Goal: Task Accomplishment & Management: Use online tool/utility

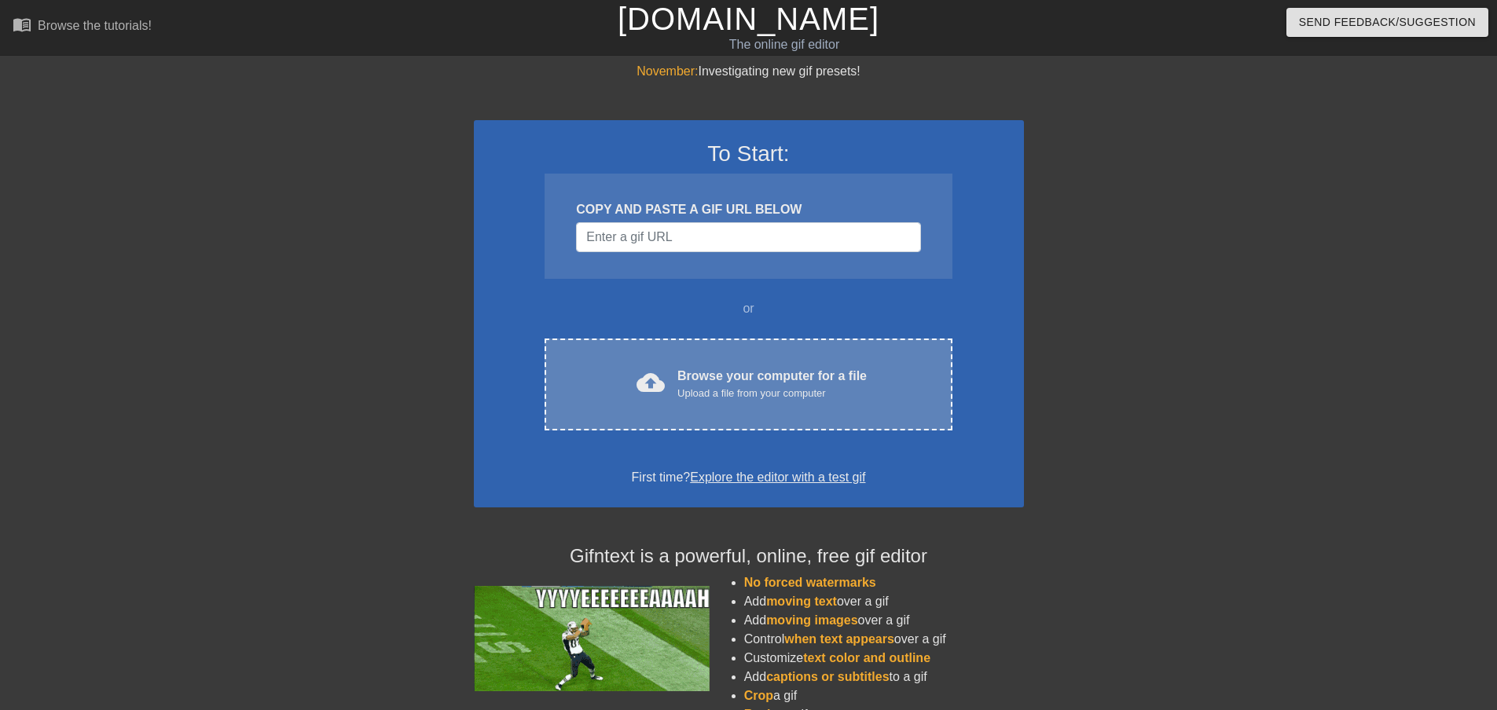
click at [675, 412] on div "cloud_upload Browse your computer for a file Upload a file from your computer C…" at bounding box center [747, 385] width 407 height 92
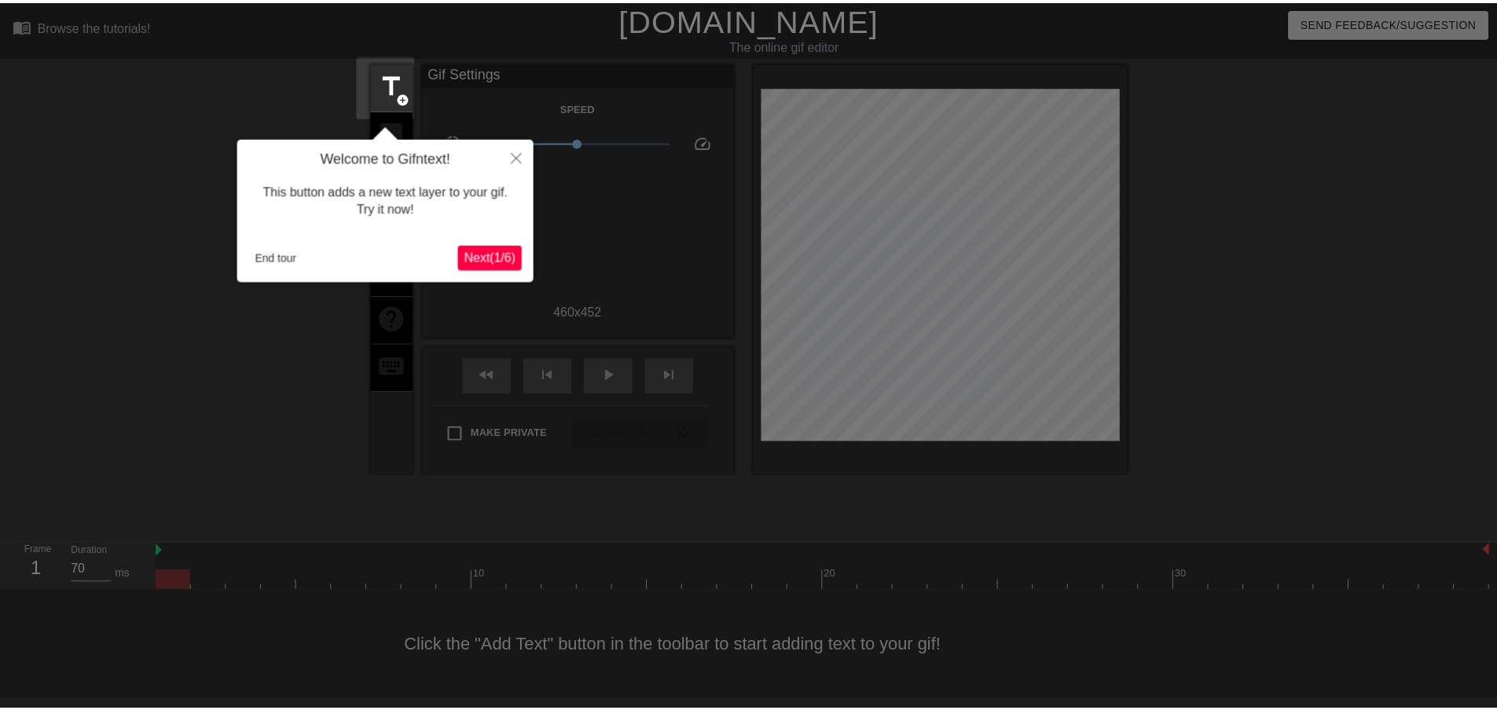
scroll to position [2, 0]
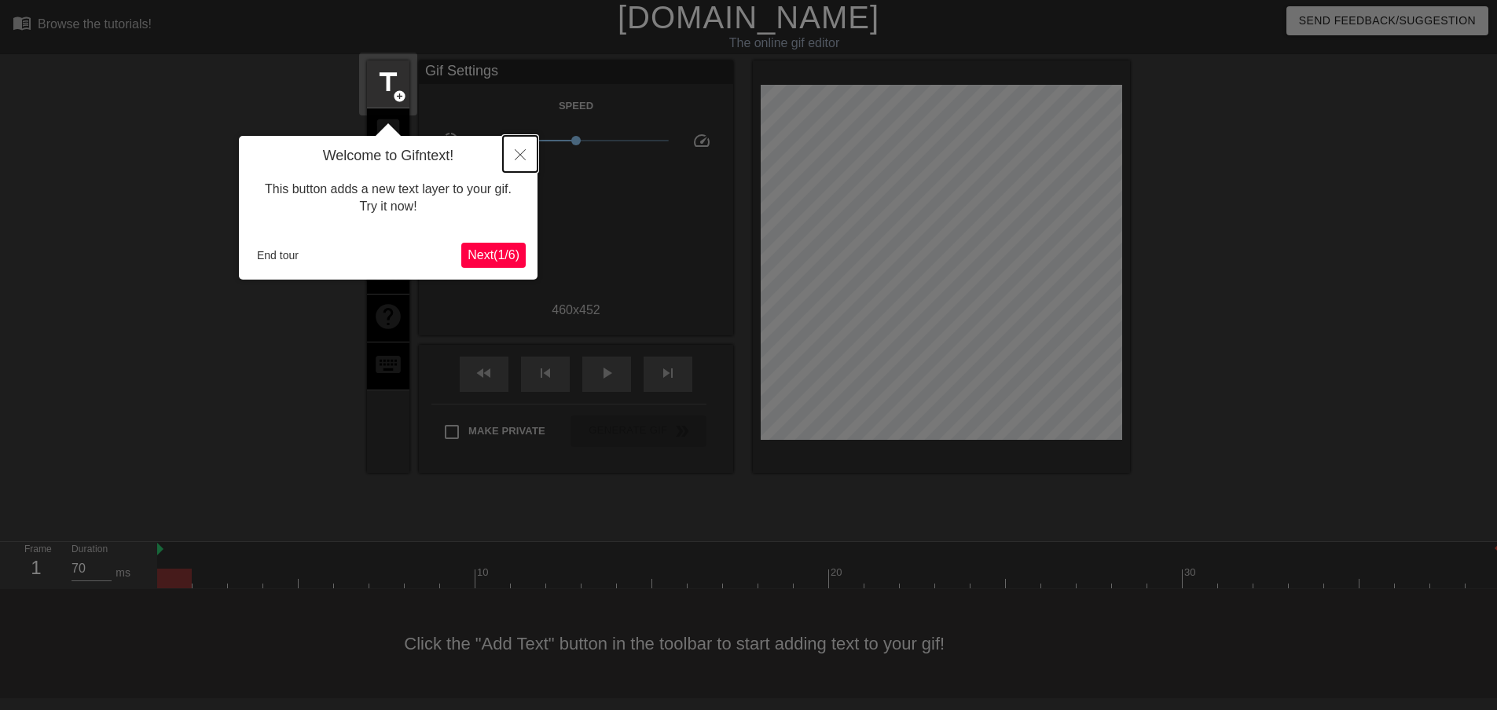
click at [527, 147] on button "Close" at bounding box center [520, 154] width 35 height 36
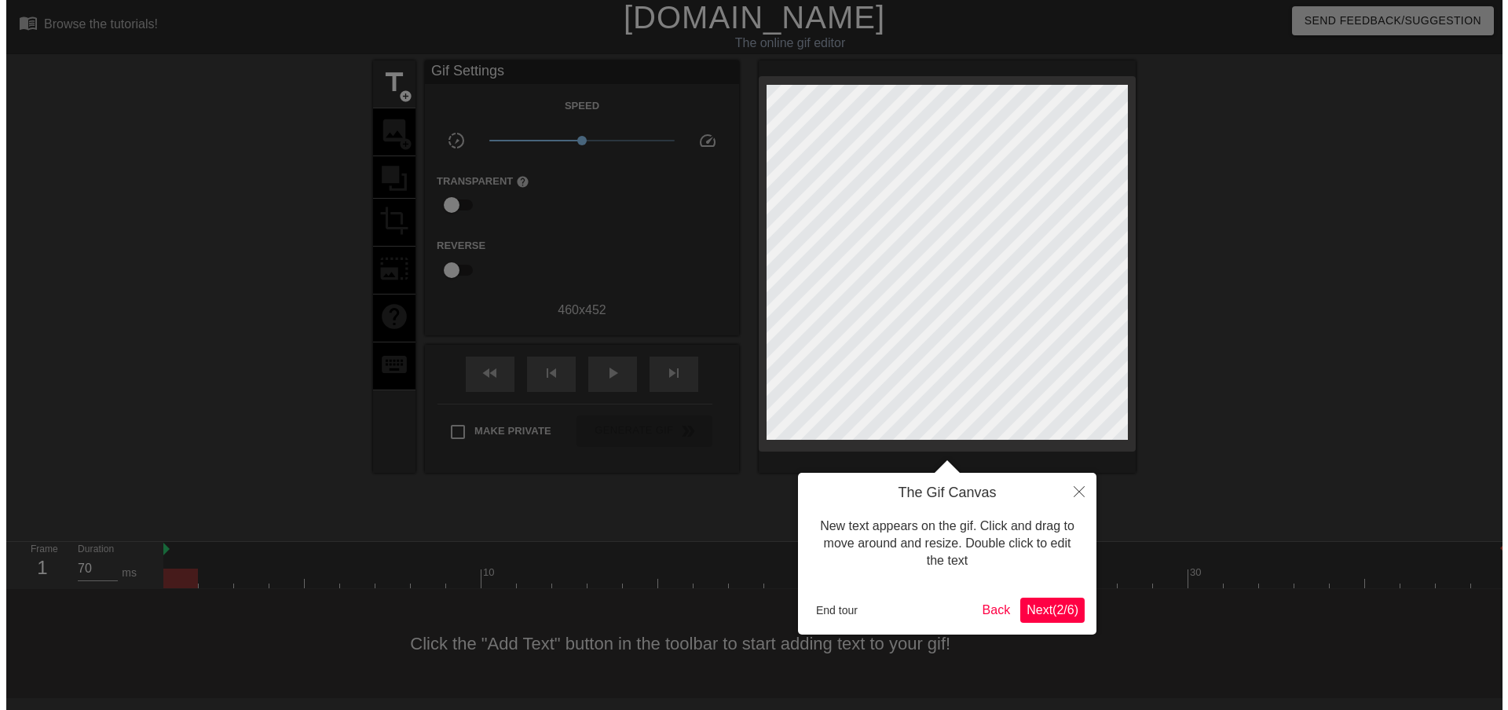
scroll to position [0, 0]
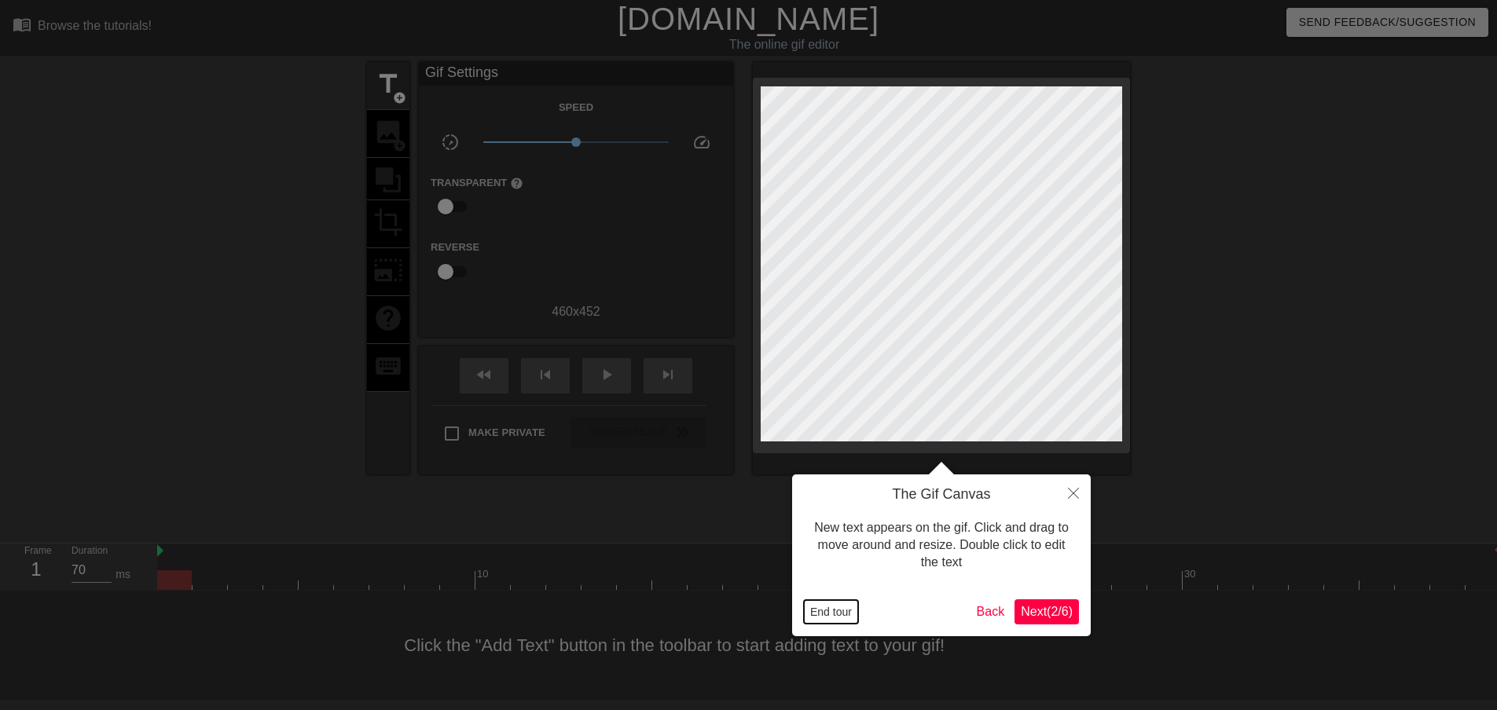
click at [828, 608] on button "End tour" at bounding box center [831, 612] width 54 height 24
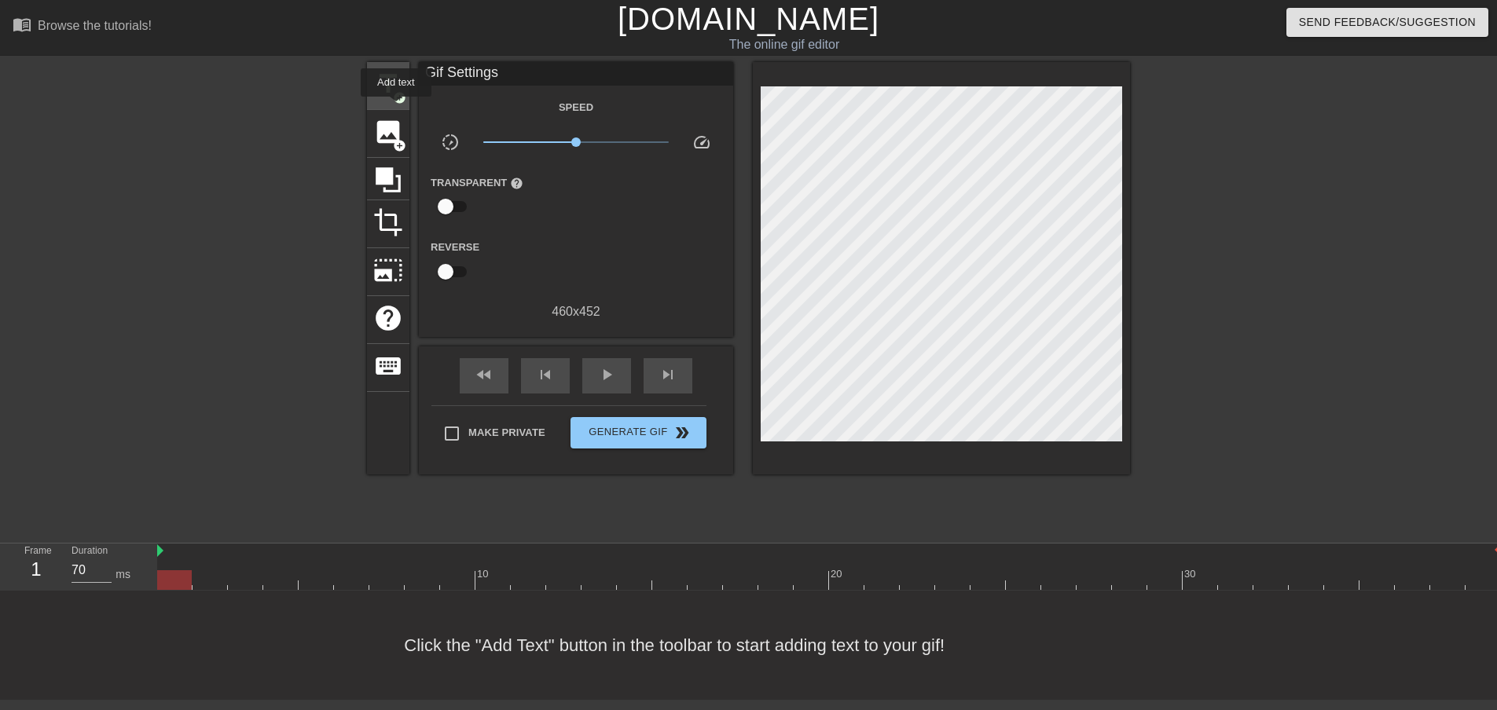
click at [396, 106] on div "title add_circle" at bounding box center [388, 86] width 42 height 48
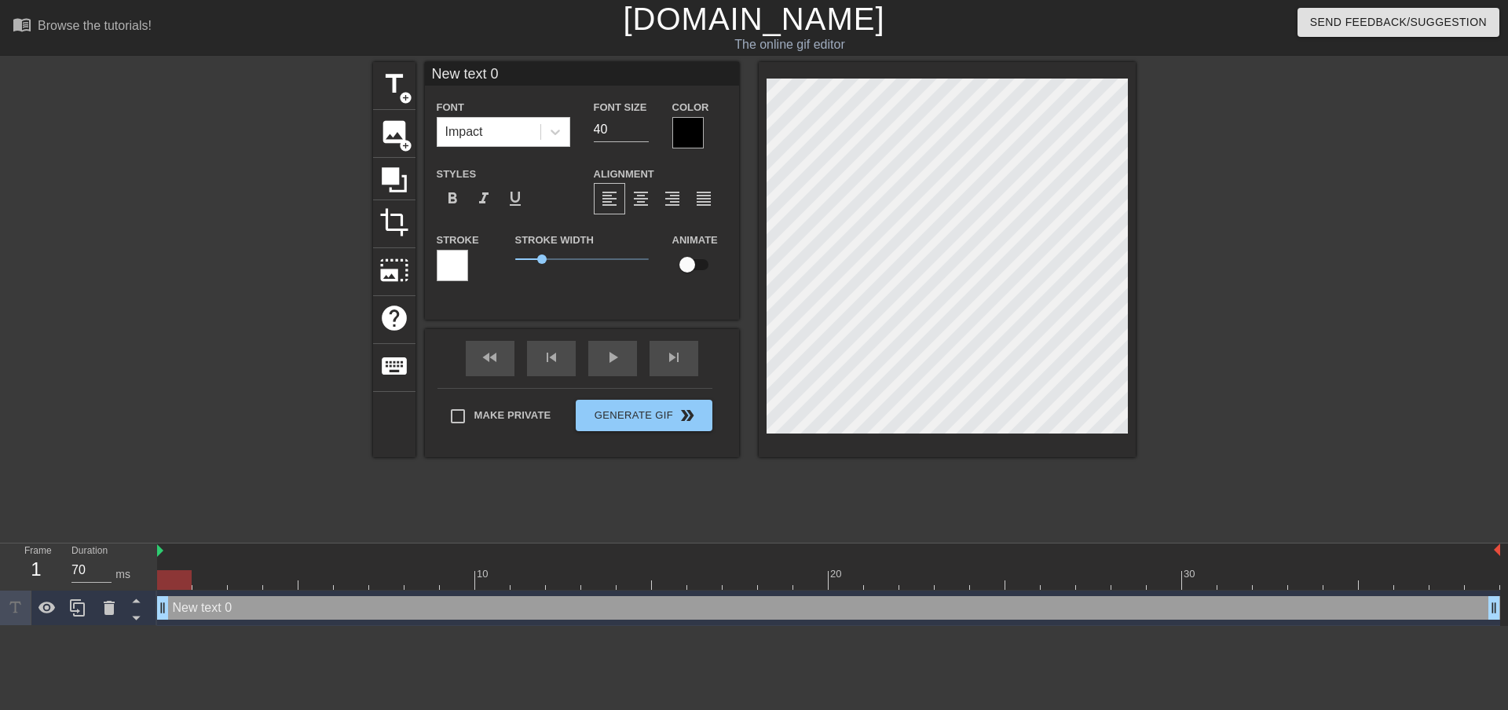
scroll to position [2, 2]
click at [736, 258] on div "title add_circle image add_circle crop photo_size_select_large help keyboard Ne…" at bounding box center [754, 259] width 763 height 395
type input "P"
type textarea "P"
type input "PO"
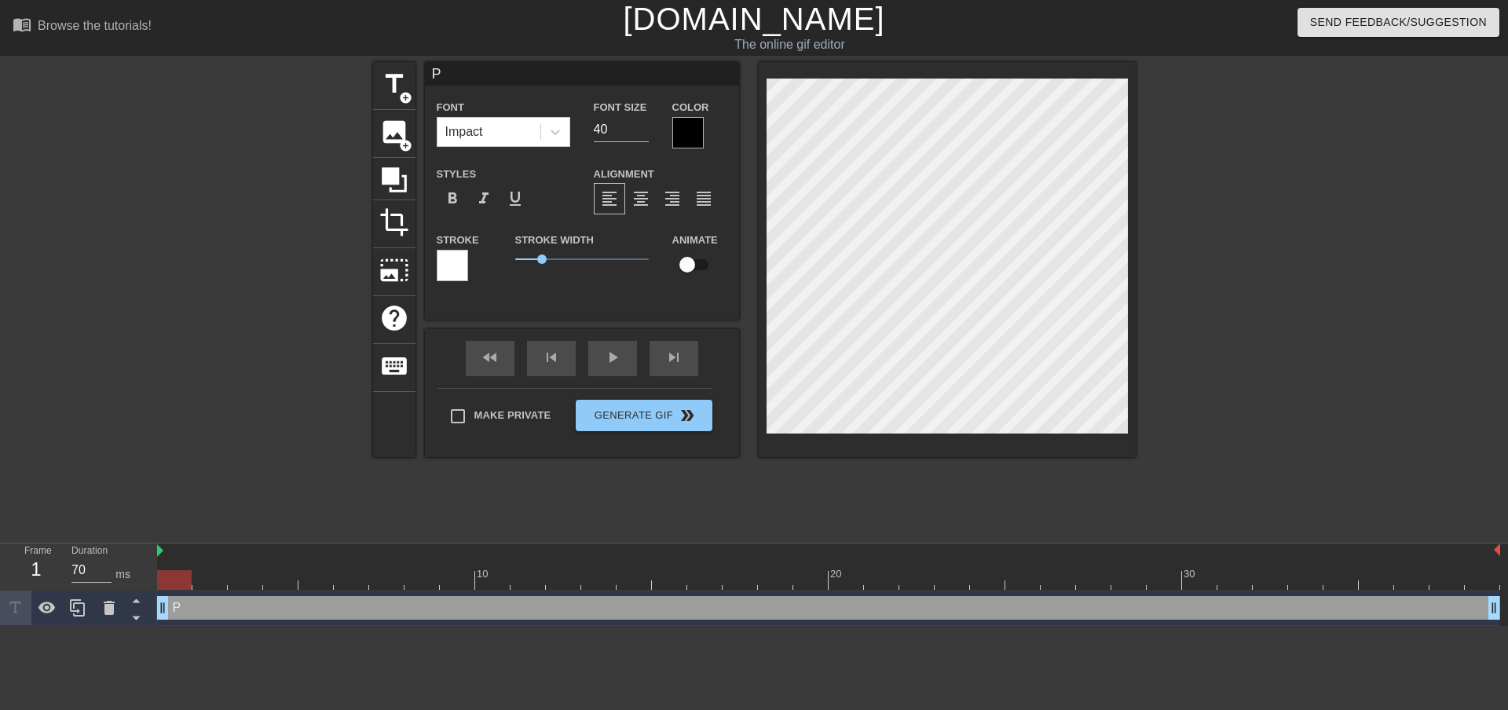
type textarea "PO"
type input "POR"
type textarea "POR"
type input "PORN"
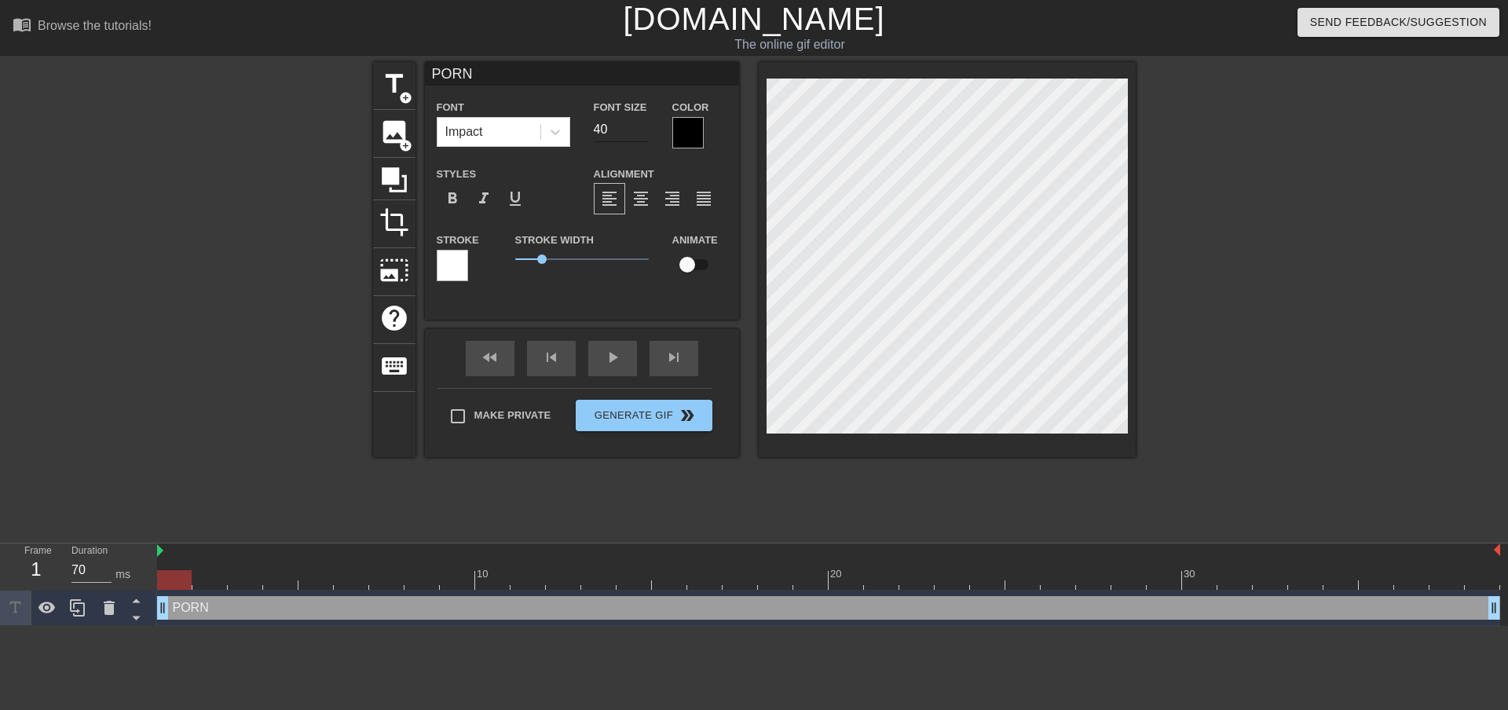
type textarea "PORN"
click at [642, 125] on input "41" at bounding box center [621, 129] width 55 height 25
click at [642, 125] on input "42" at bounding box center [621, 129] width 55 height 25
click at [642, 125] on input "43" at bounding box center [621, 129] width 55 height 25
click at [642, 125] on input "44" at bounding box center [621, 129] width 55 height 25
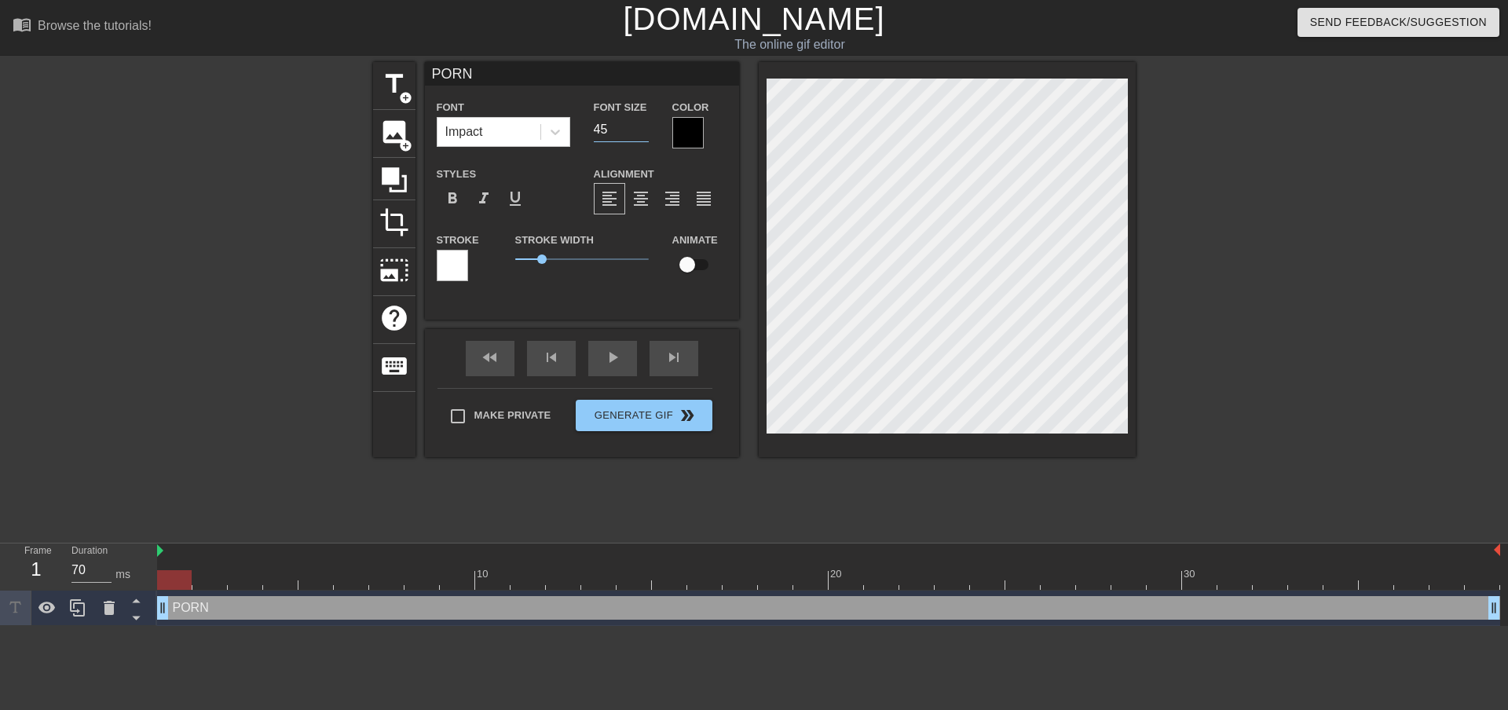
type input "45"
click at [642, 125] on input "45" at bounding box center [621, 129] width 55 height 25
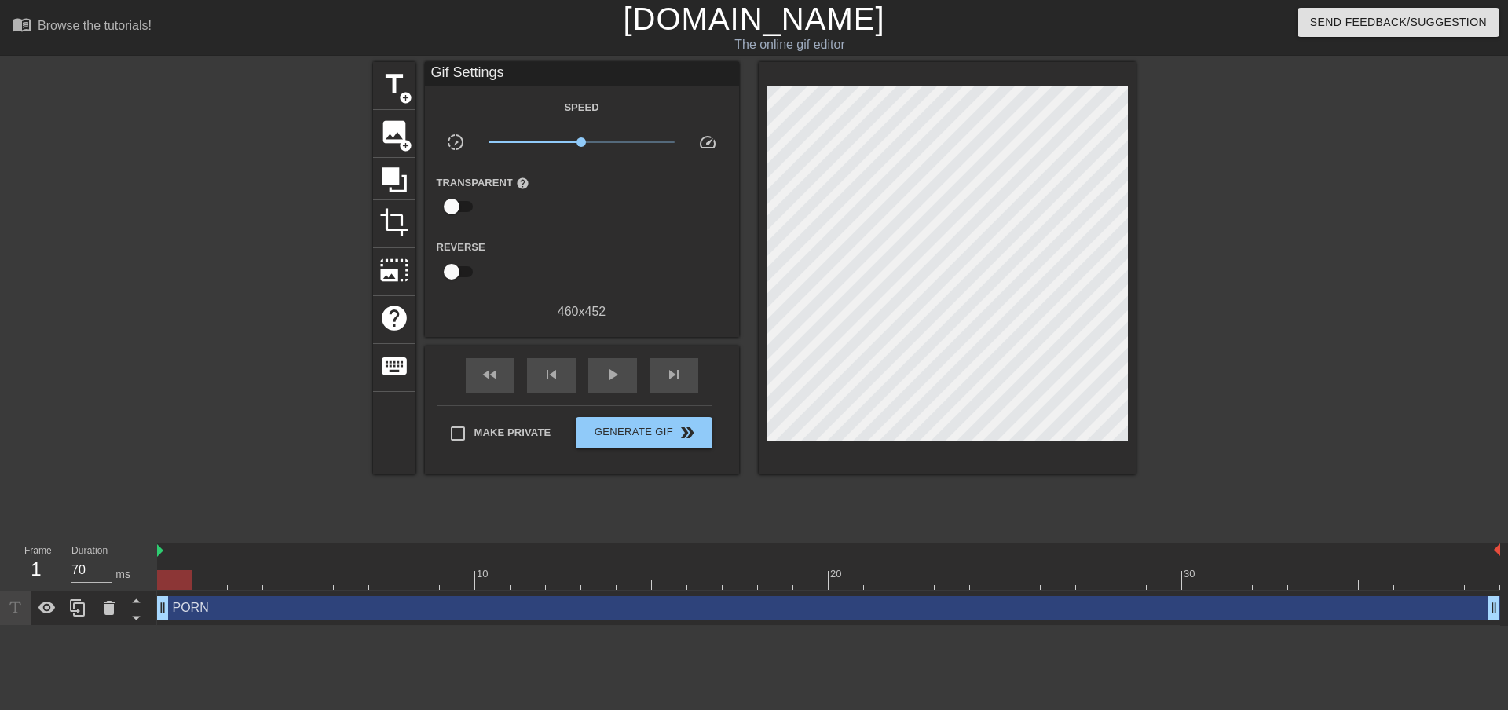
drag, startPoint x: 761, startPoint y: 180, endPoint x: 732, endPoint y: 512, distance: 333.5
click at [732, 512] on div "title add_circle image add_circle crop photo_size_select_large help keyboard Gi…" at bounding box center [754, 297] width 763 height 471
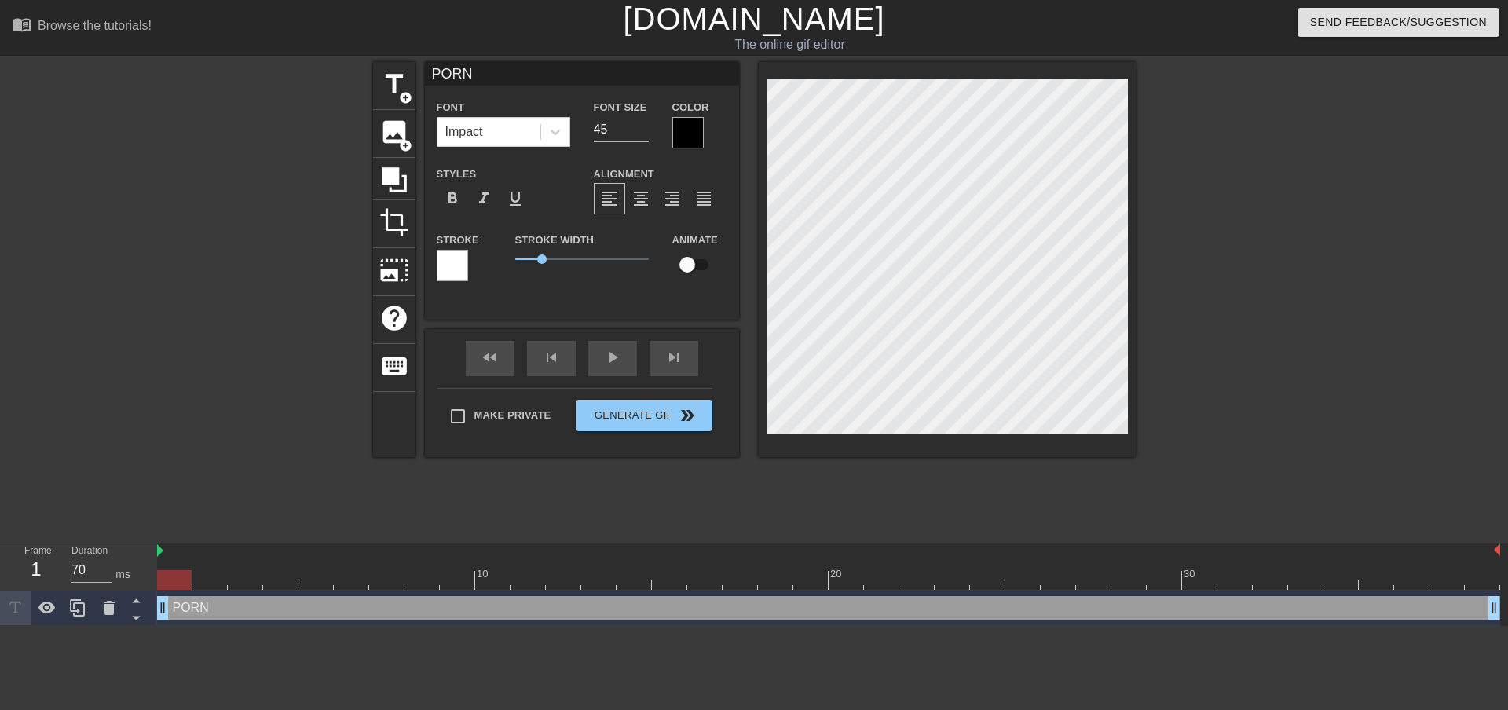
click at [456, 269] on div at bounding box center [452, 265] width 31 height 31
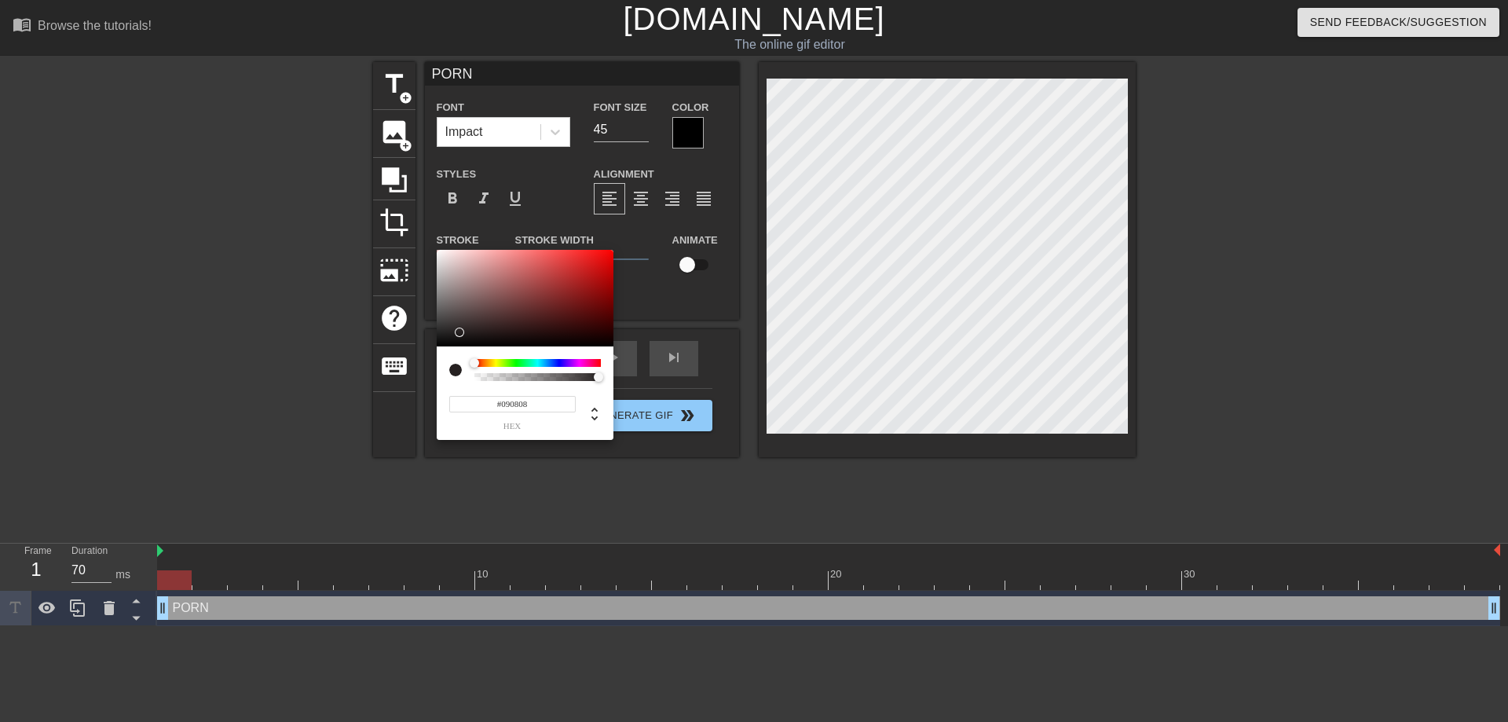
type input "#000000"
drag, startPoint x: 449, startPoint y: 337, endPoint x: 420, endPoint y: 357, distance: 35.1
click at [420, 357] on div "#000000 hex" at bounding box center [754, 361] width 1508 height 722
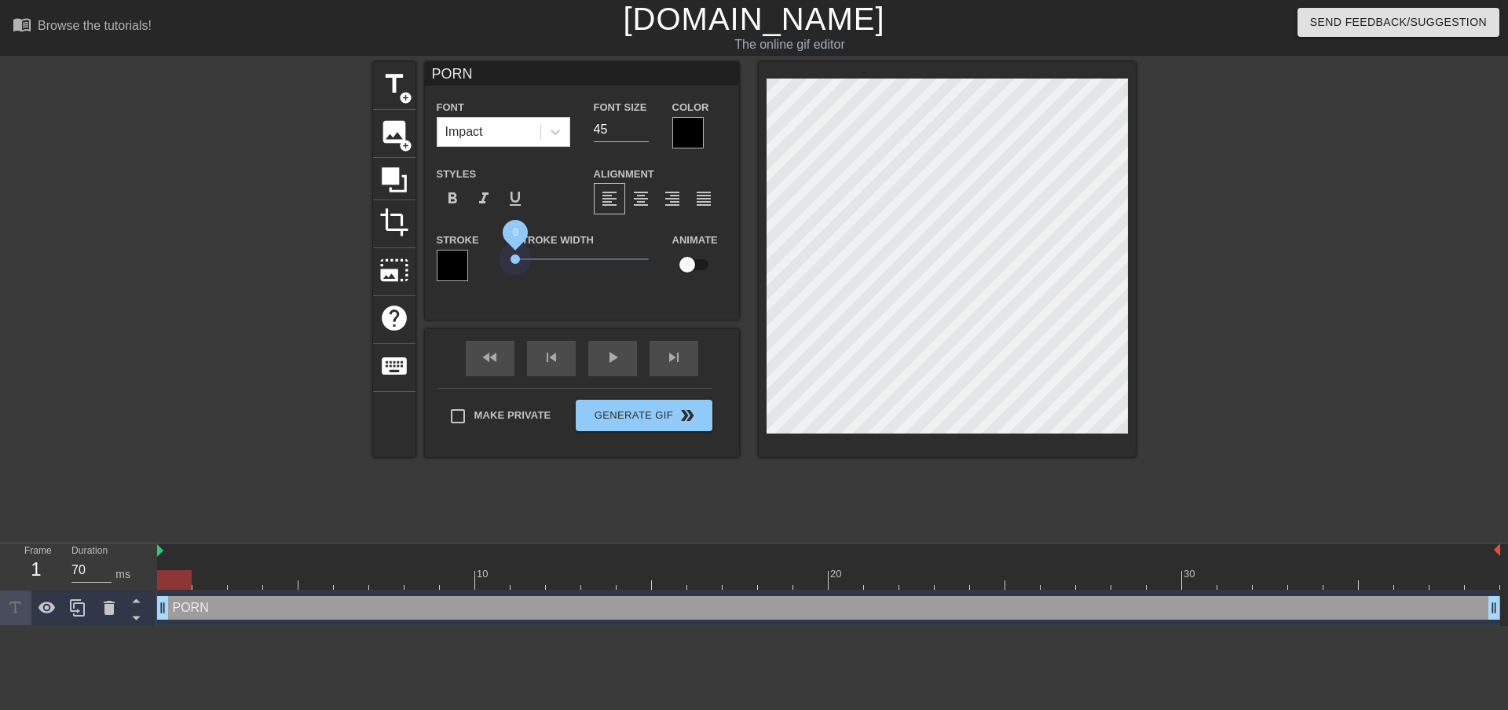
drag, startPoint x: 544, startPoint y: 257, endPoint x: 483, endPoint y: 258, distance: 61.3
click at [483, 258] on div "Stroke Stroke Width 0 Animate" at bounding box center [582, 262] width 314 height 65
click at [804, 533] on div "menu_book Browse the tutorials! [DOMAIN_NAME] The online gif editor Send Feedba…" at bounding box center [754, 313] width 1508 height 626
click at [709, 262] on input "checkbox" at bounding box center [688, 265] width 90 height 30
checkbox input "true"
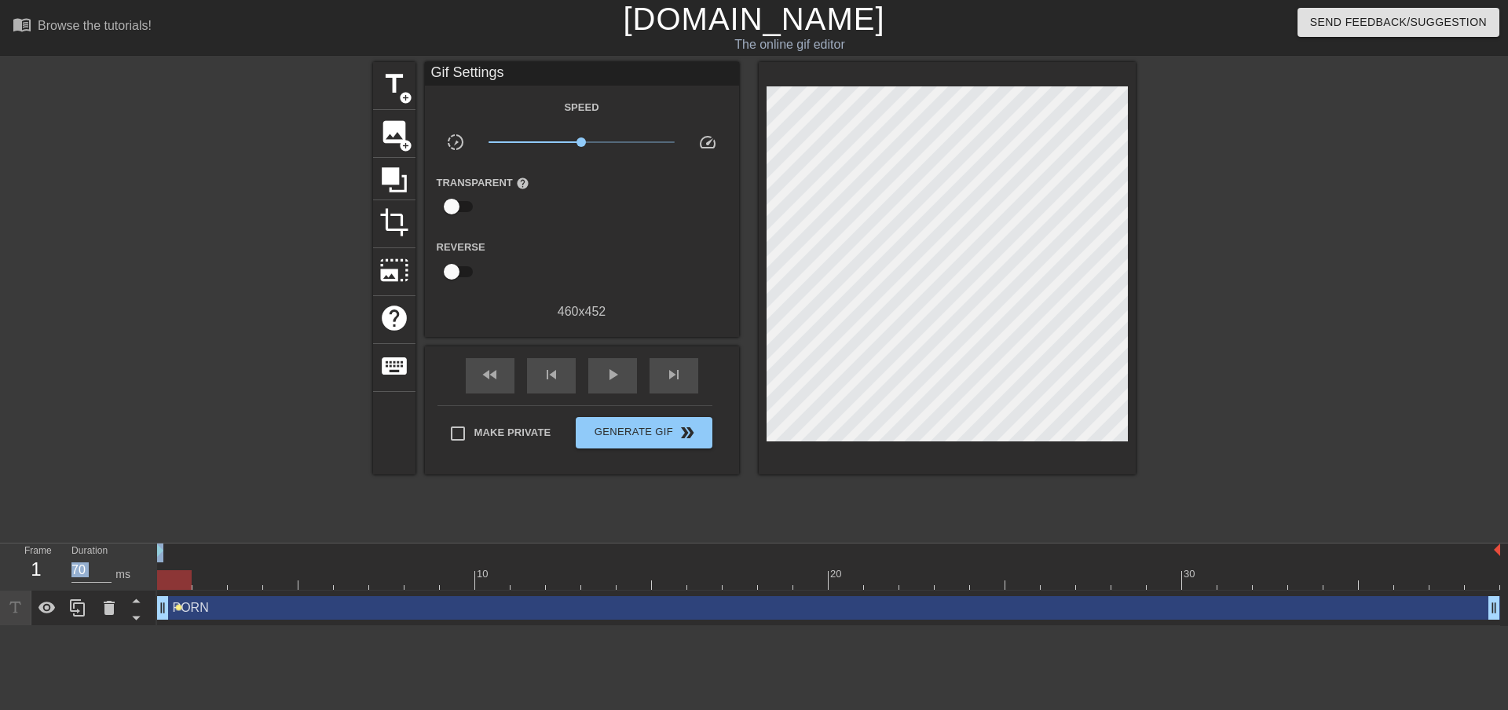
click at [181, 610] on span "lens" at bounding box center [178, 607] width 7 height 7
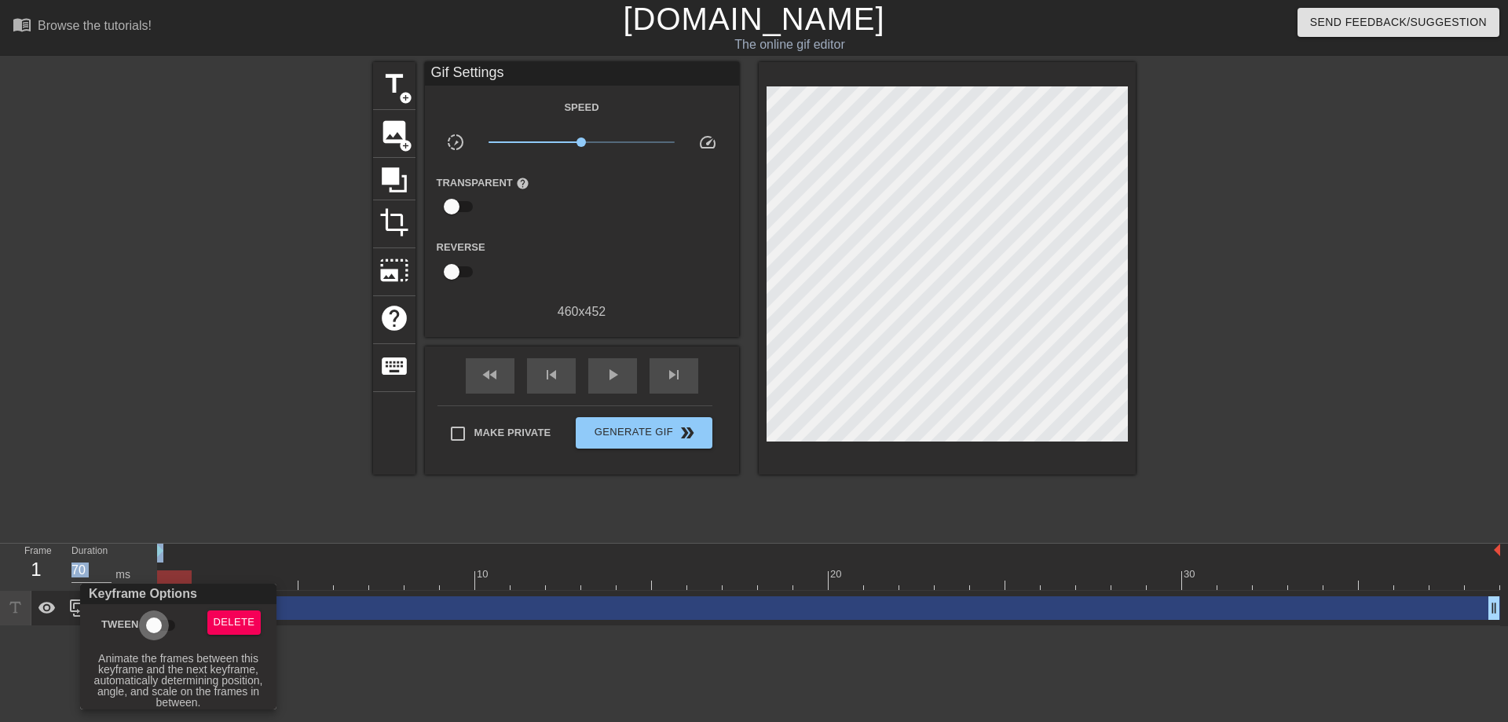
click at [168, 623] on input "Tween" at bounding box center [154, 625] width 90 height 30
checkbox input "true"
click at [390, 677] on div at bounding box center [754, 361] width 1508 height 722
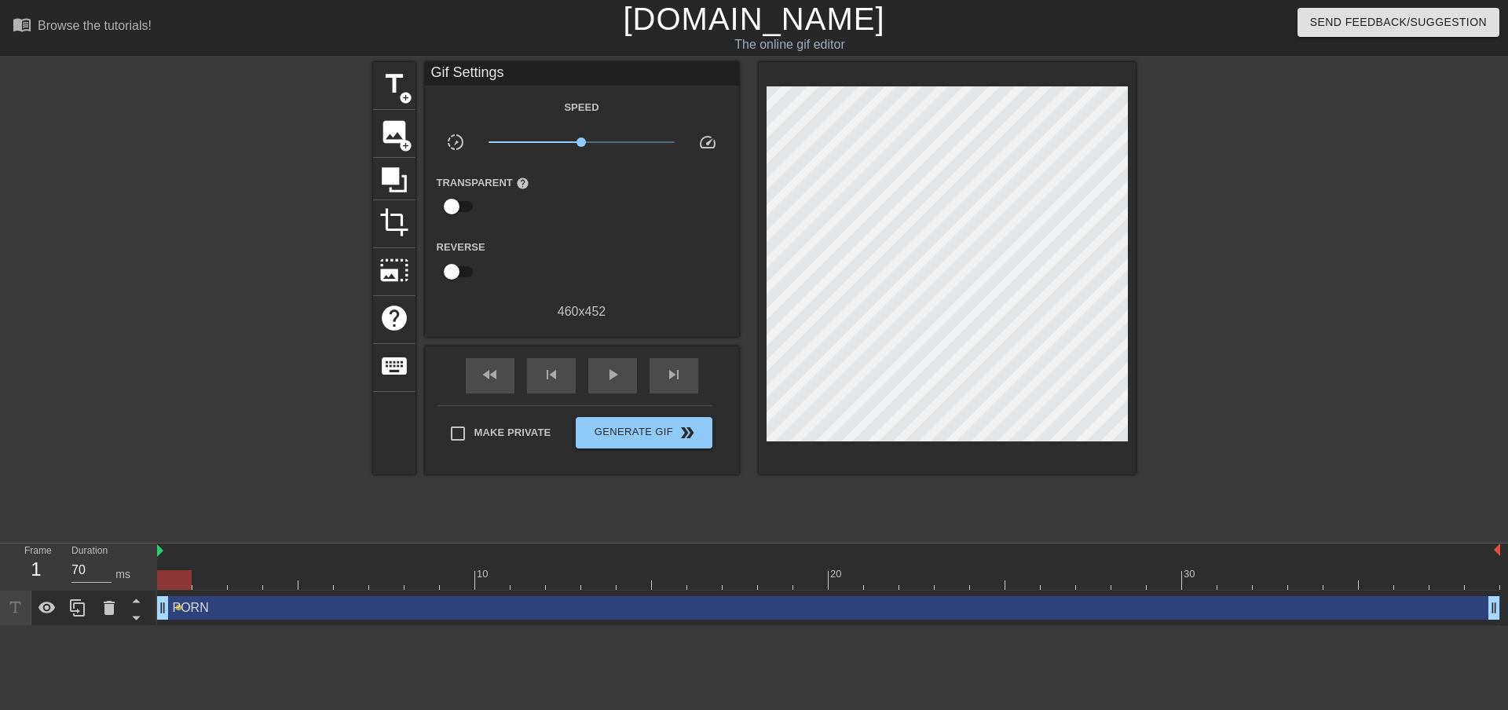
click at [280, 577] on div at bounding box center [828, 580] width 1343 height 20
click at [317, 584] on div at bounding box center [828, 580] width 1343 height 20
click at [412, 582] on div at bounding box center [828, 580] width 1343 height 20
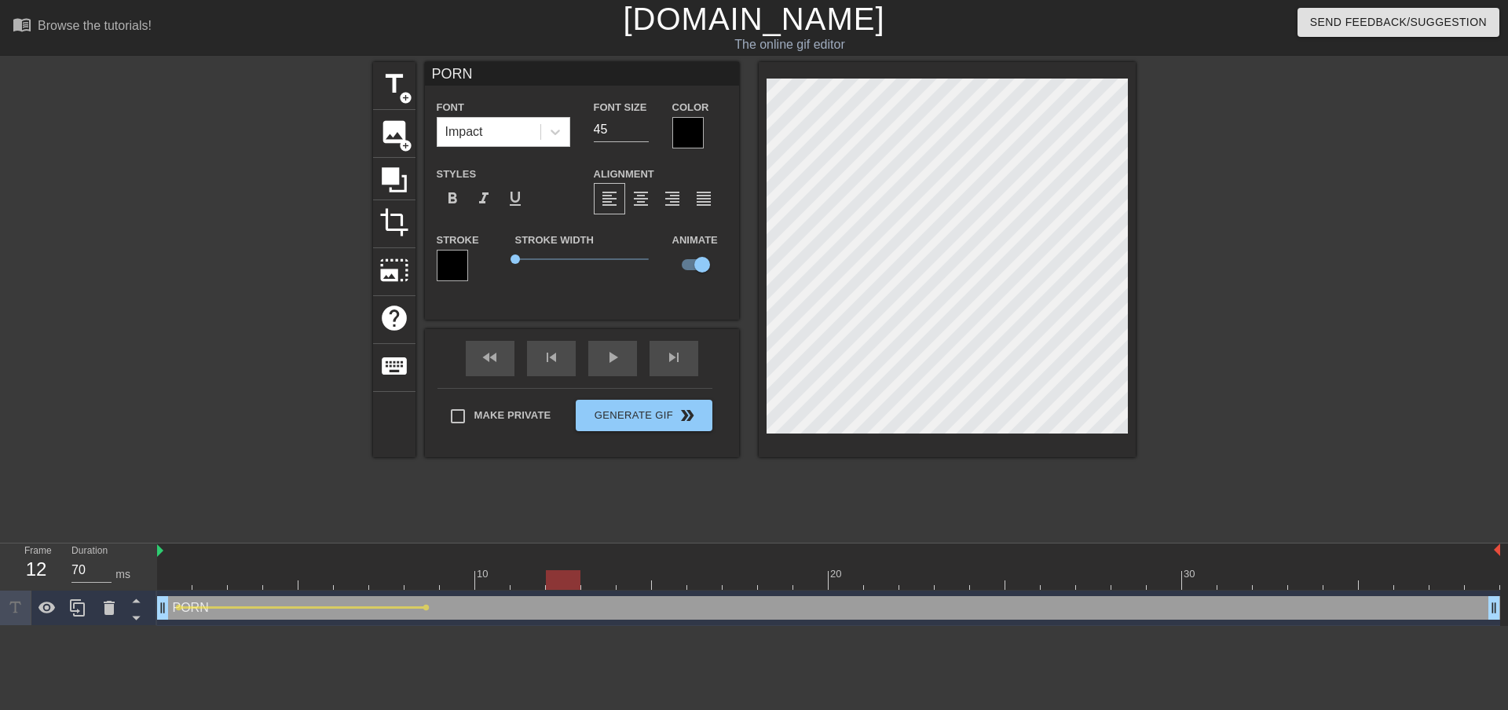
click at [574, 580] on div at bounding box center [828, 580] width 1343 height 20
click at [702, 577] on div at bounding box center [828, 580] width 1343 height 20
click at [845, 581] on div at bounding box center [828, 580] width 1343 height 20
click at [845, 581] on div at bounding box center [846, 580] width 35 height 20
click at [986, 581] on div at bounding box center [828, 580] width 1343 height 20
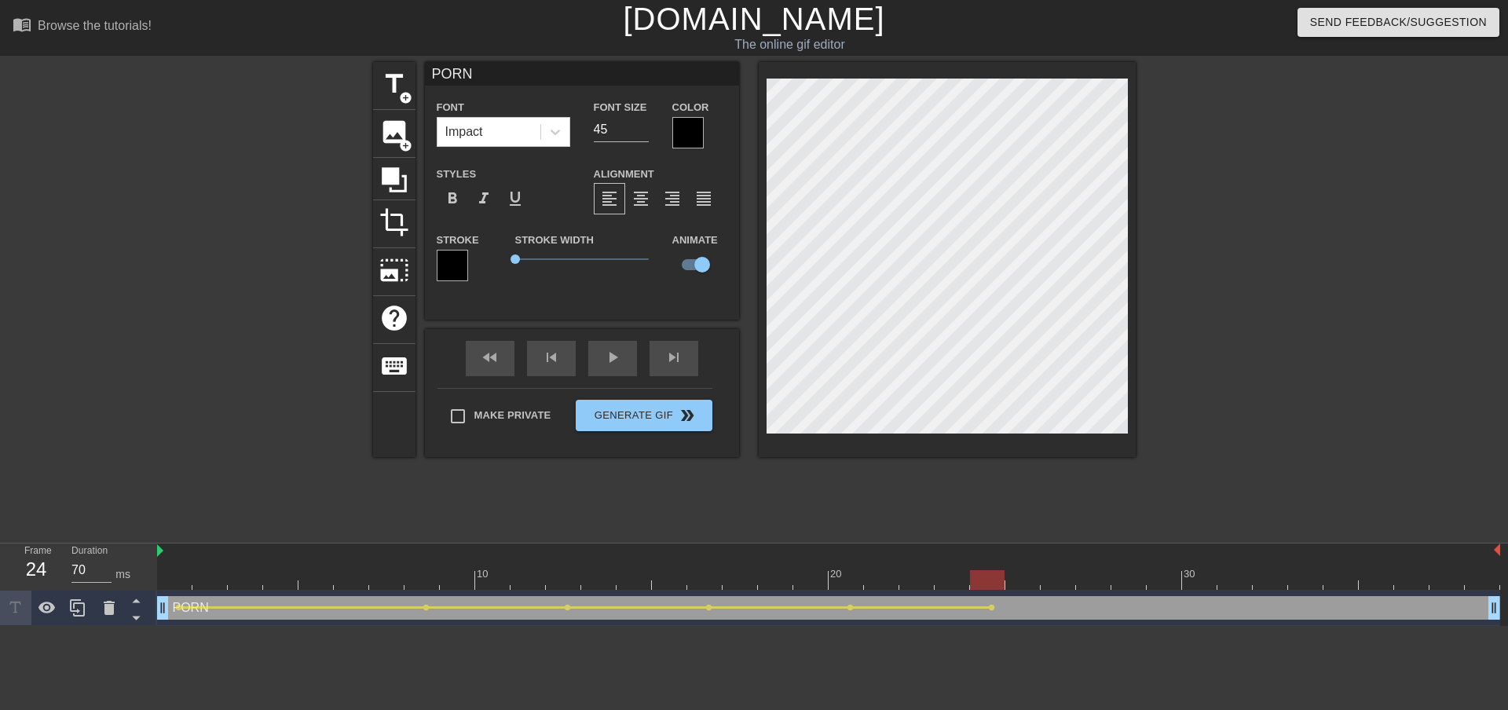
click at [1125, 575] on div at bounding box center [828, 580] width 1343 height 20
click at [1259, 577] on div at bounding box center [828, 580] width 1343 height 20
click at [1371, 578] on div at bounding box center [828, 580] width 1343 height 20
click at [1447, 579] on div at bounding box center [828, 580] width 1343 height 20
click at [1476, 577] on div at bounding box center [828, 580] width 1343 height 20
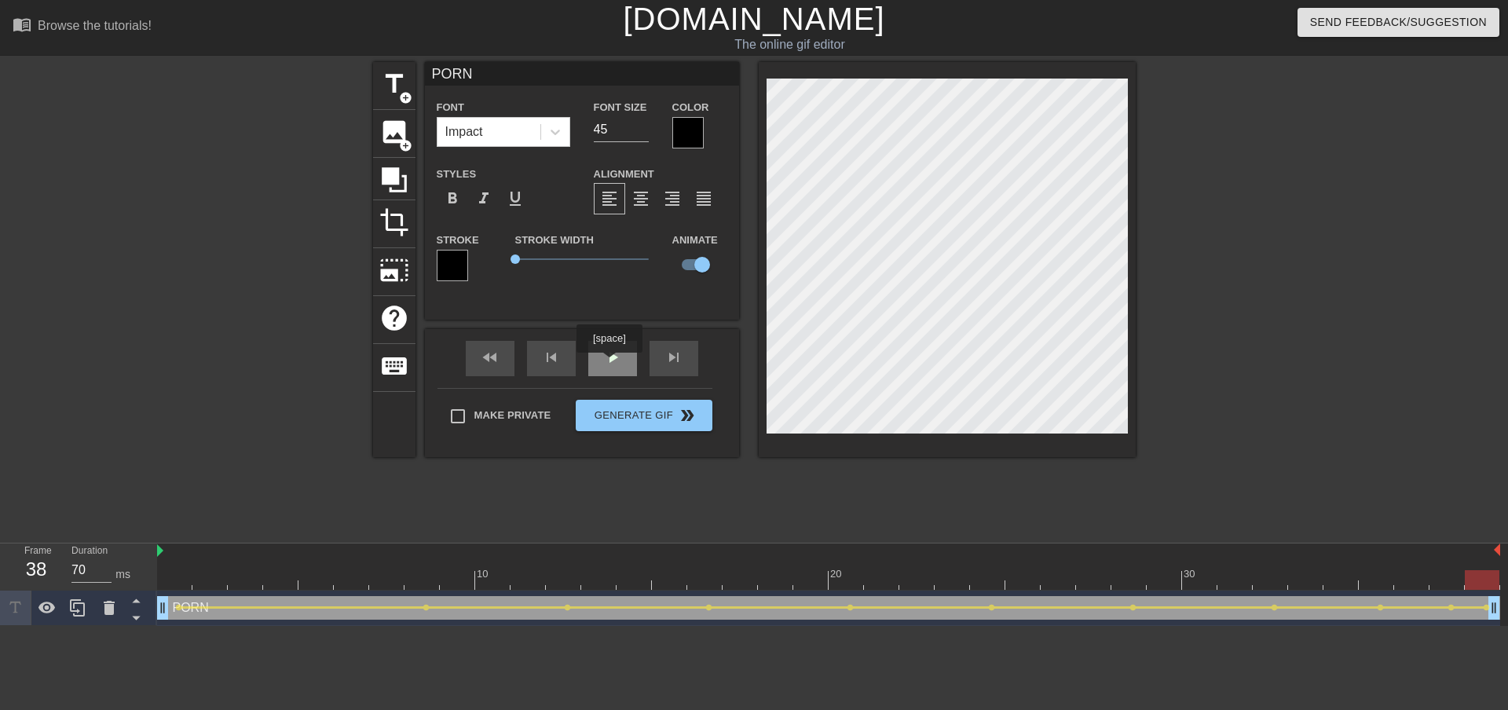
click at [608, 362] on div "play_arrow" at bounding box center [612, 358] width 49 height 35
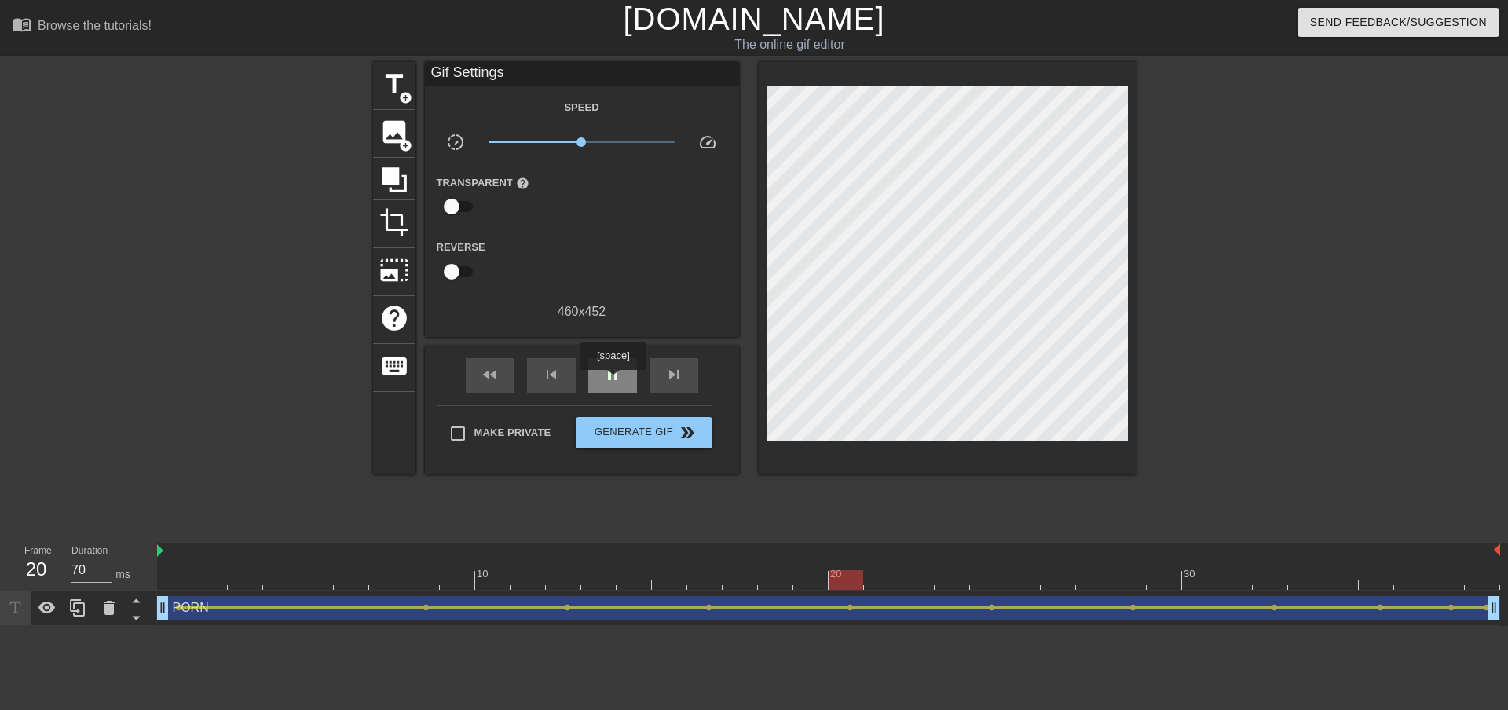
click at [613, 381] on span "pause" at bounding box center [612, 374] width 19 height 19
click at [613, 381] on span "play_arrow" at bounding box center [612, 374] width 19 height 19
click at [613, 381] on span "pause" at bounding box center [612, 374] width 19 height 19
click at [613, 381] on span "play_arrow" at bounding box center [612, 374] width 19 height 19
click at [613, 381] on span "pause" at bounding box center [612, 374] width 19 height 19
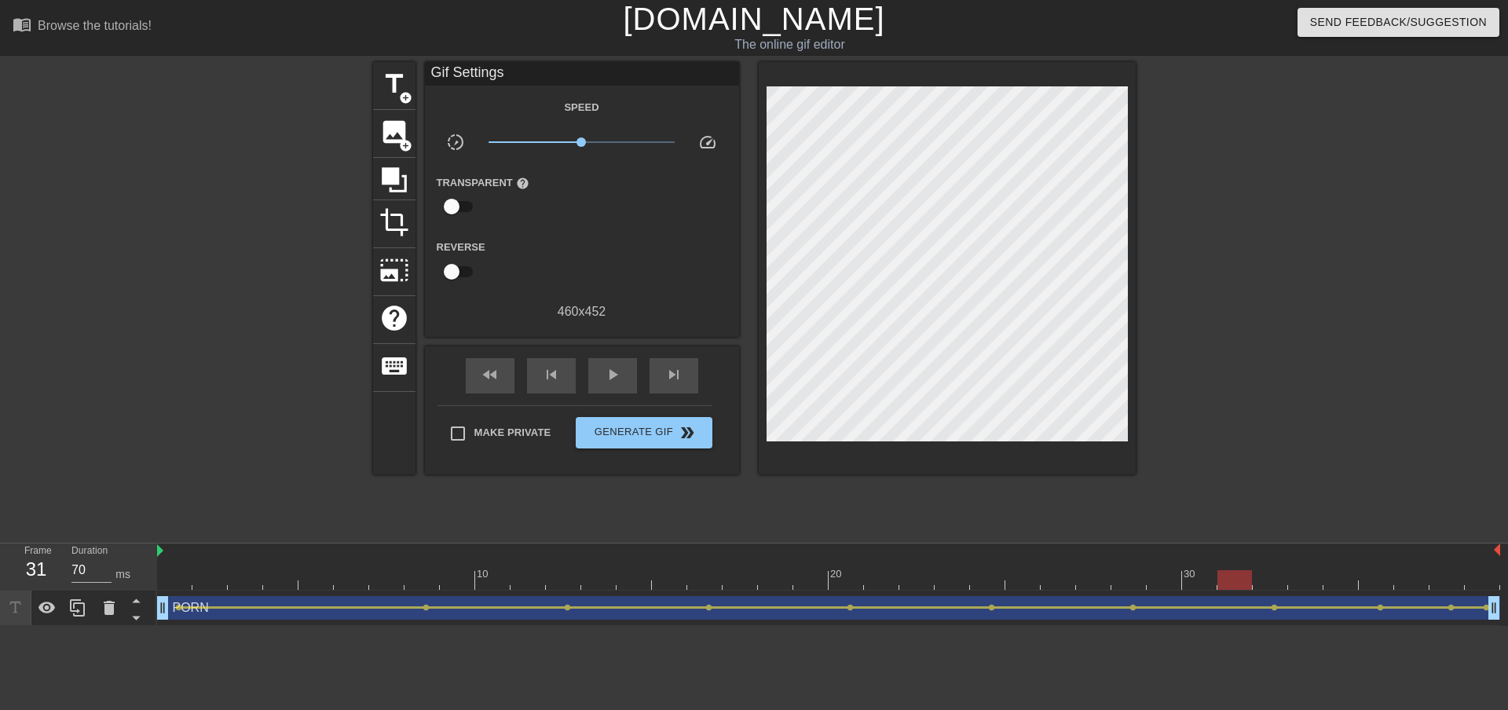
click at [1236, 577] on div at bounding box center [828, 580] width 1343 height 20
click at [1186, 574] on div at bounding box center [828, 580] width 1343 height 20
click at [1155, 579] on div at bounding box center [828, 580] width 1343 height 20
click at [1127, 581] on div at bounding box center [828, 580] width 1343 height 20
click at [1171, 582] on div at bounding box center [828, 580] width 1343 height 20
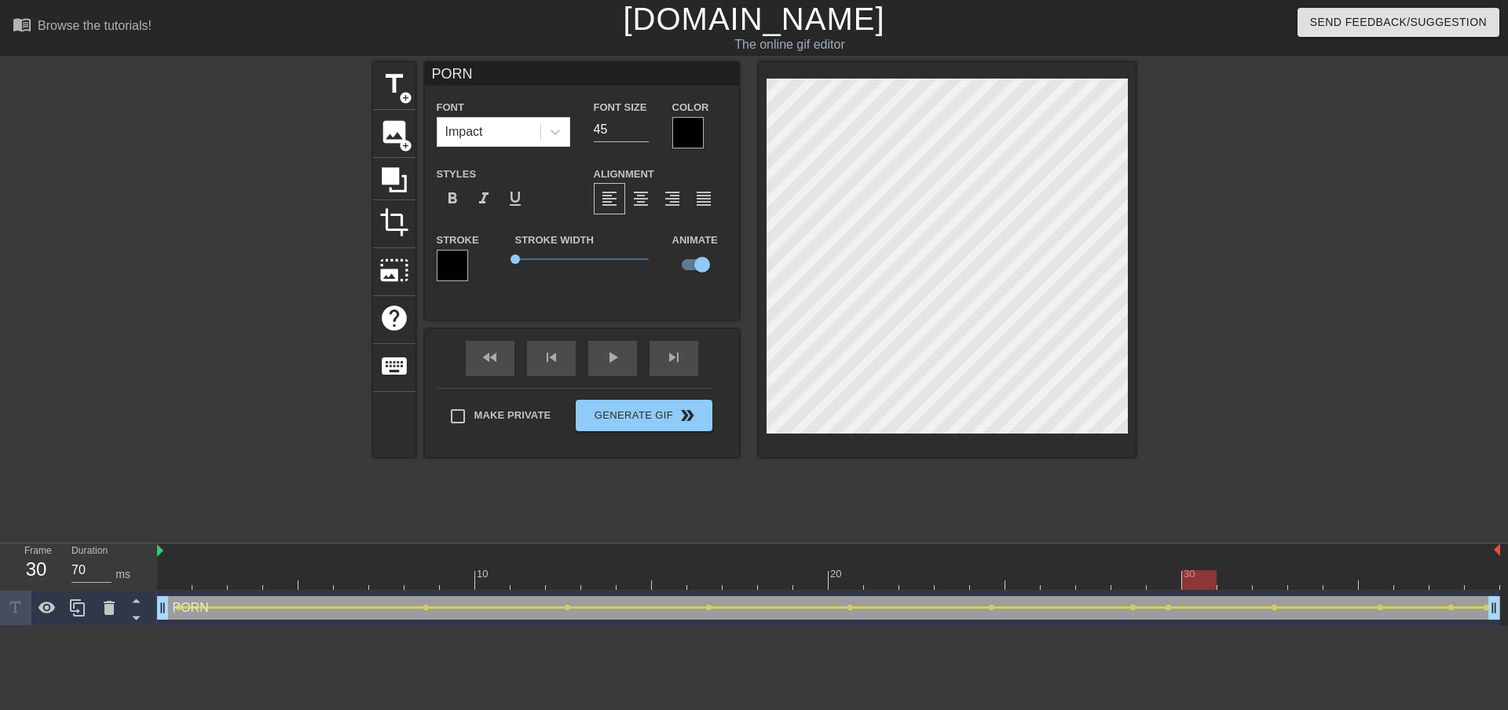
click at [1207, 574] on div at bounding box center [828, 580] width 1343 height 20
click at [1242, 585] on div at bounding box center [828, 580] width 1343 height 20
click at [1269, 578] on div at bounding box center [828, 580] width 1343 height 20
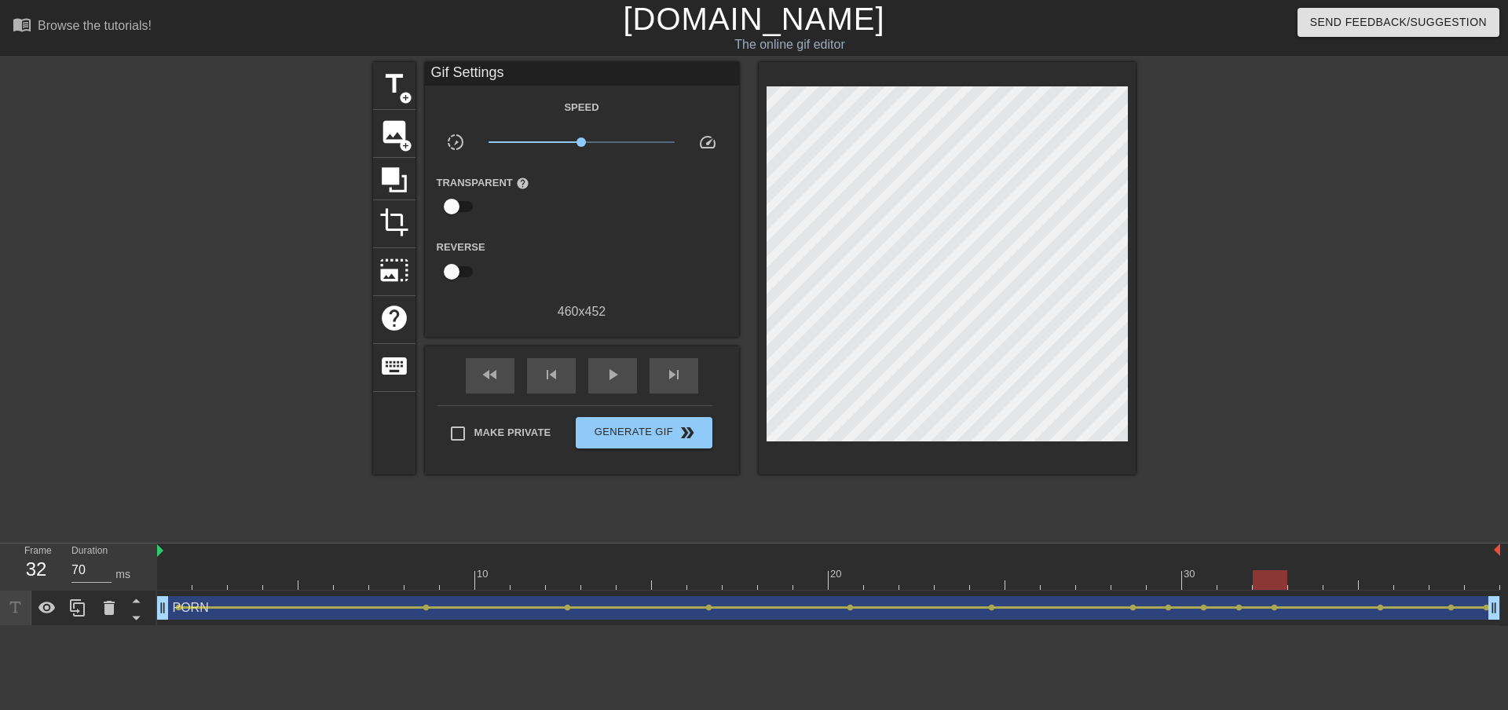
click at [608, 352] on div "fast_rewind skip_previous play_arrow skip_next" at bounding box center [582, 375] width 256 height 59
click at [611, 376] on span "play_arrow" at bounding box center [612, 374] width 19 height 19
click at [614, 376] on span "pause" at bounding box center [612, 374] width 19 height 19
click at [167, 570] on div at bounding box center [828, 580] width 1343 height 20
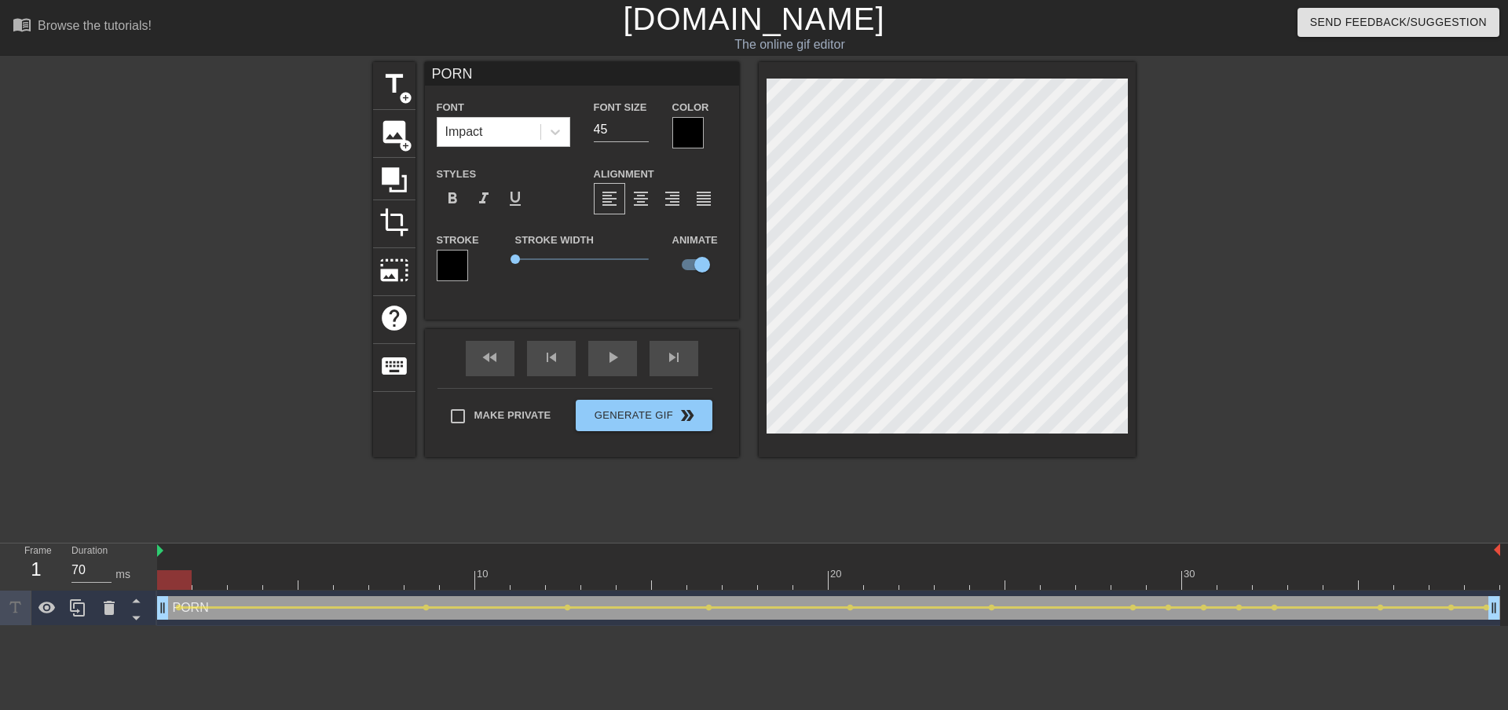
click at [461, 264] on div at bounding box center [452, 265] width 31 height 31
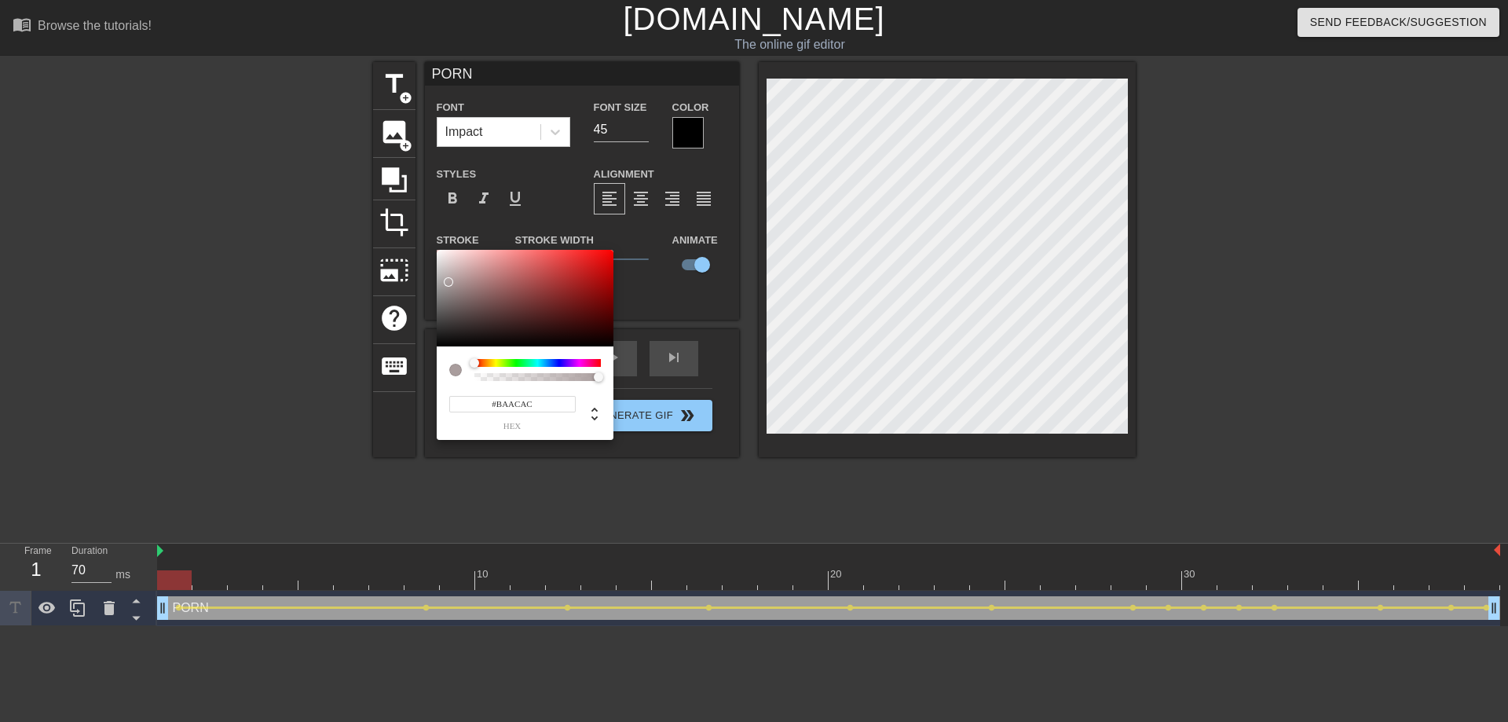
type input "#BEAFAF"
drag, startPoint x: 452, startPoint y: 314, endPoint x: 450, endPoint y: 274, distance: 40.1
click at [450, 274] on div at bounding box center [525, 298] width 177 height 97
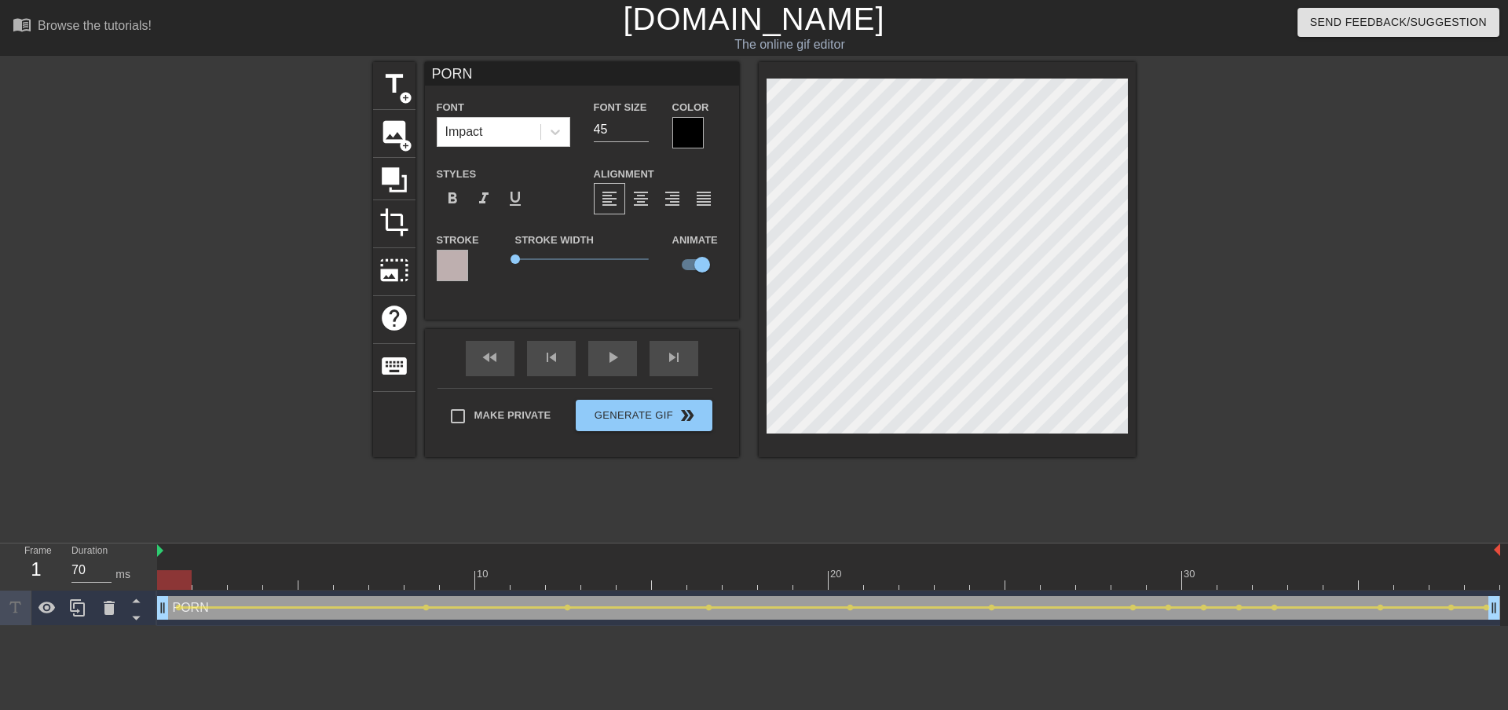
click at [528, 258] on span "0" at bounding box center [582, 259] width 134 height 19
drag, startPoint x: 528, startPoint y: 258, endPoint x: 497, endPoint y: 262, distance: 31.0
click at [497, 262] on div "Stroke Stroke Width 0 Animate" at bounding box center [582, 262] width 314 height 65
click at [447, 279] on div at bounding box center [452, 265] width 31 height 31
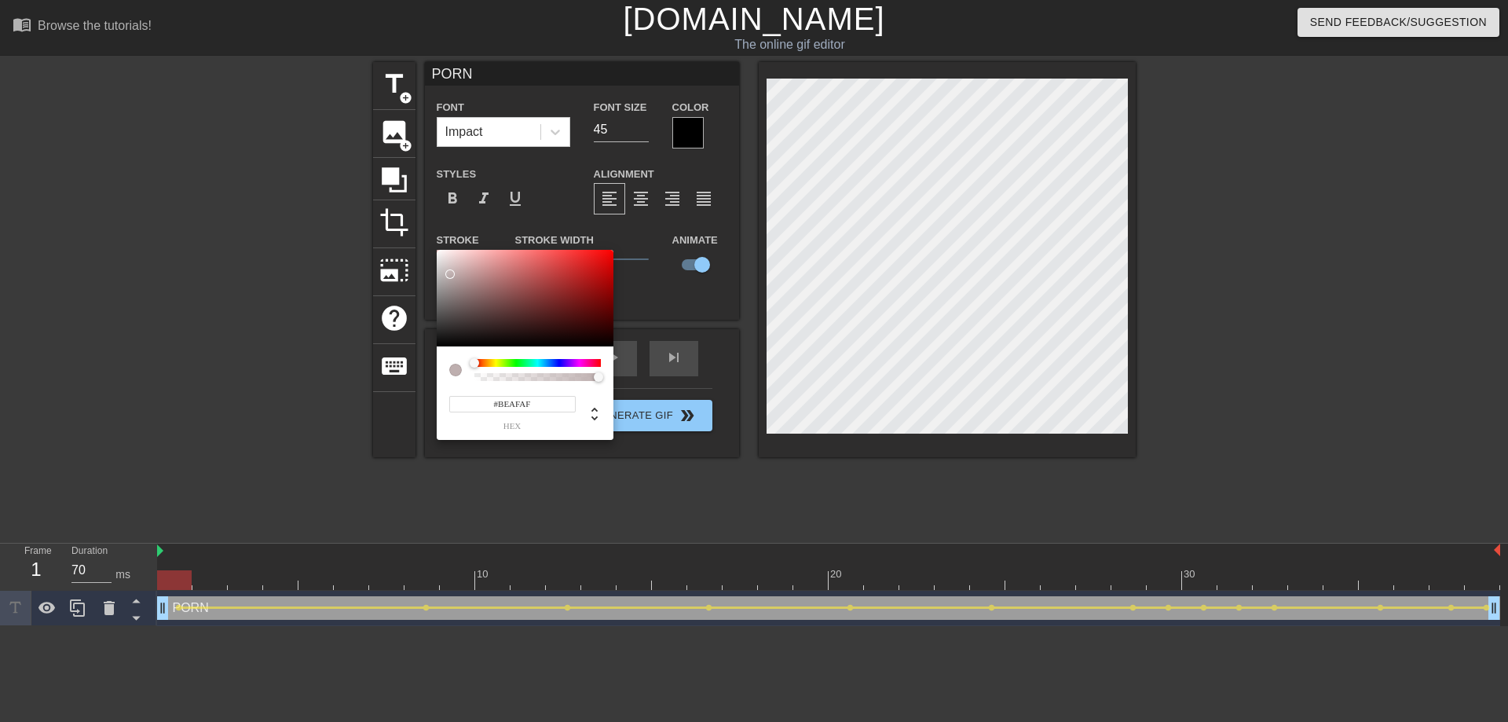
drag, startPoint x: 453, startPoint y: 351, endPoint x: 441, endPoint y: 339, distance: 17.8
click at [441, 340] on div "#BEAFAF hex" at bounding box center [525, 345] width 177 height 191
click at [437, 345] on div at bounding box center [525, 298] width 177 height 97
type input "#0B0A0A"
click at [443, 343] on div at bounding box center [525, 298] width 177 height 97
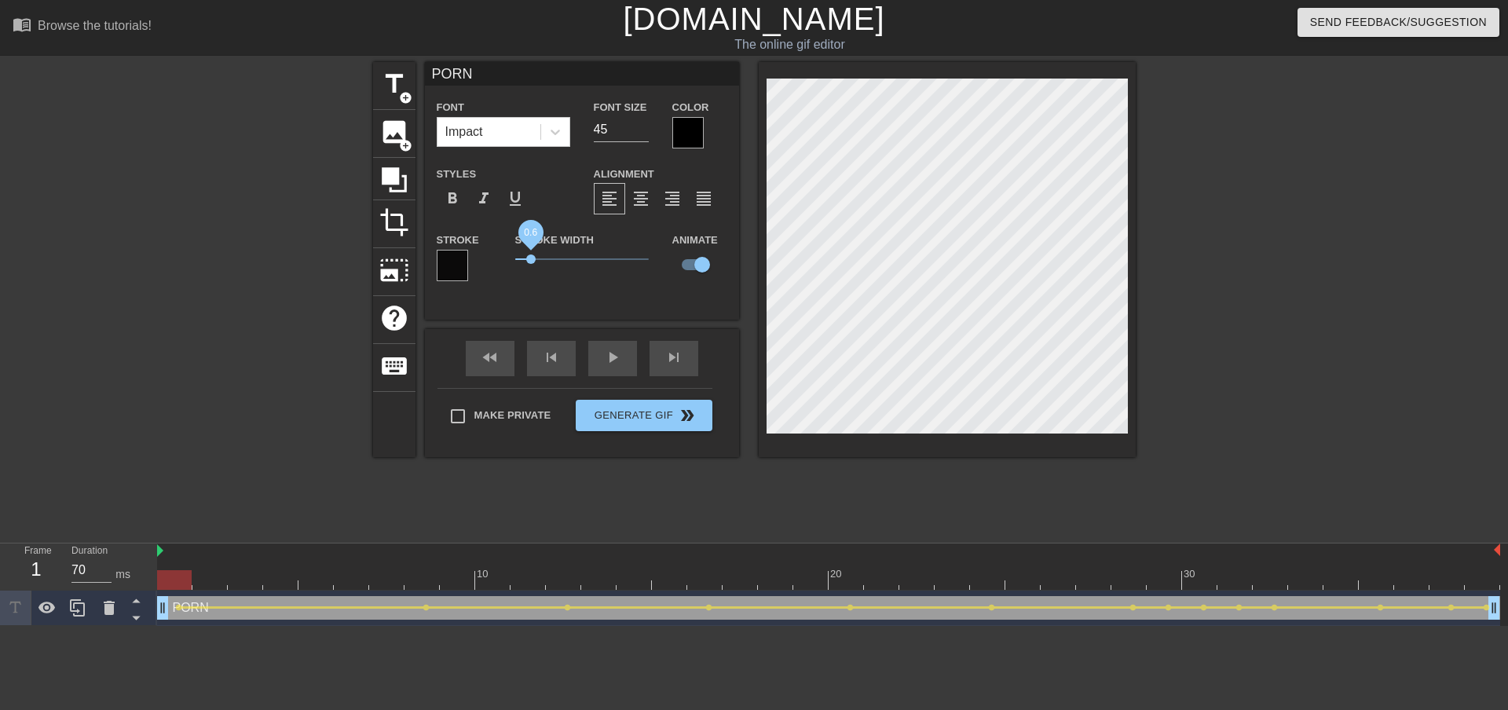
drag, startPoint x: 519, startPoint y: 258, endPoint x: 531, endPoint y: 260, distance: 12.8
click at [531, 260] on span "0.6" at bounding box center [530, 259] width 9 height 9
click at [687, 137] on div at bounding box center [688, 132] width 31 height 31
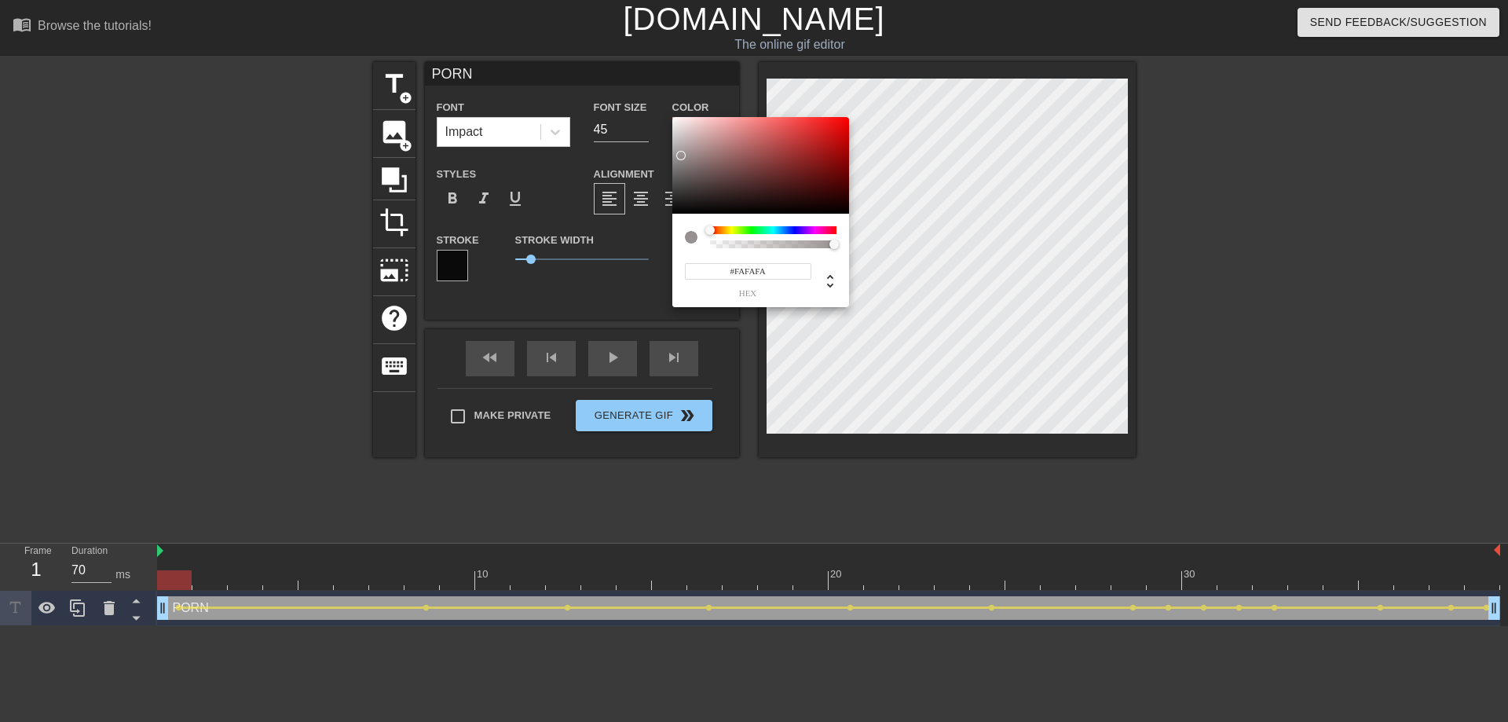
type input "#FFFFFF"
drag, startPoint x: 682, startPoint y: 201, endPoint x: 664, endPoint y: 109, distance: 93.7
click at [664, 109] on div "#FFFFFF hex" at bounding box center [754, 361] width 1508 height 722
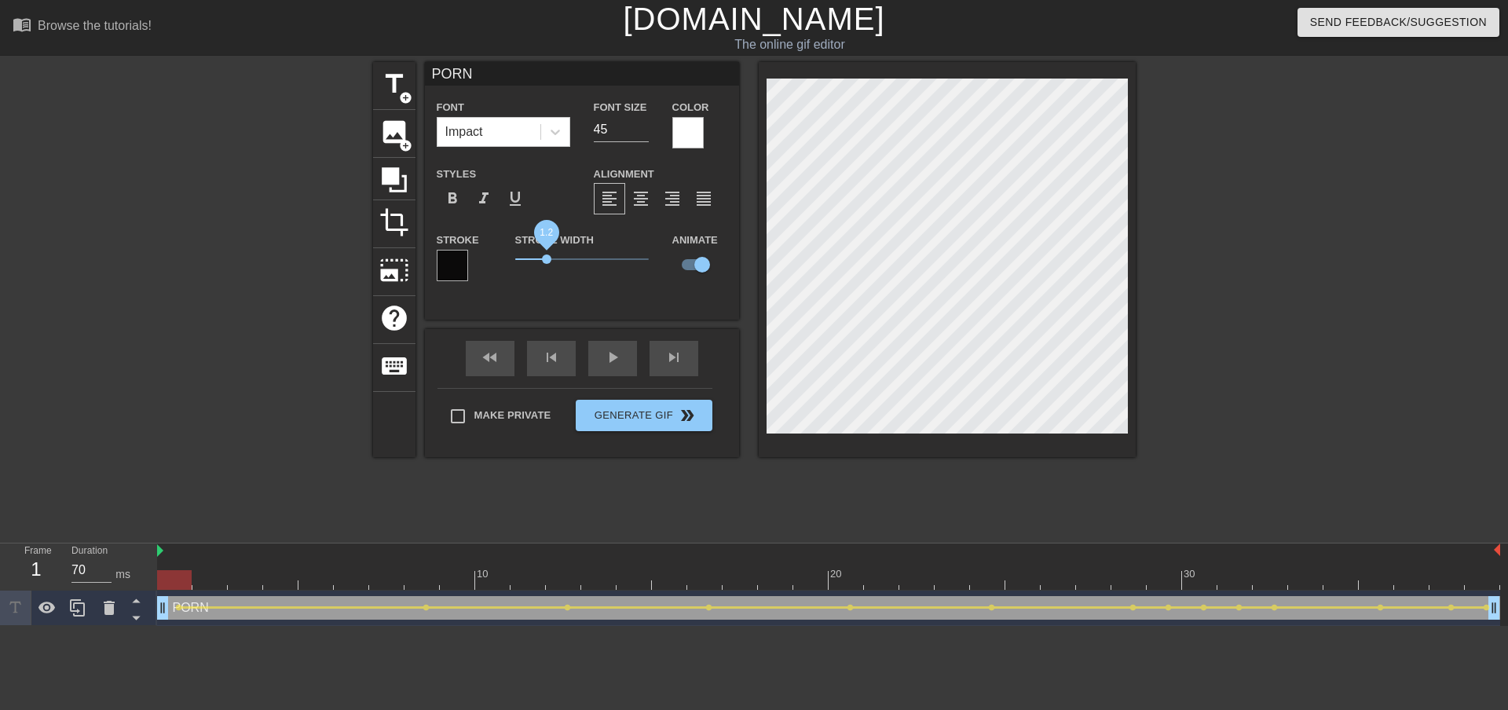
drag, startPoint x: 536, startPoint y: 260, endPoint x: 547, endPoint y: 260, distance: 11.0
click at [547, 260] on span "1.2" at bounding box center [582, 259] width 134 height 19
click at [544, 314] on div "PORN Font Impact Font Size 45 Color Styles format_bold format_italic format_und…" at bounding box center [582, 191] width 314 height 258
click at [606, 354] on div "fast_rewind skip_previous play_arrow skip_next" at bounding box center [582, 358] width 256 height 59
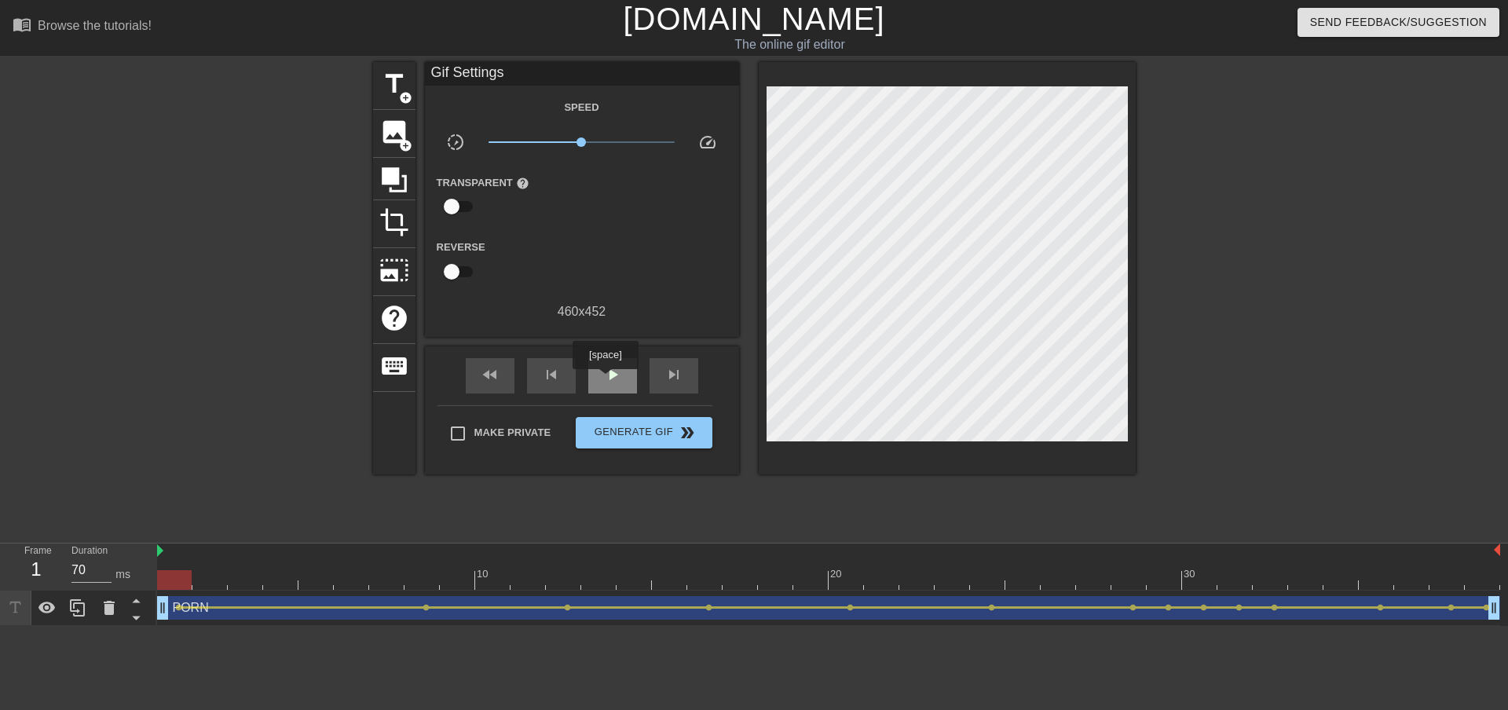
click at [604, 379] on span "play_arrow" at bounding box center [612, 374] width 19 height 19
click at [614, 375] on span "pause" at bounding box center [612, 374] width 19 height 19
click at [240, 581] on div at bounding box center [828, 580] width 1343 height 20
click at [280, 579] on div at bounding box center [828, 580] width 1343 height 20
click at [417, 579] on div at bounding box center [828, 580] width 1343 height 20
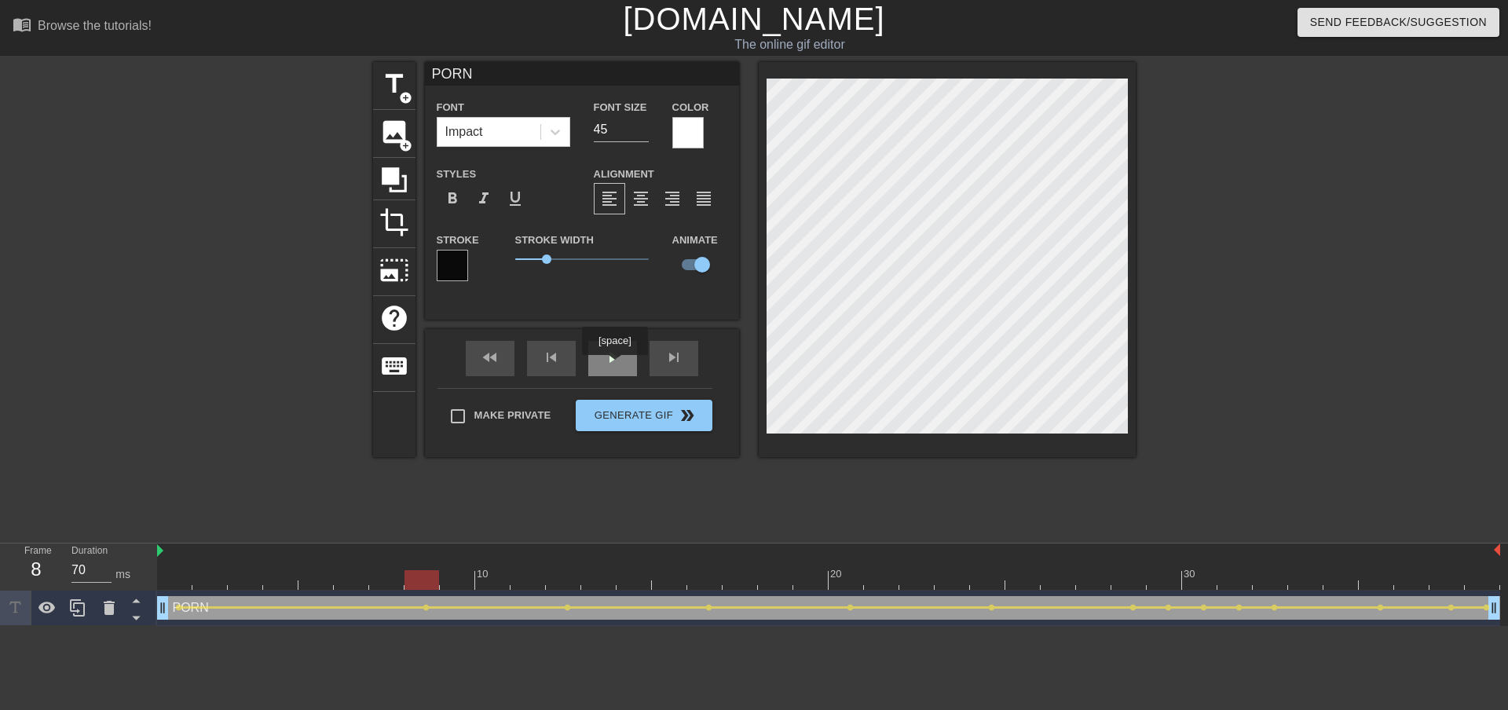
click at [614, 366] on span "play_arrow" at bounding box center [612, 357] width 19 height 19
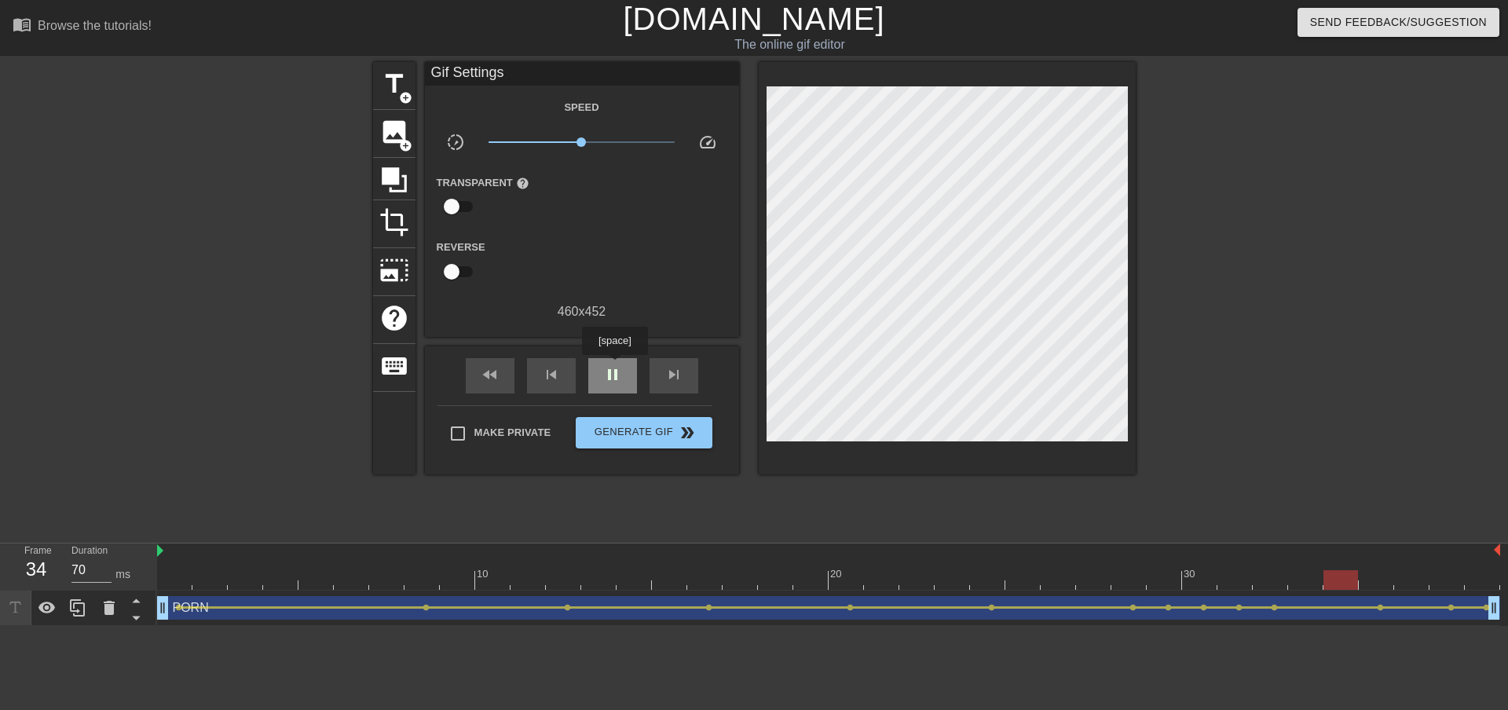
click at [614, 366] on span "pause" at bounding box center [612, 374] width 19 height 19
click at [1131, 577] on div at bounding box center [828, 580] width 1343 height 20
click at [1098, 580] on div at bounding box center [828, 580] width 1343 height 20
click at [1134, 575] on div at bounding box center [828, 580] width 1343 height 20
click at [1099, 578] on div at bounding box center [828, 580] width 1343 height 20
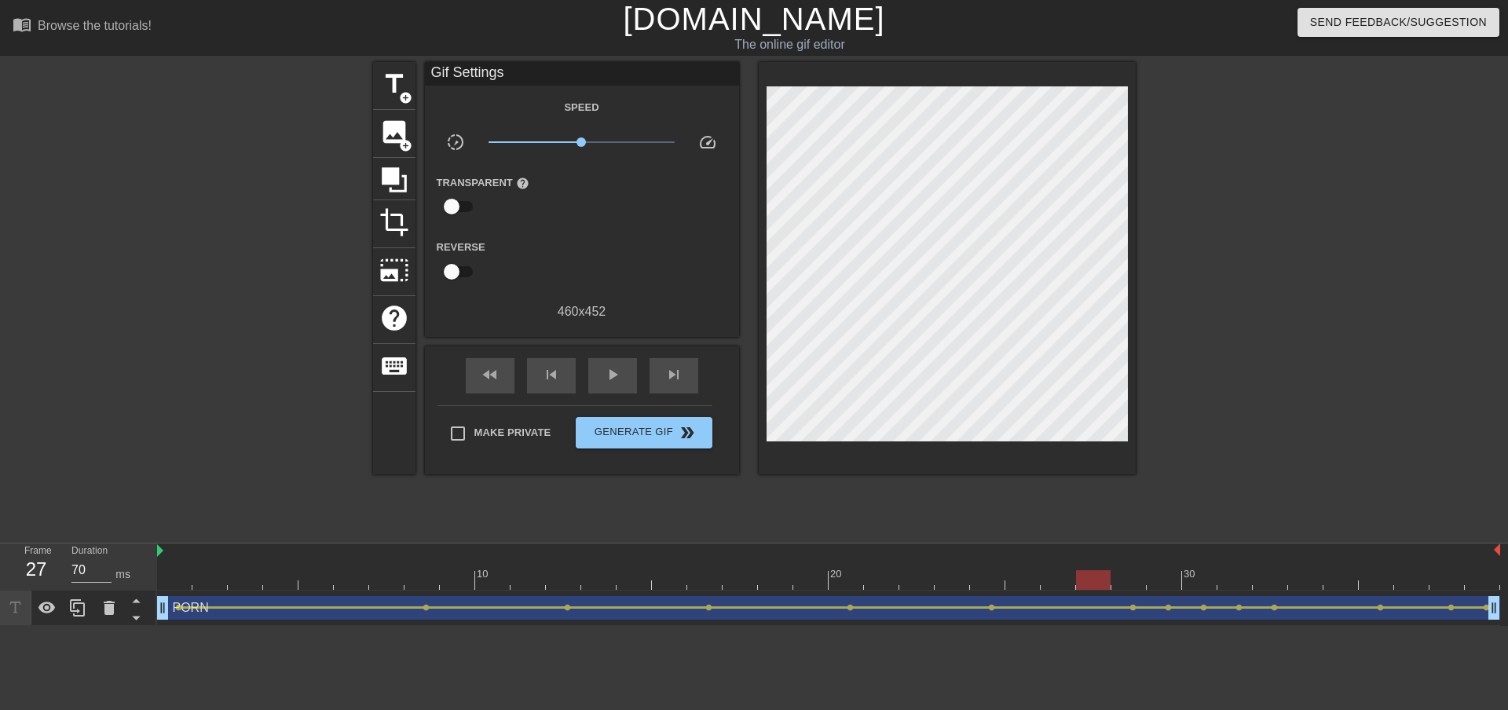
click at [1123, 579] on div at bounding box center [828, 580] width 1343 height 20
click at [1162, 577] on div at bounding box center [828, 580] width 1343 height 20
click at [1135, 580] on div at bounding box center [828, 580] width 1343 height 20
click at [1161, 579] on div at bounding box center [828, 580] width 1343 height 20
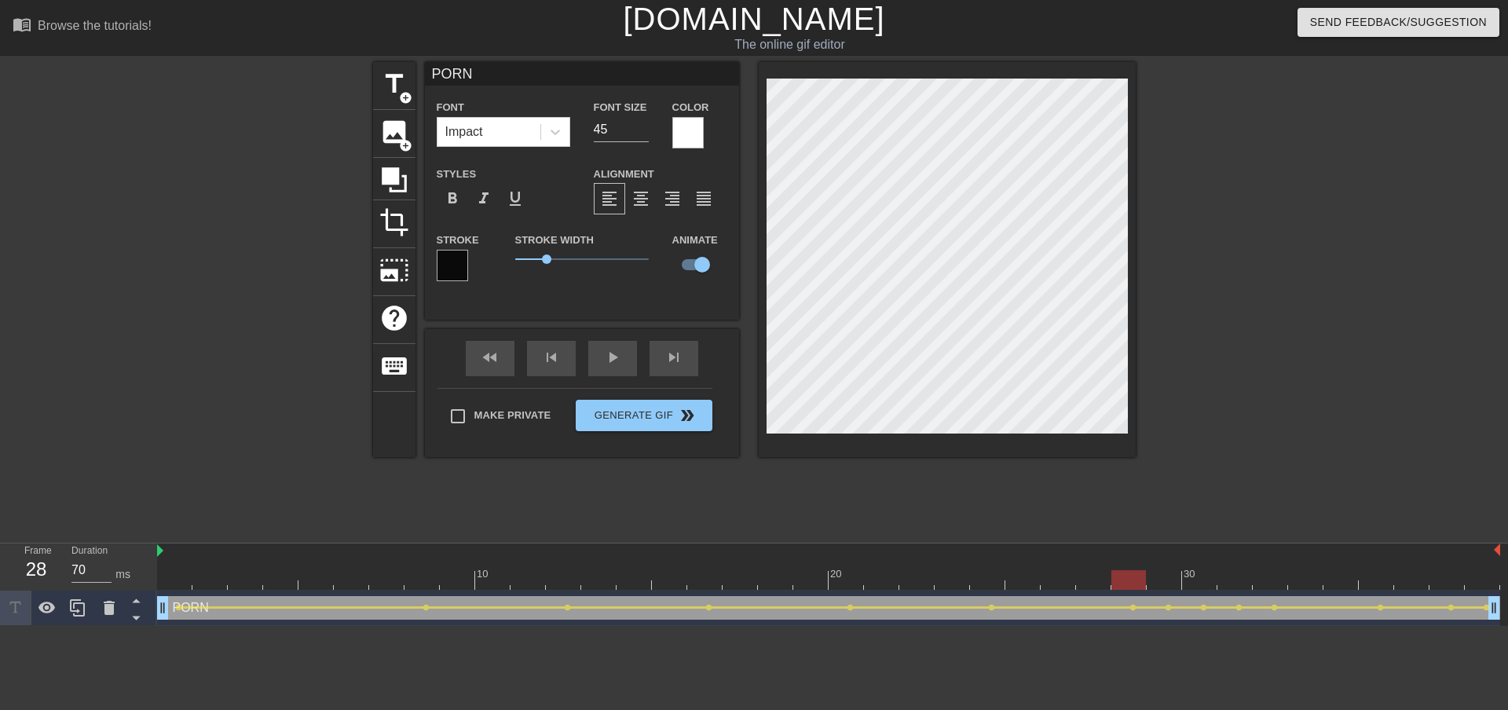
click at [1139, 577] on div at bounding box center [828, 580] width 1343 height 20
click at [1164, 575] on div at bounding box center [828, 580] width 1343 height 20
click at [1205, 578] on div at bounding box center [828, 580] width 1343 height 20
click at [1237, 582] on div at bounding box center [828, 580] width 1343 height 20
click at [1275, 581] on div at bounding box center [828, 580] width 1343 height 20
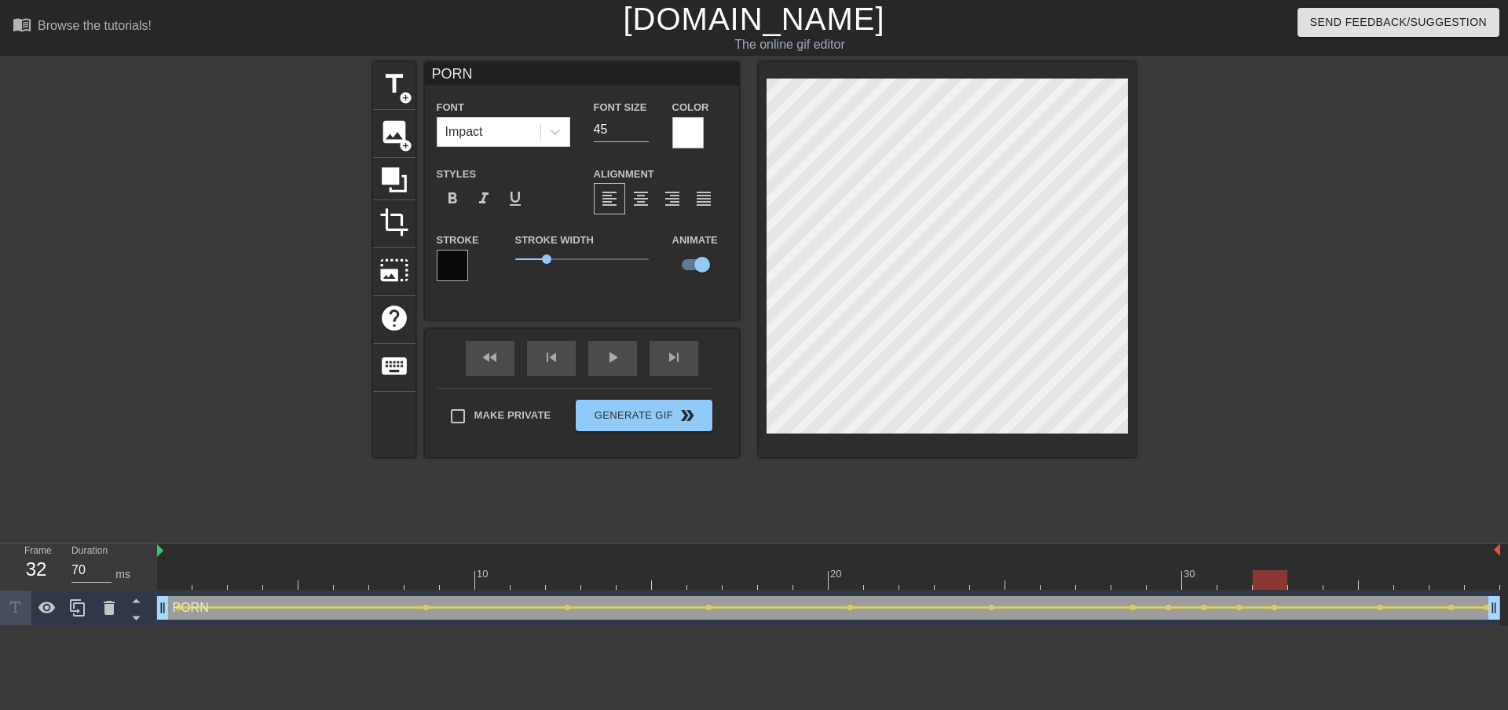
click at [1244, 581] on div at bounding box center [828, 580] width 1343 height 20
click at [1266, 579] on div at bounding box center [828, 580] width 1343 height 20
click at [608, 361] on div "play_arrow" at bounding box center [612, 358] width 49 height 35
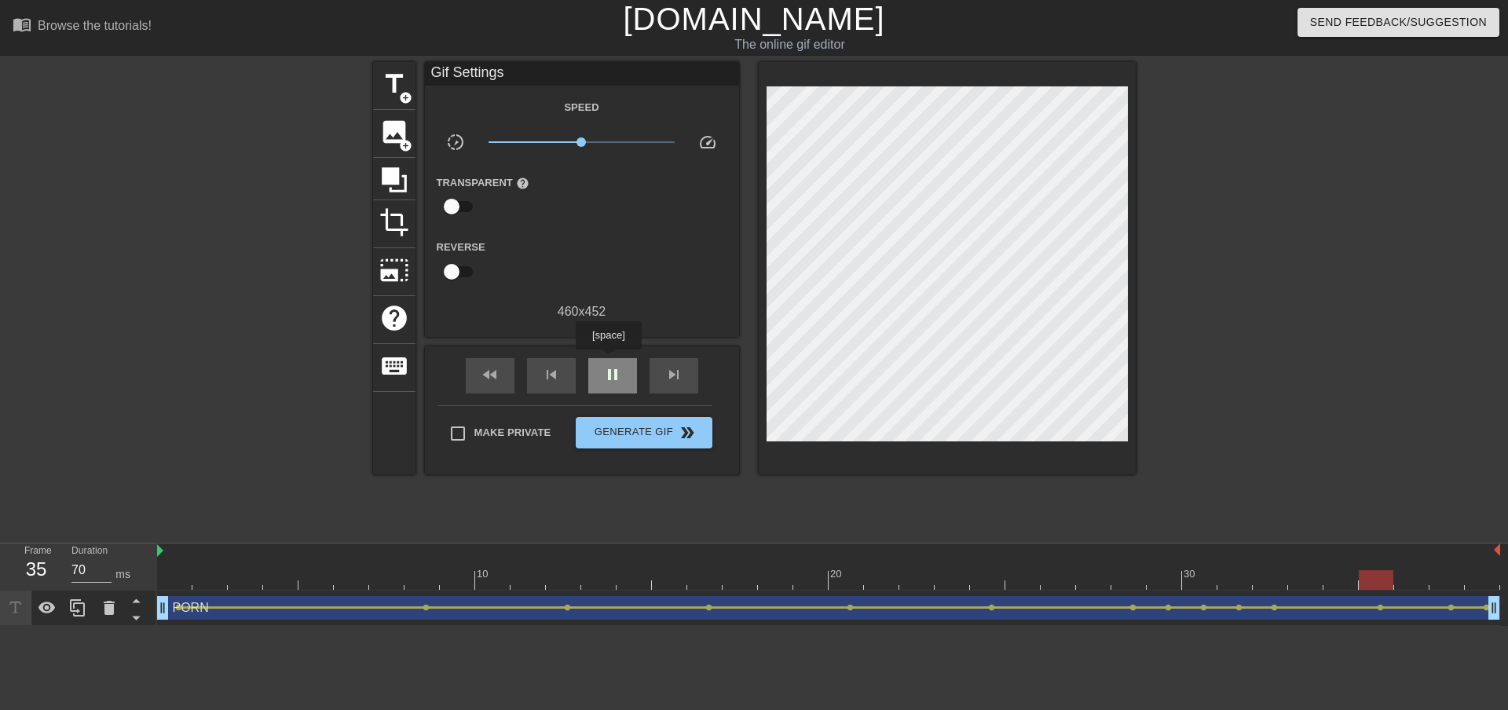
click at [608, 361] on div "pause" at bounding box center [612, 375] width 49 height 35
click at [1481, 576] on div at bounding box center [828, 580] width 1343 height 20
click at [176, 581] on div at bounding box center [828, 580] width 1343 height 20
click at [1483, 583] on div at bounding box center [828, 580] width 1343 height 20
click at [173, 575] on div at bounding box center [828, 580] width 1343 height 20
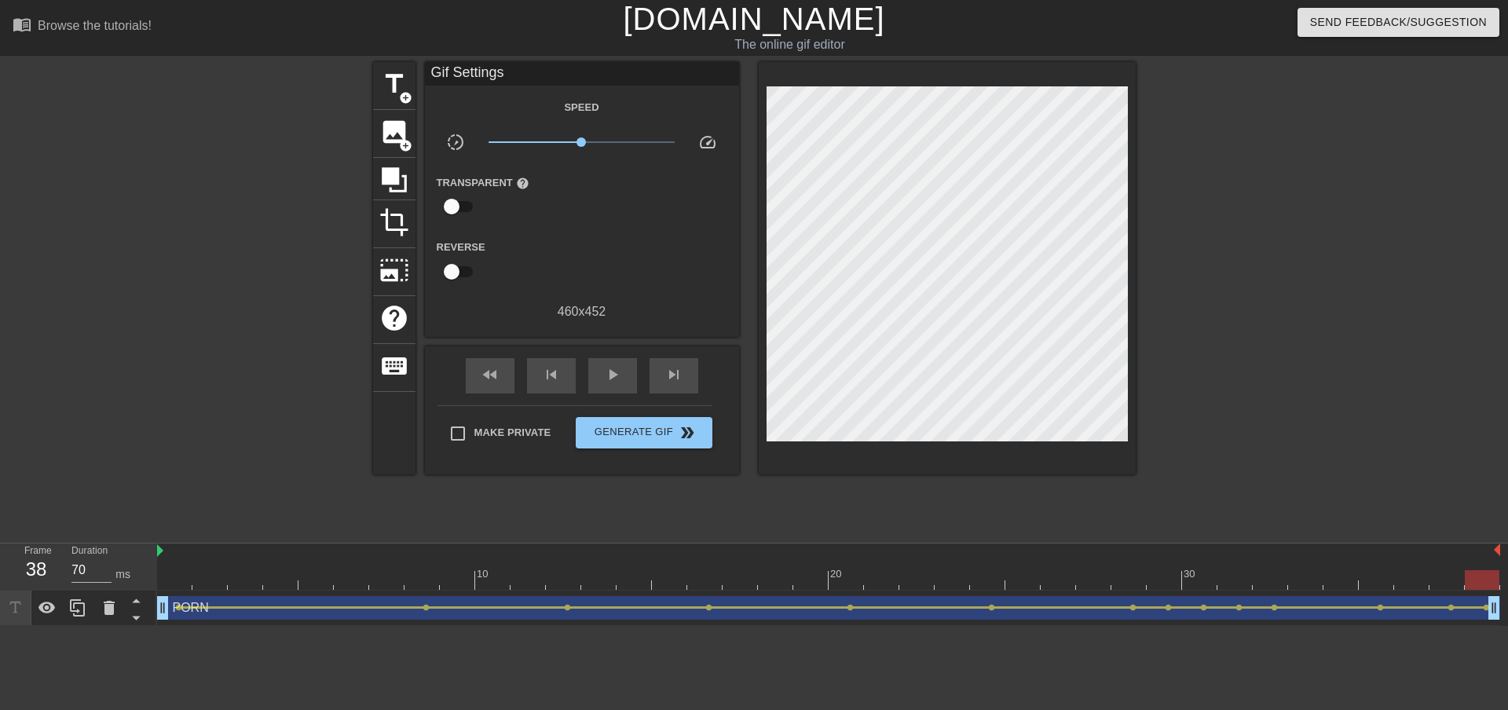
click at [1484, 574] on div at bounding box center [828, 580] width 1343 height 20
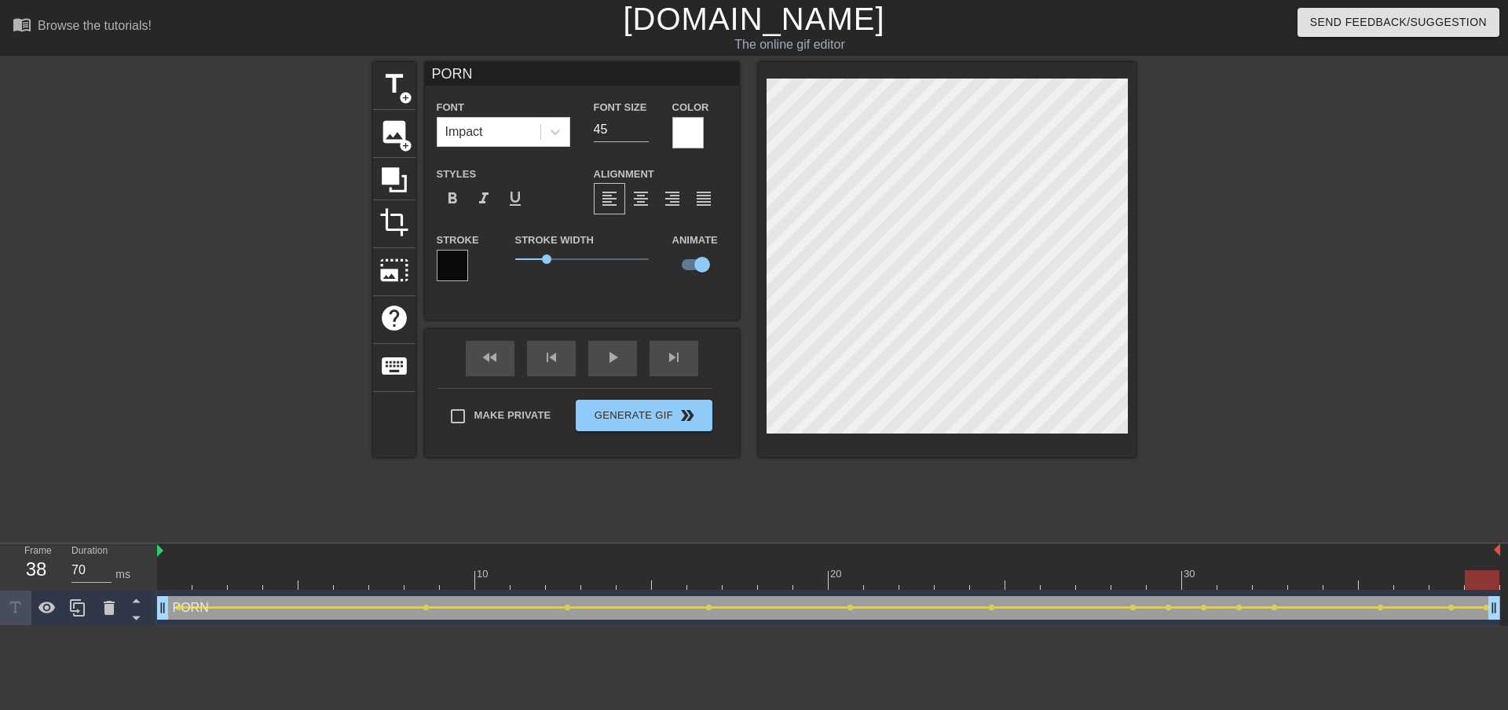
click at [178, 574] on div at bounding box center [828, 580] width 1343 height 20
click at [1483, 570] on div at bounding box center [1482, 569] width 35 height 20
click at [587, 354] on div "fast_rewind skip_previous play_arrow skip_next" at bounding box center [582, 358] width 256 height 59
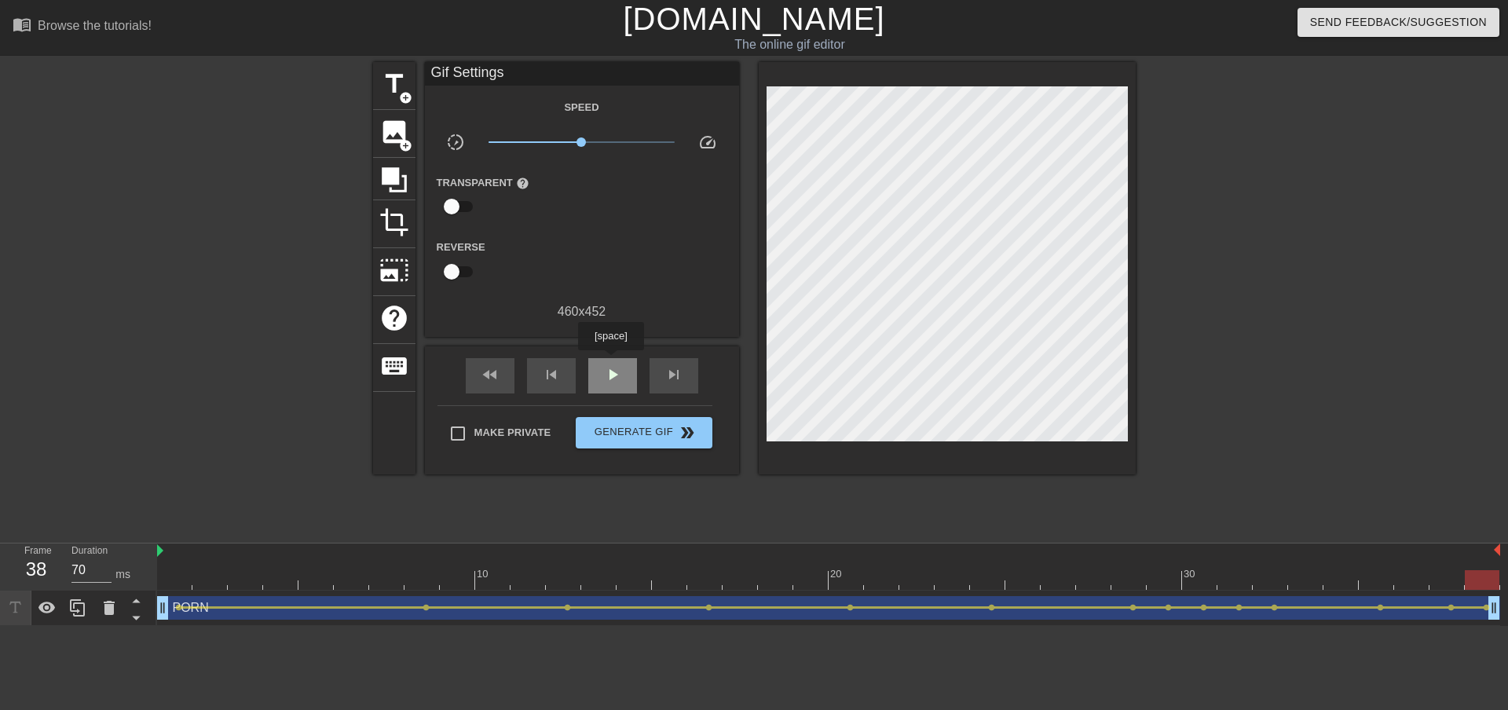
click at [610, 361] on div "play_arrow" at bounding box center [612, 375] width 49 height 35
click at [610, 361] on div "pause" at bounding box center [612, 375] width 49 height 35
click at [1252, 572] on div at bounding box center [828, 580] width 1343 height 20
click at [1201, 571] on div at bounding box center [828, 580] width 1343 height 20
click at [610, 384] on div "play_arrow" at bounding box center [612, 375] width 49 height 35
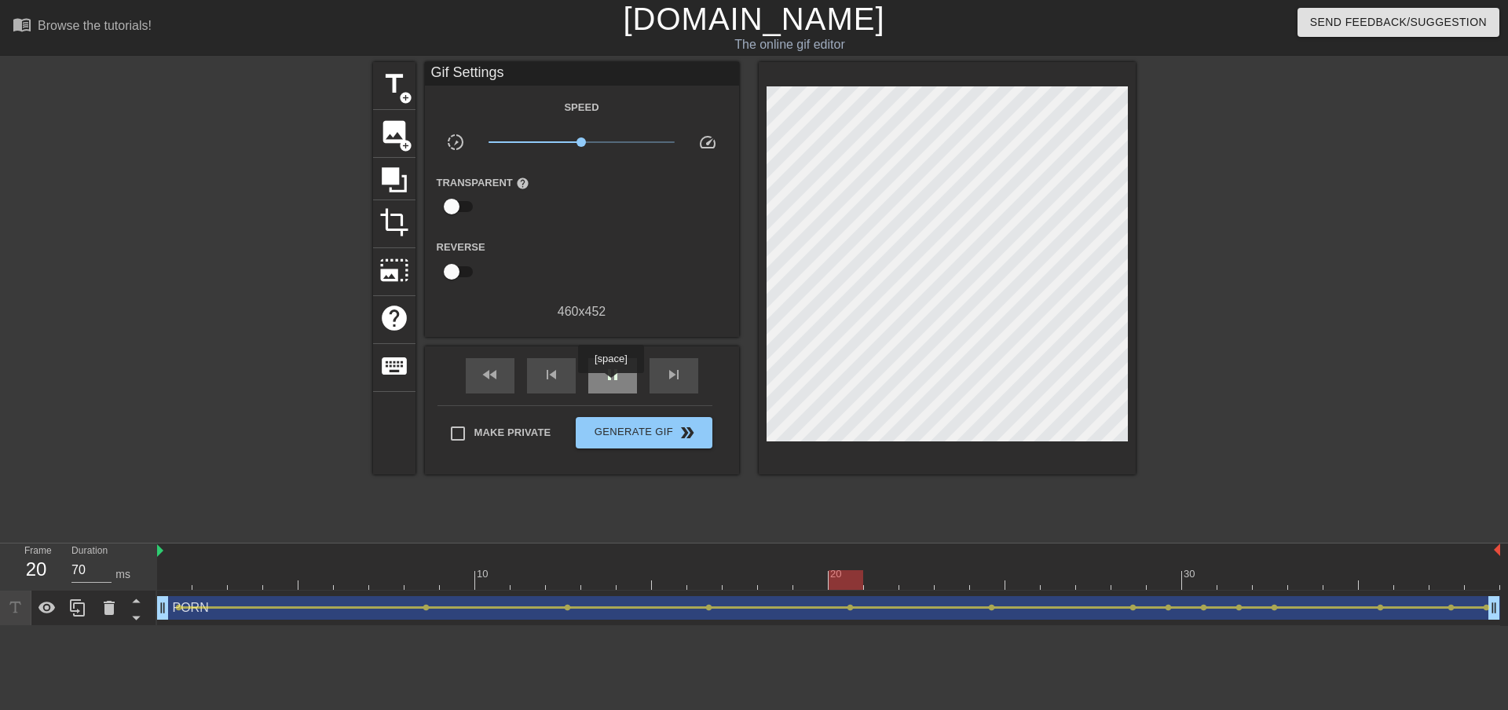
click at [610, 384] on div "pause" at bounding box center [612, 375] width 49 height 35
click at [182, 574] on div at bounding box center [828, 580] width 1343 height 20
click at [397, 82] on span "title" at bounding box center [394, 84] width 30 height 30
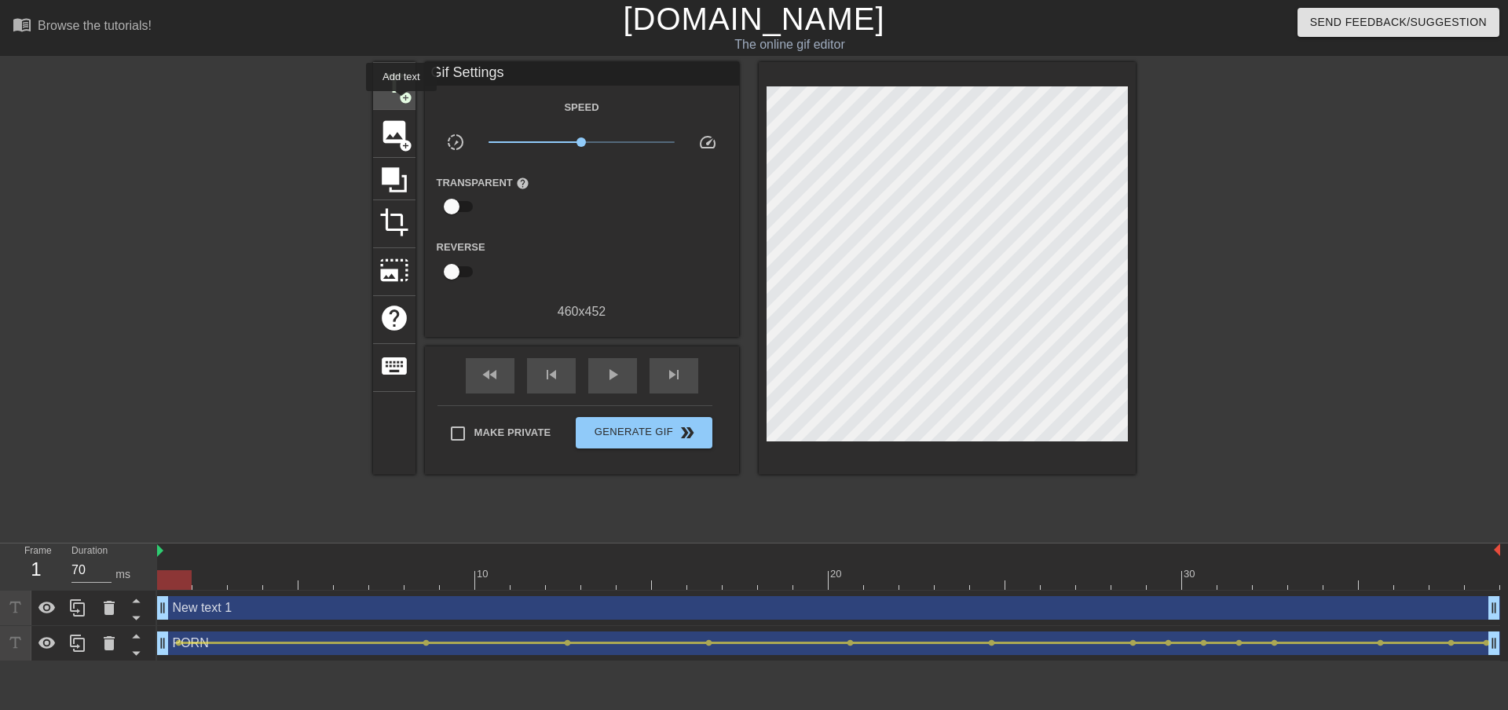
click at [401, 102] on span "add_circle" at bounding box center [405, 97] width 13 height 13
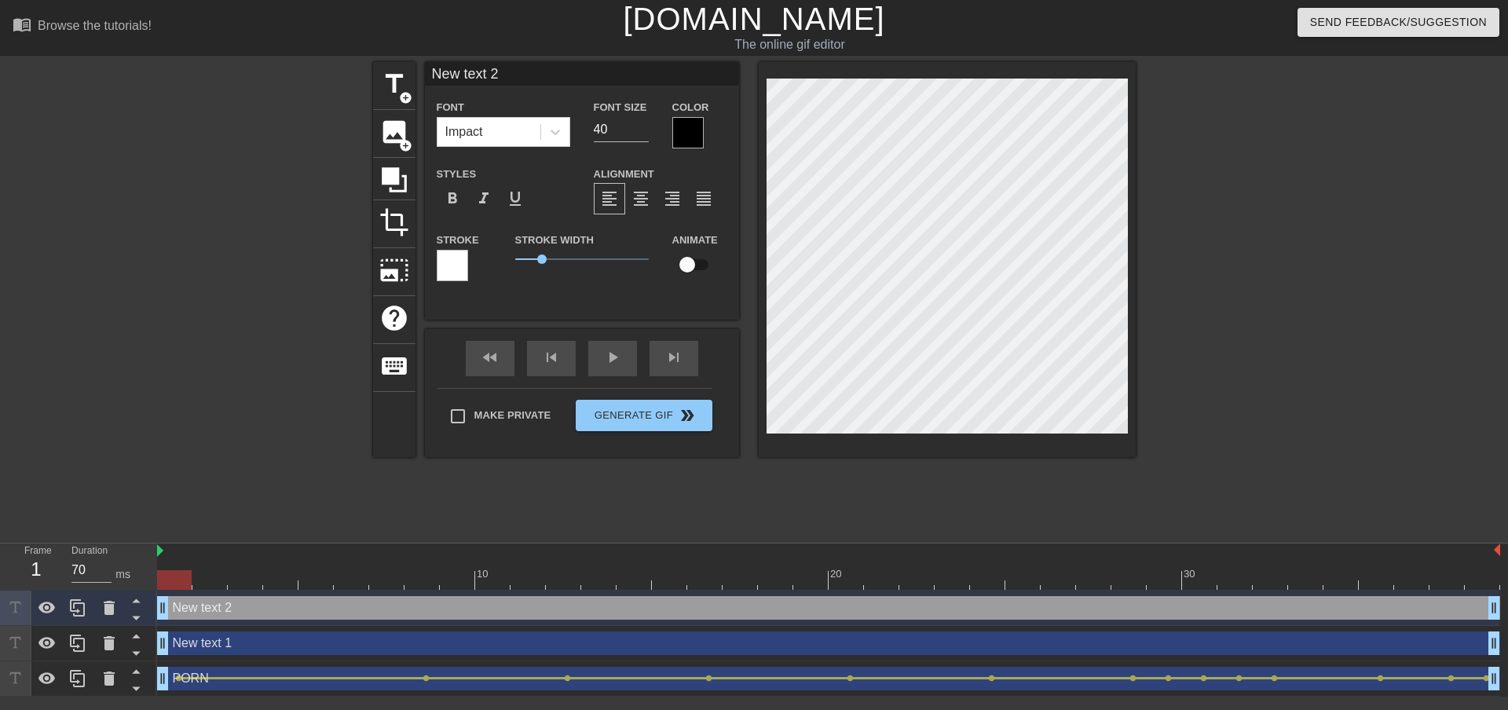
scroll to position [2, 2]
click at [266, 651] on div "New text 1 drag_handle drag_handle" at bounding box center [828, 644] width 1343 height 24
type input "New text 1"
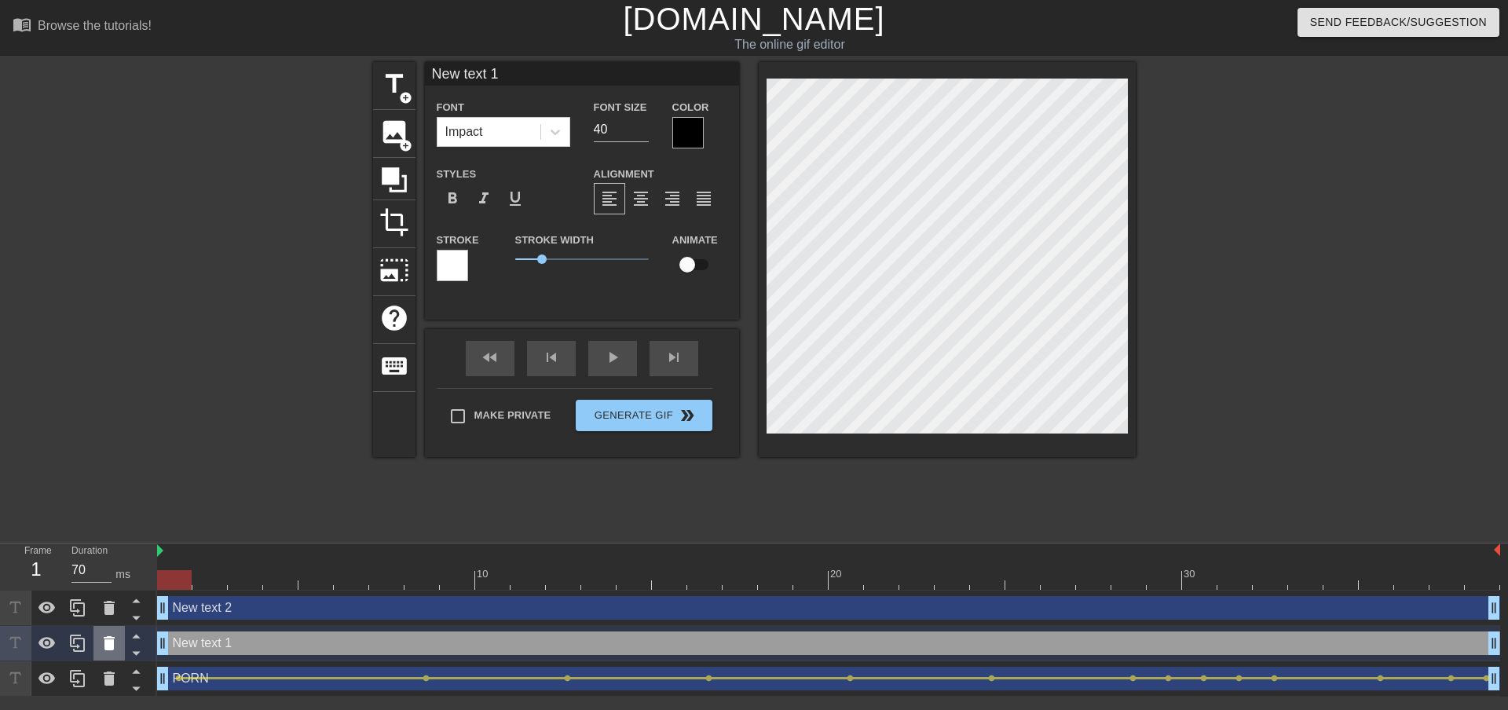
drag, startPoint x: 265, startPoint y: 651, endPoint x: 112, endPoint y: 648, distance: 152.5
click at [112, 648] on icon at bounding box center [109, 643] width 11 height 14
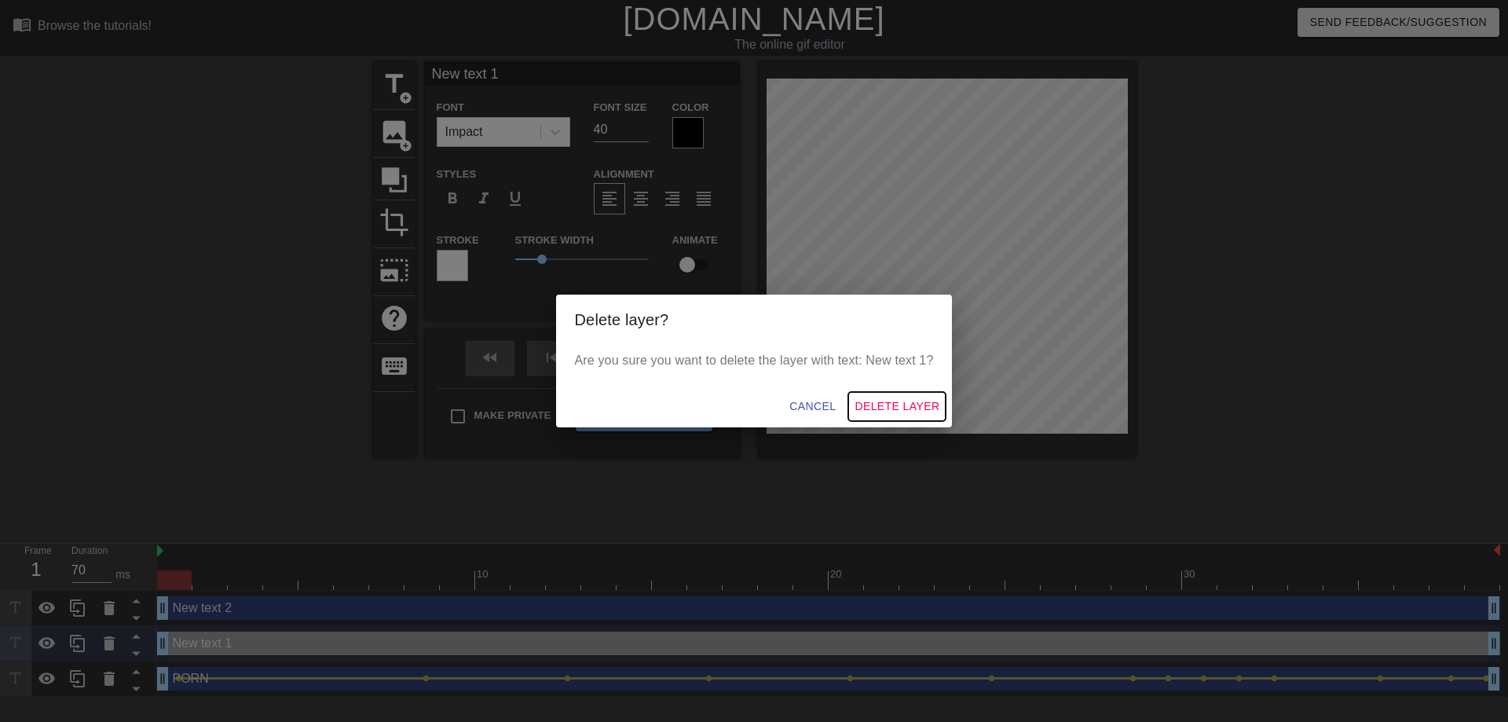
click at [894, 408] on span "Delete Layer" at bounding box center [897, 407] width 85 height 20
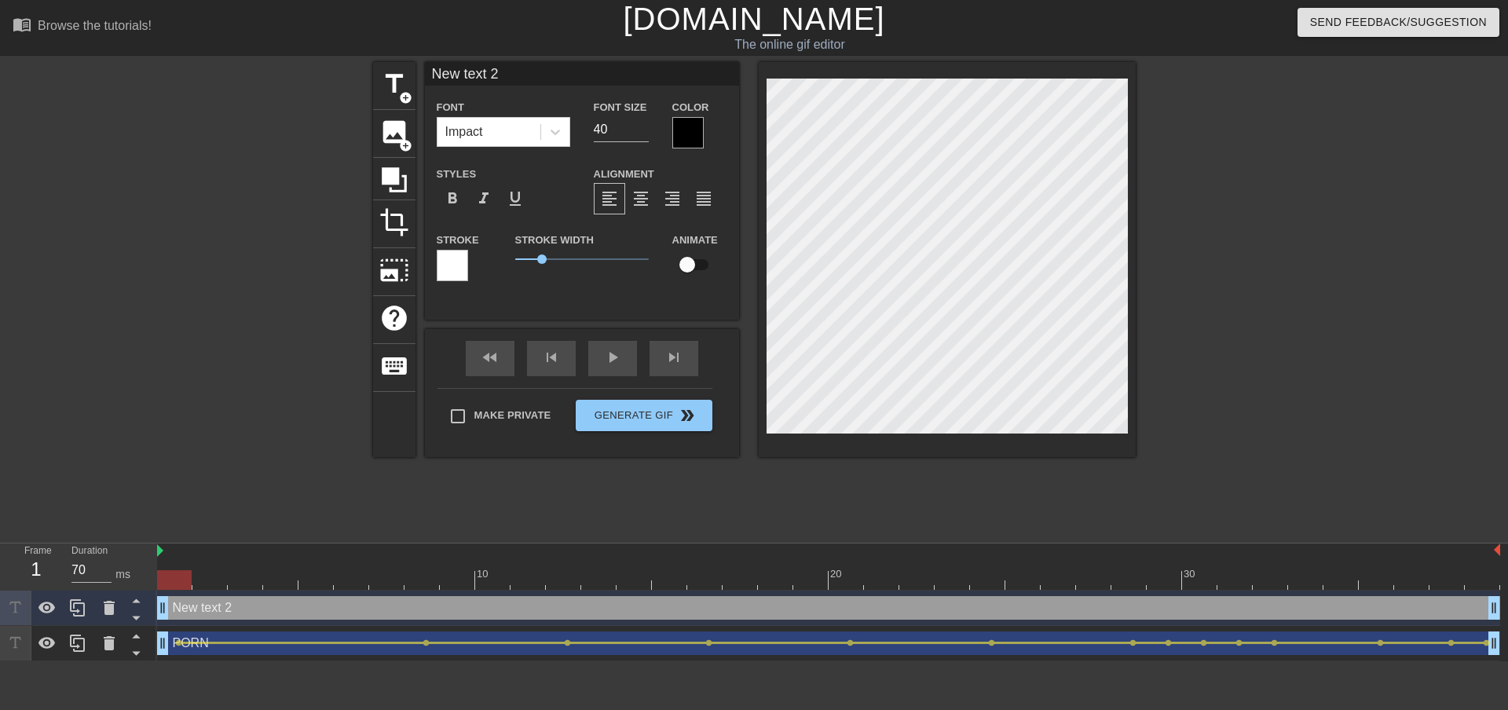
scroll to position [2, 3]
type input "G"
type textarea "G"
type input "Go"
type textarea "Go"
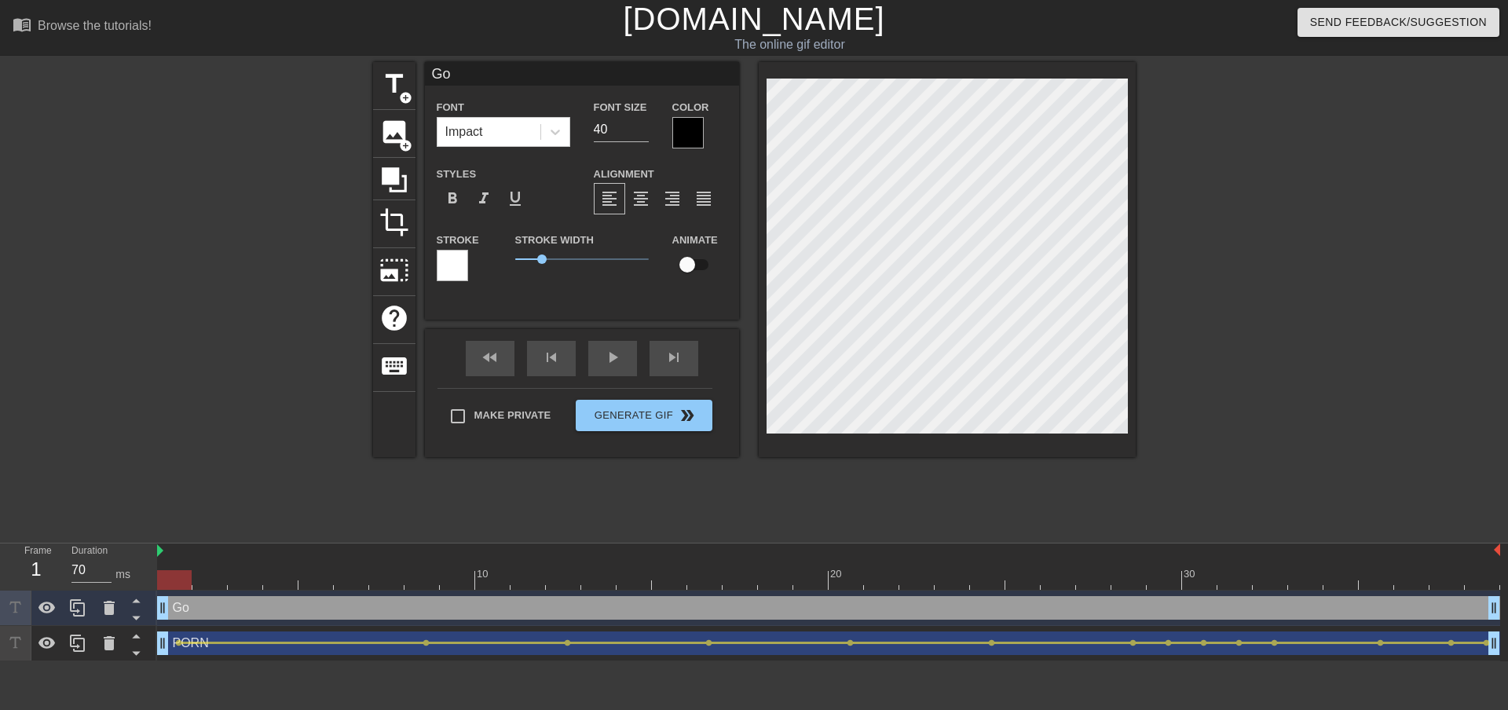
type input "Goo"
type textarea "Goo"
type input "Goon"
type textarea "Goon"
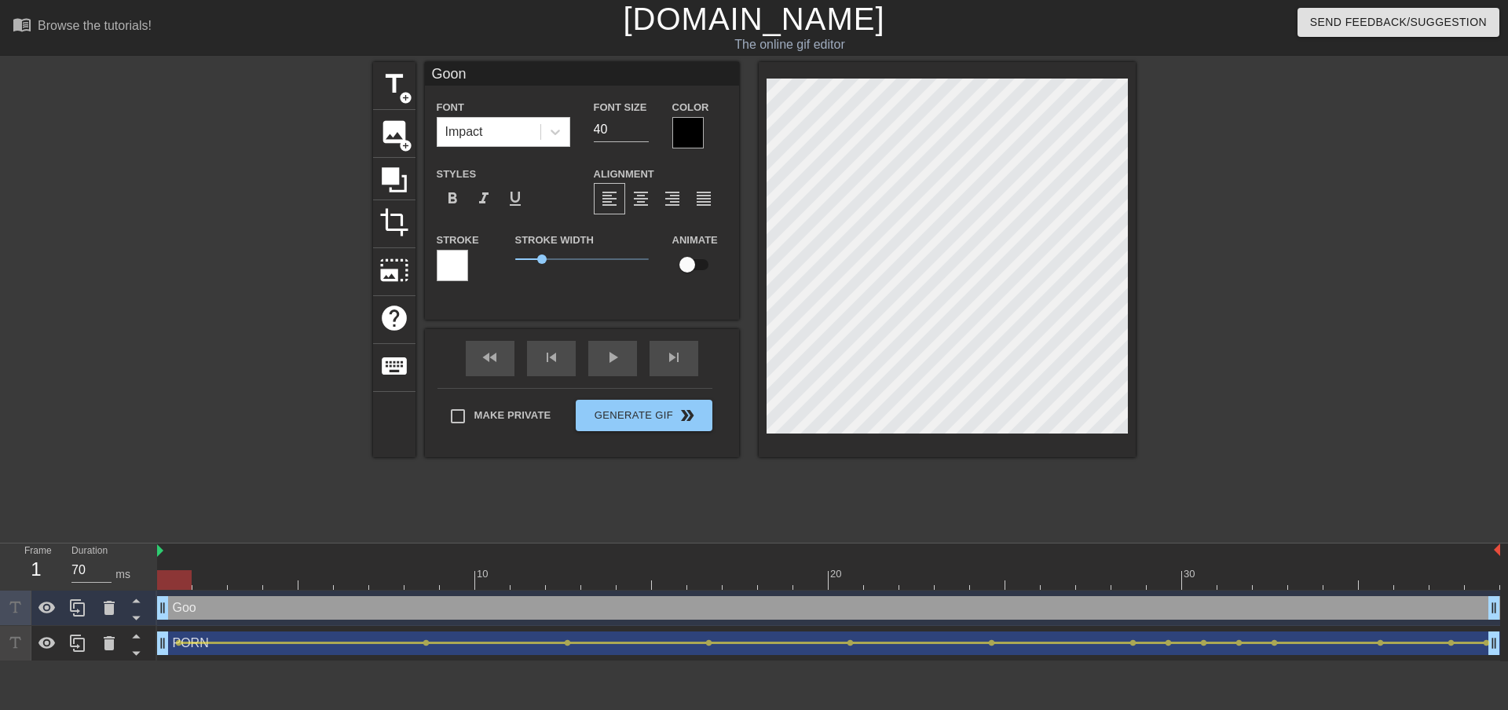
type input "Goone"
type textarea "Goone"
type input "Gooner"
type textarea "Gooner"
click at [427, 574] on div at bounding box center [828, 580] width 1343 height 20
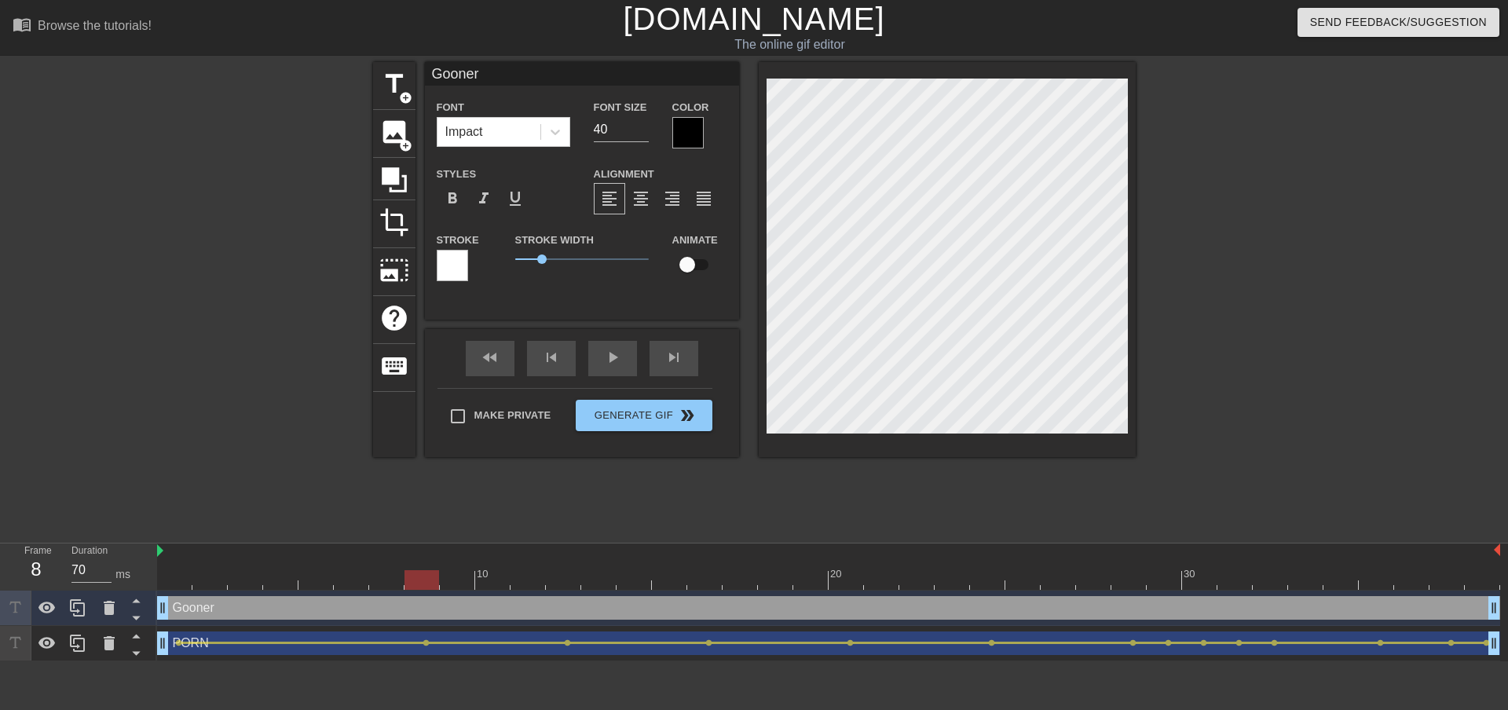
click at [566, 578] on div at bounding box center [828, 580] width 1343 height 20
click at [702, 577] on div at bounding box center [828, 580] width 1343 height 20
click at [849, 573] on div at bounding box center [828, 580] width 1343 height 20
click at [988, 583] on div at bounding box center [828, 580] width 1343 height 20
click at [183, 570] on div at bounding box center [828, 580] width 1343 height 20
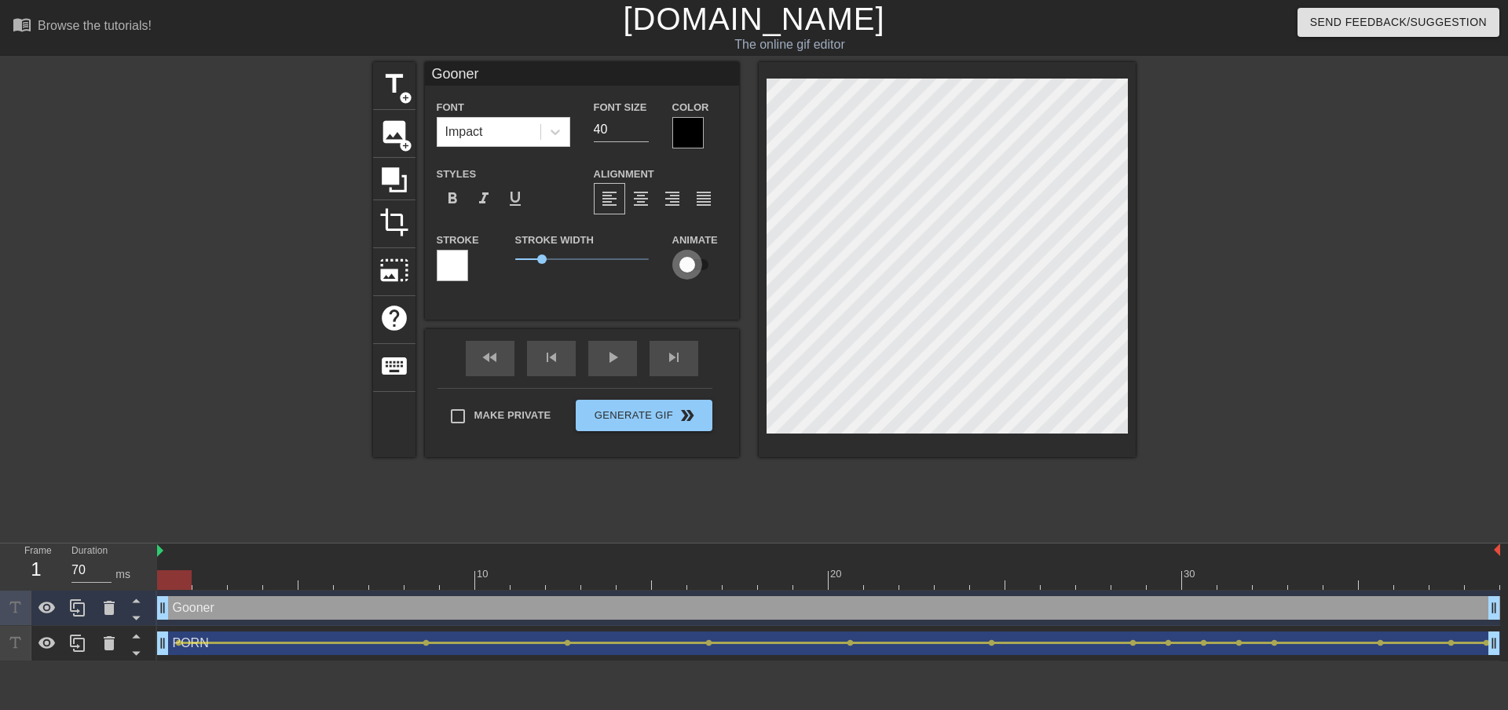
click at [701, 274] on input "checkbox" at bounding box center [688, 265] width 90 height 30
checkbox input "true"
click at [174, 613] on div "Gooner drag_handle drag_handle" at bounding box center [828, 608] width 1343 height 24
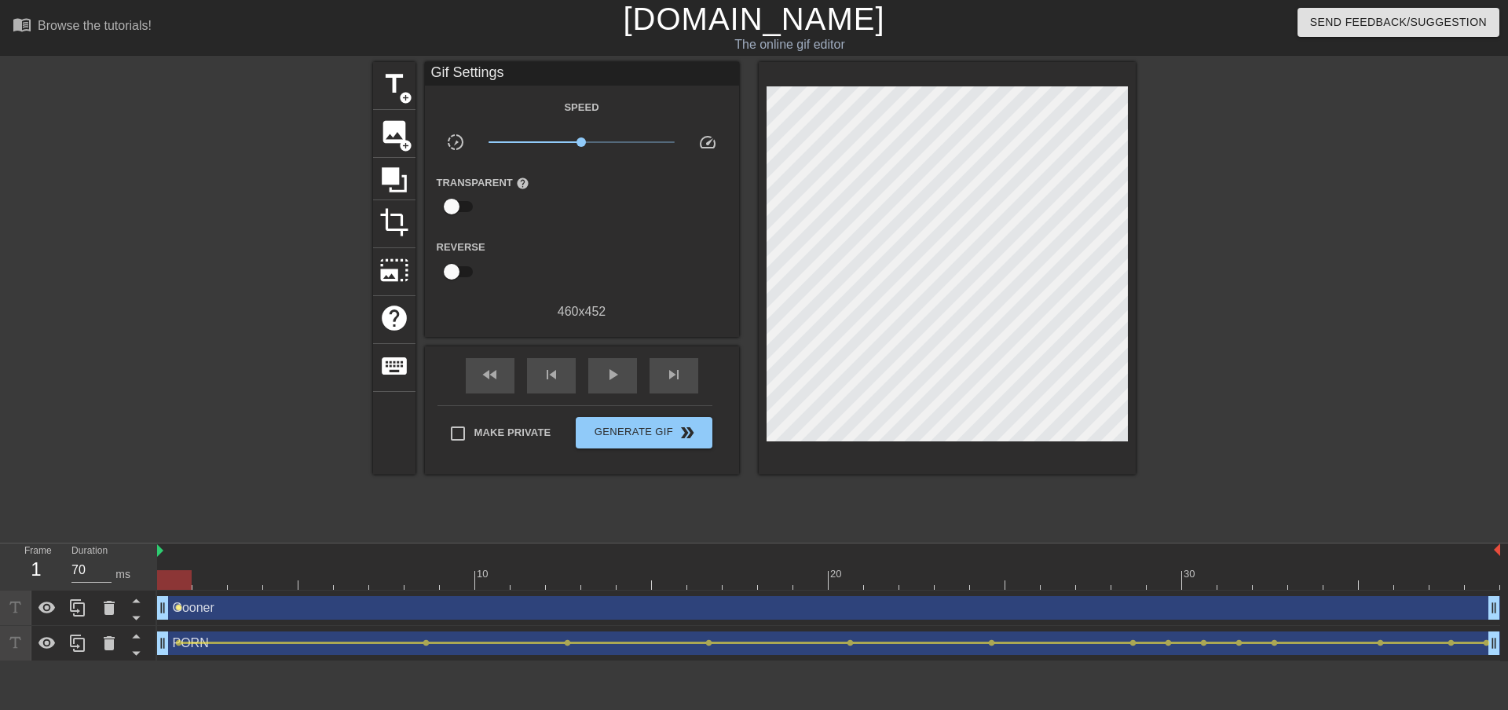
click at [175, 609] on span "lens" at bounding box center [178, 607] width 7 height 7
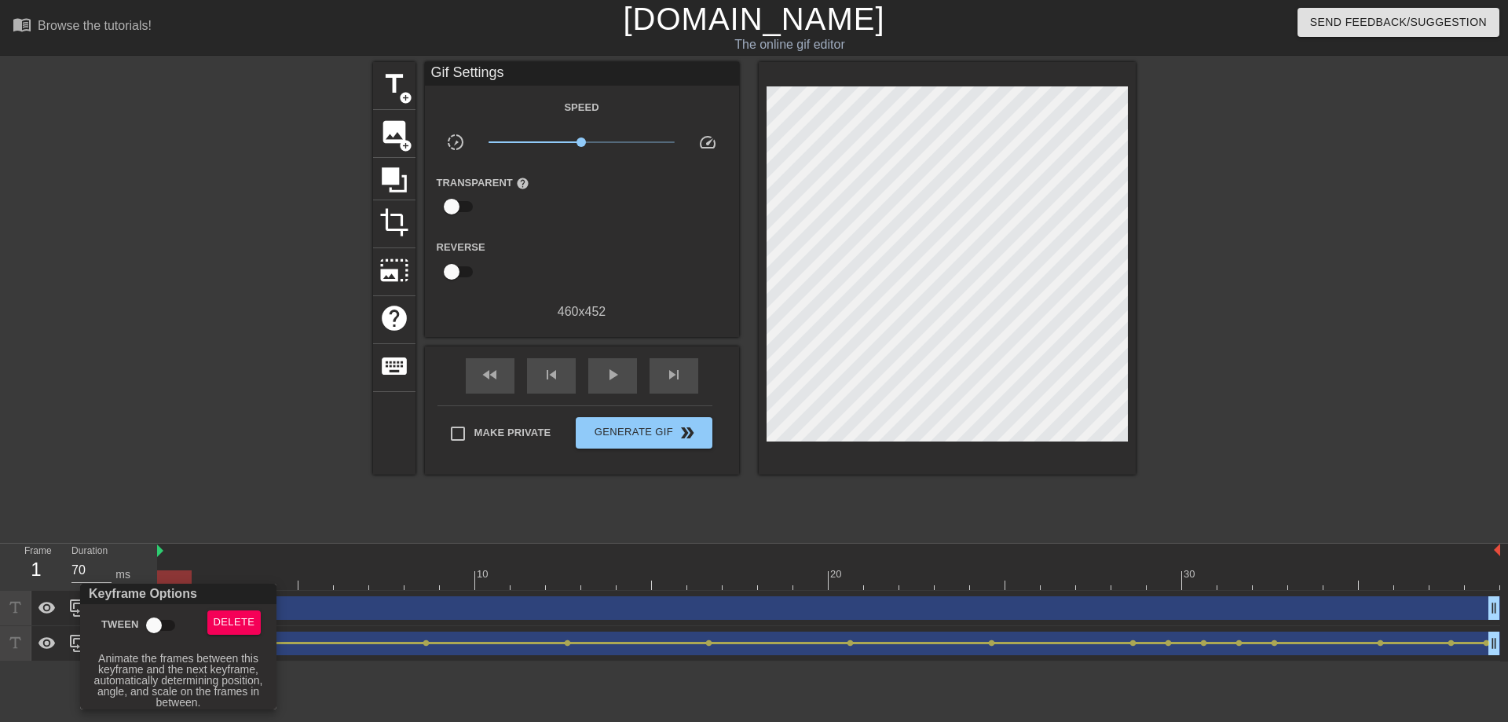
click at [169, 621] on input "Tween" at bounding box center [154, 625] width 90 height 30
checkbox input "true"
click at [418, 687] on div at bounding box center [754, 361] width 1508 height 722
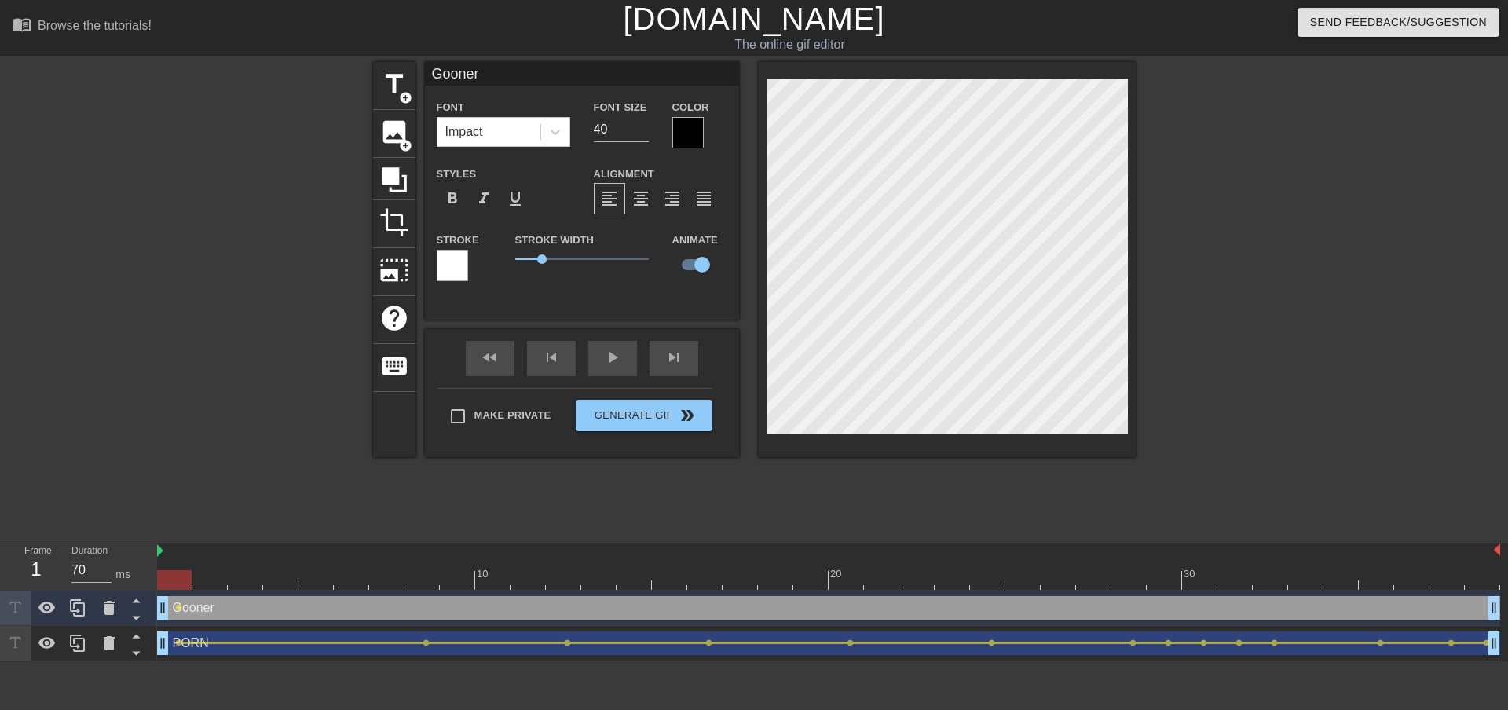
click at [419, 581] on div at bounding box center [828, 580] width 1343 height 20
click at [563, 587] on div at bounding box center [828, 580] width 1343 height 20
click at [699, 586] on div at bounding box center [828, 580] width 1343 height 20
click at [842, 578] on div at bounding box center [828, 580] width 1343 height 20
click at [979, 585] on div at bounding box center [828, 580] width 1343 height 20
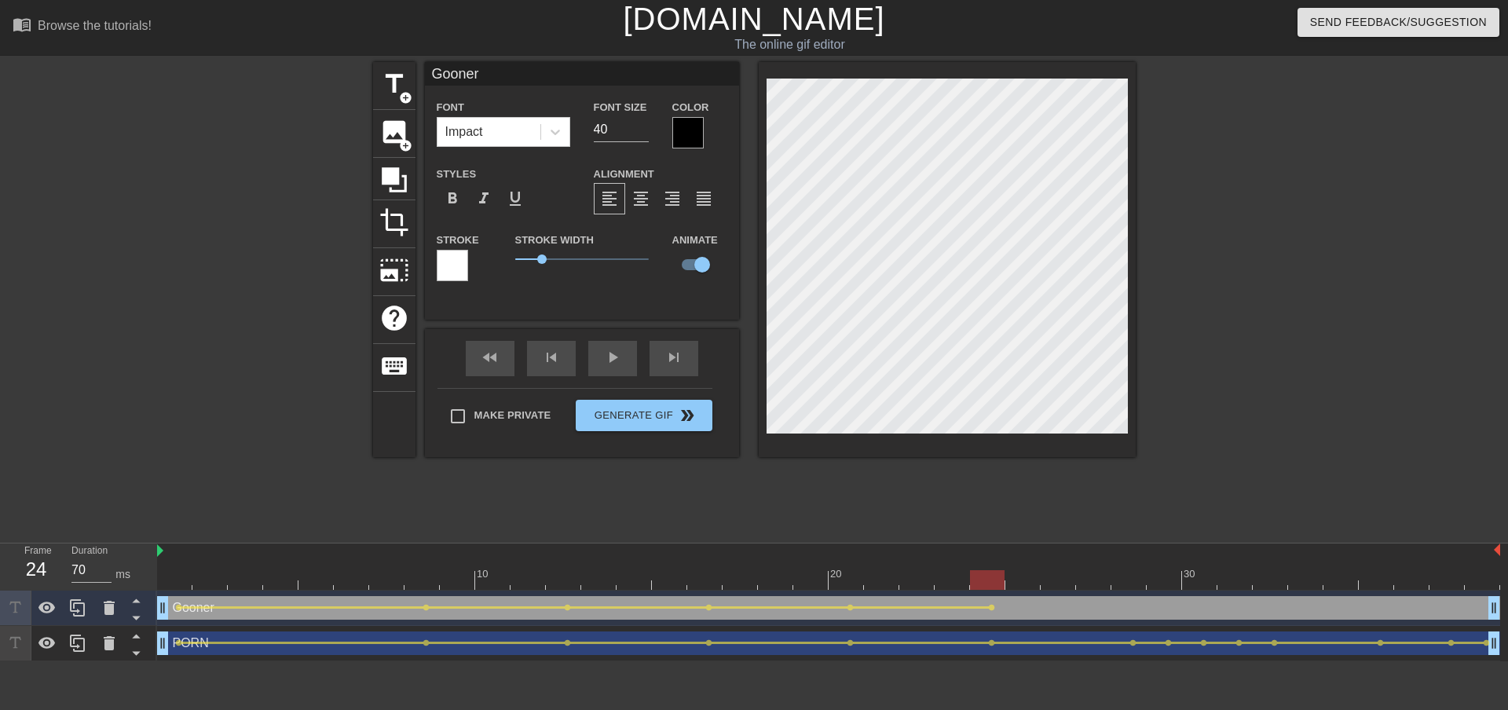
click at [1131, 585] on div at bounding box center [828, 580] width 1343 height 20
click at [1266, 587] on div at bounding box center [828, 580] width 1343 height 20
click at [1200, 587] on div at bounding box center [828, 580] width 1343 height 20
click at [1231, 584] on div at bounding box center [828, 580] width 1343 height 20
click at [1271, 585] on div at bounding box center [828, 580] width 1343 height 20
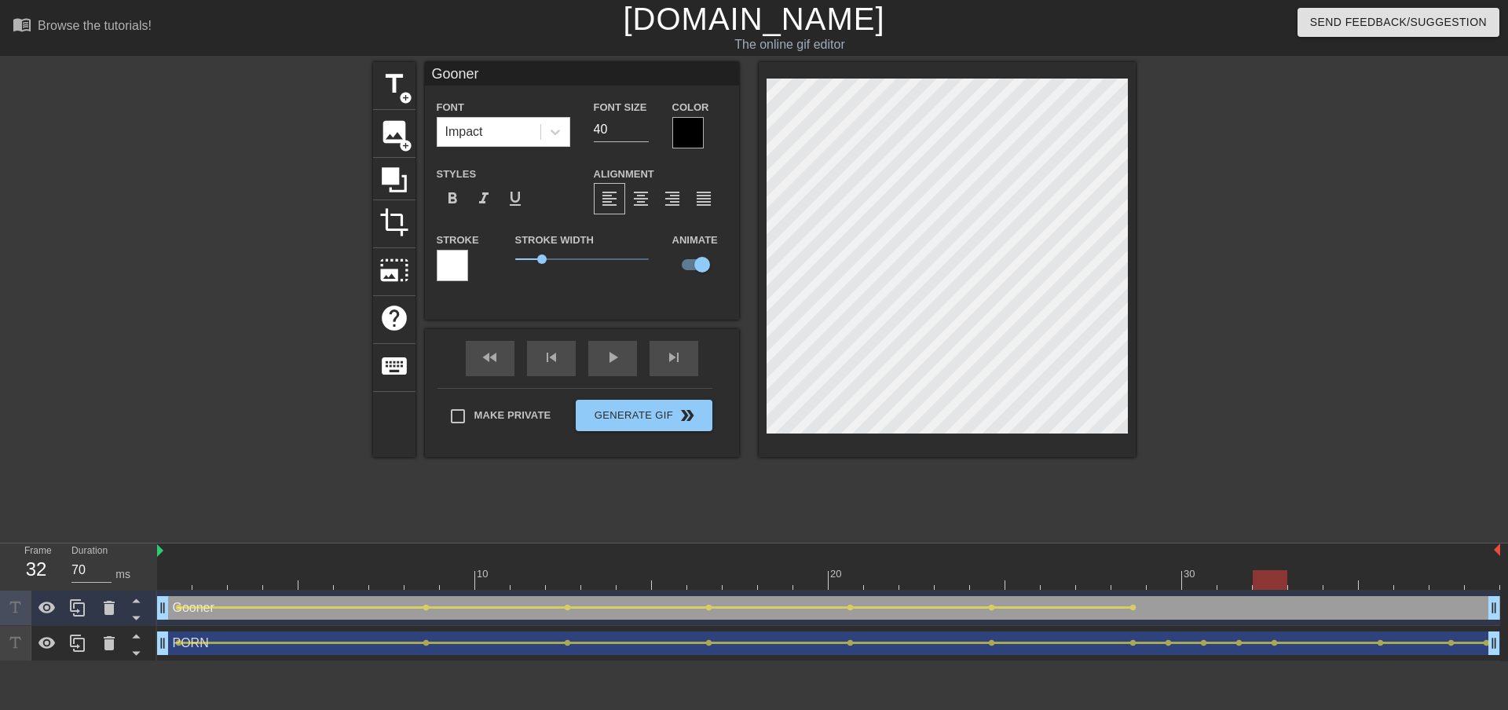
click at [1239, 587] on div at bounding box center [828, 580] width 1343 height 20
click at [1270, 584] on div at bounding box center [828, 580] width 1343 height 20
click at [1232, 587] on div at bounding box center [828, 580] width 1343 height 20
click at [1191, 585] on div at bounding box center [828, 580] width 1343 height 20
click at [1241, 584] on div at bounding box center [828, 580] width 1343 height 20
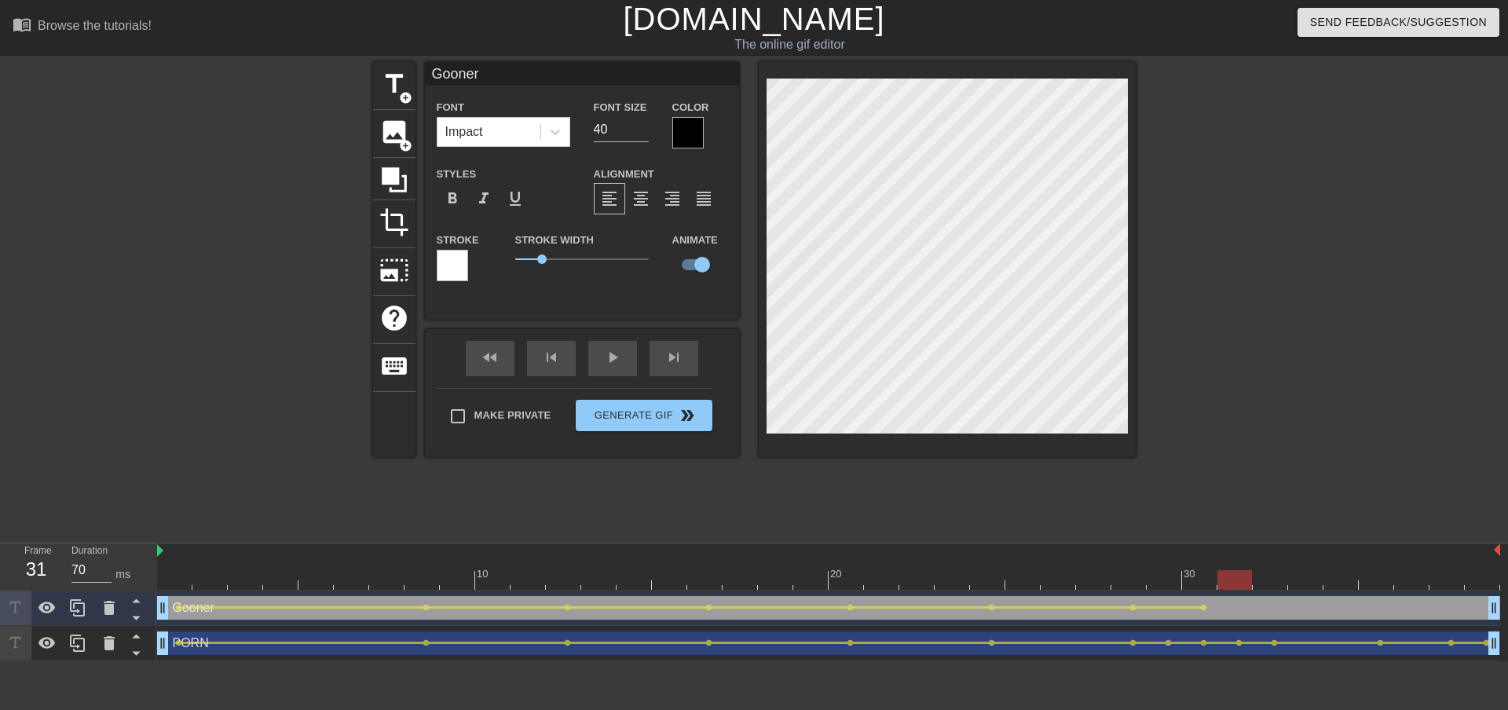
click at [1266, 583] on div at bounding box center [828, 580] width 1343 height 20
click at [1375, 584] on div at bounding box center [828, 580] width 1343 height 20
click at [1442, 580] on div at bounding box center [828, 580] width 1343 height 20
click at [1479, 585] on div at bounding box center [828, 580] width 1343 height 20
click at [607, 366] on span "play_arrow" at bounding box center [612, 357] width 19 height 19
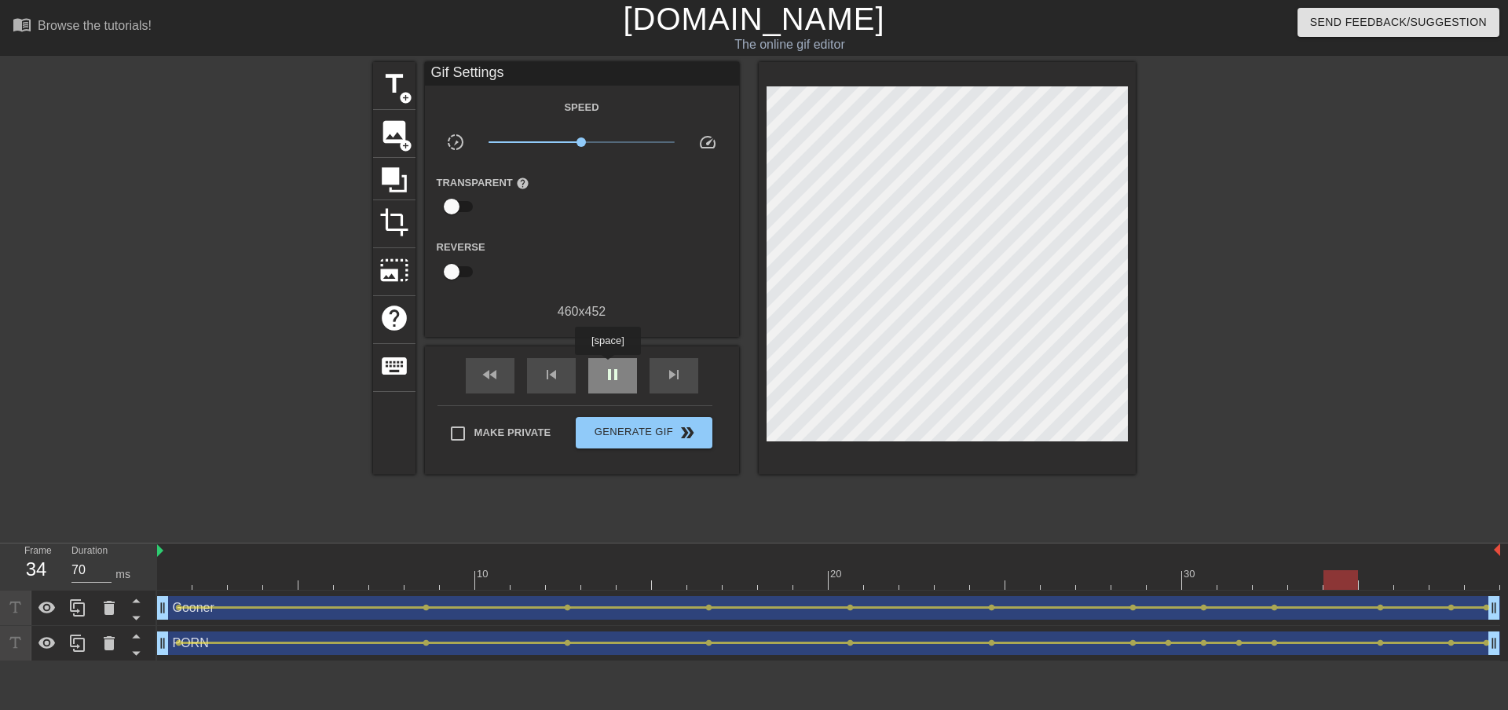
click at [607, 366] on span "pause" at bounding box center [612, 374] width 19 height 19
click at [401, 84] on span "title" at bounding box center [394, 84] width 30 height 30
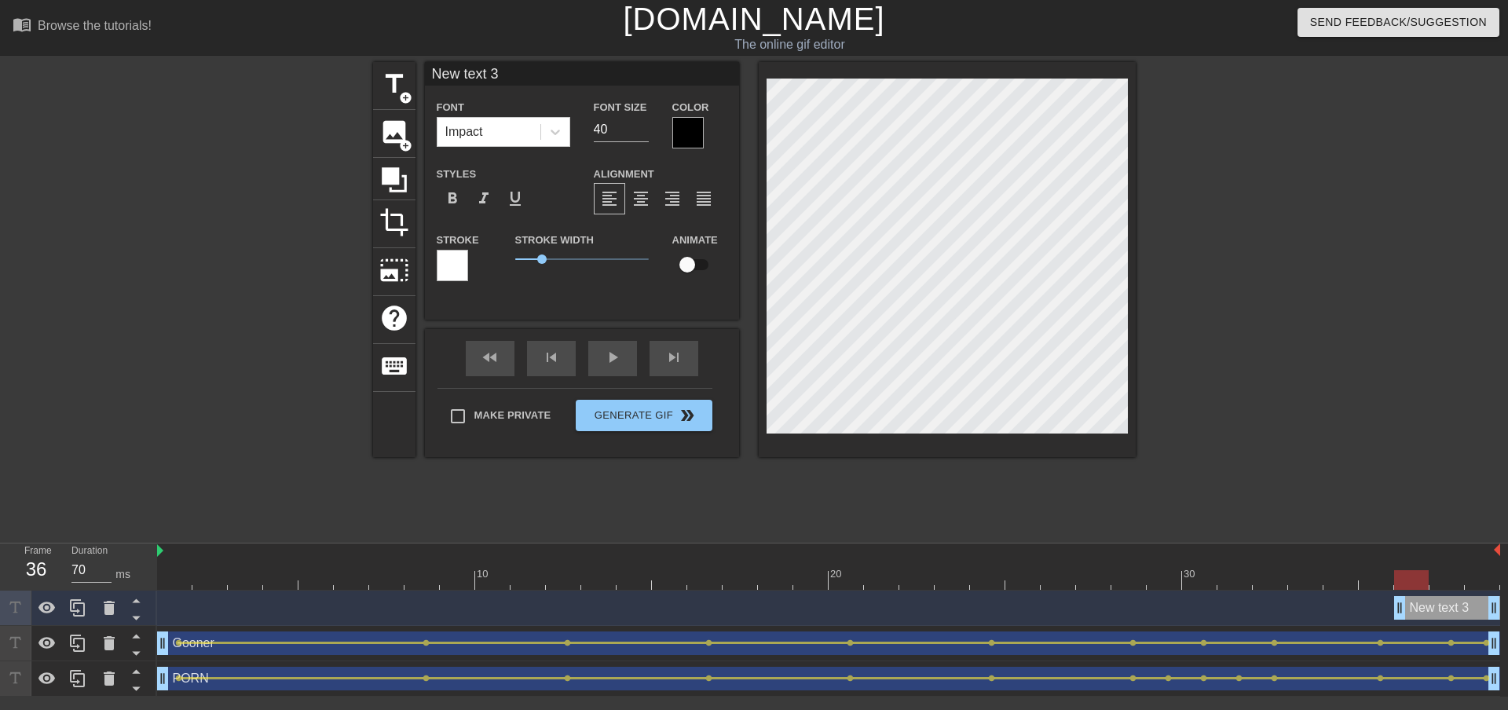
scroll to position [2, 5]
type input "M"
type textarea "M"
type input "Ma"
type textarea "Ma"
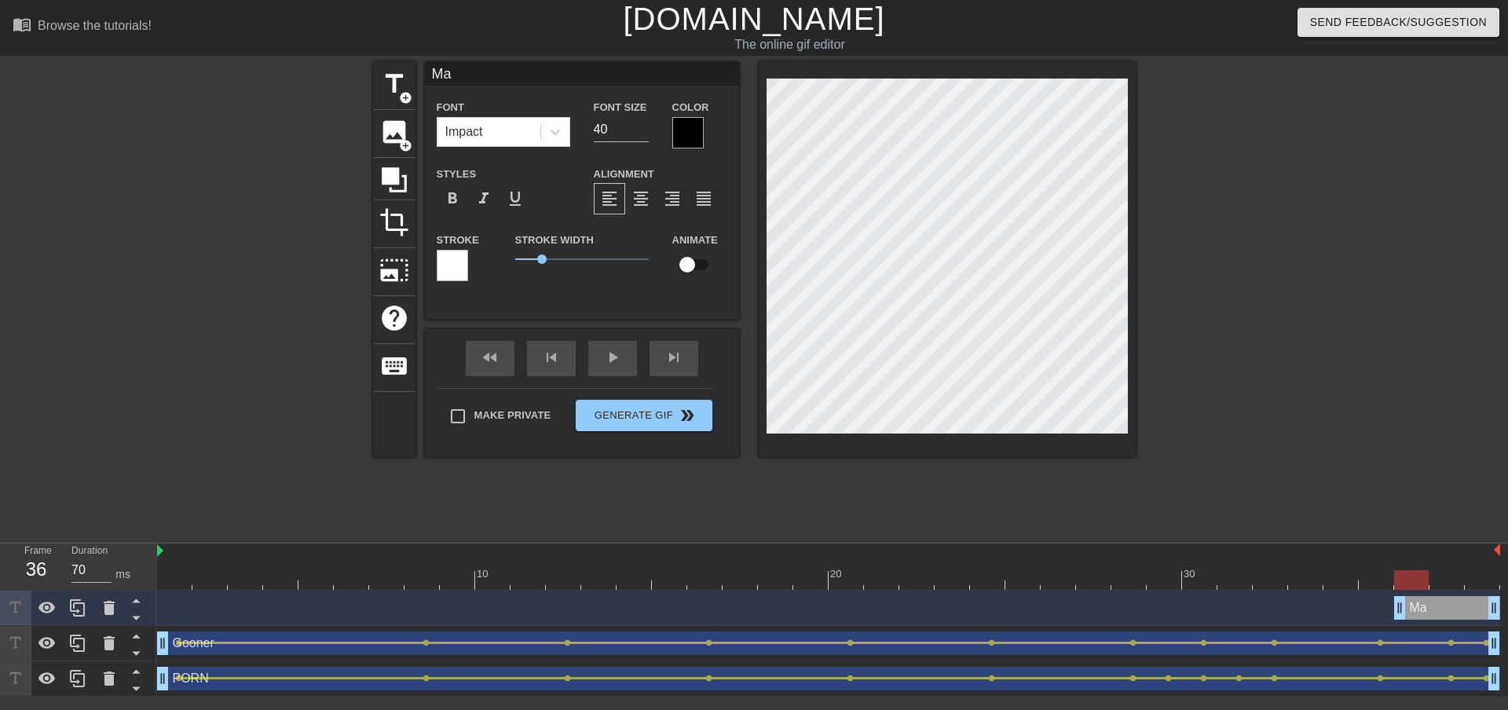
type input "Mas"
type textarea "Mas"
type input "Mast"
type textarea "Mast"
type input "Mastu"
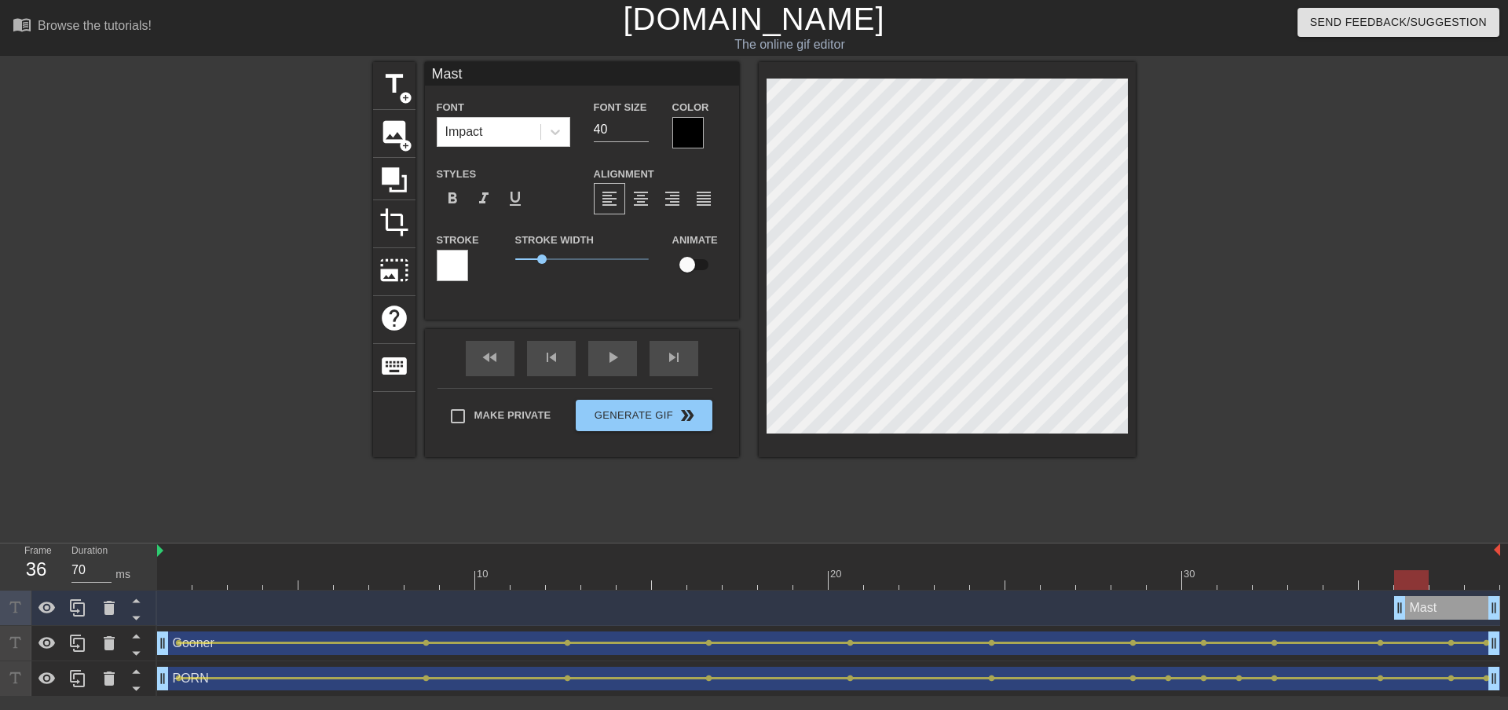
type textarea "Mastu"
type input "Mastur"
type textarea "Mastur"
type input "Masturb"
type textarea "Masturb"
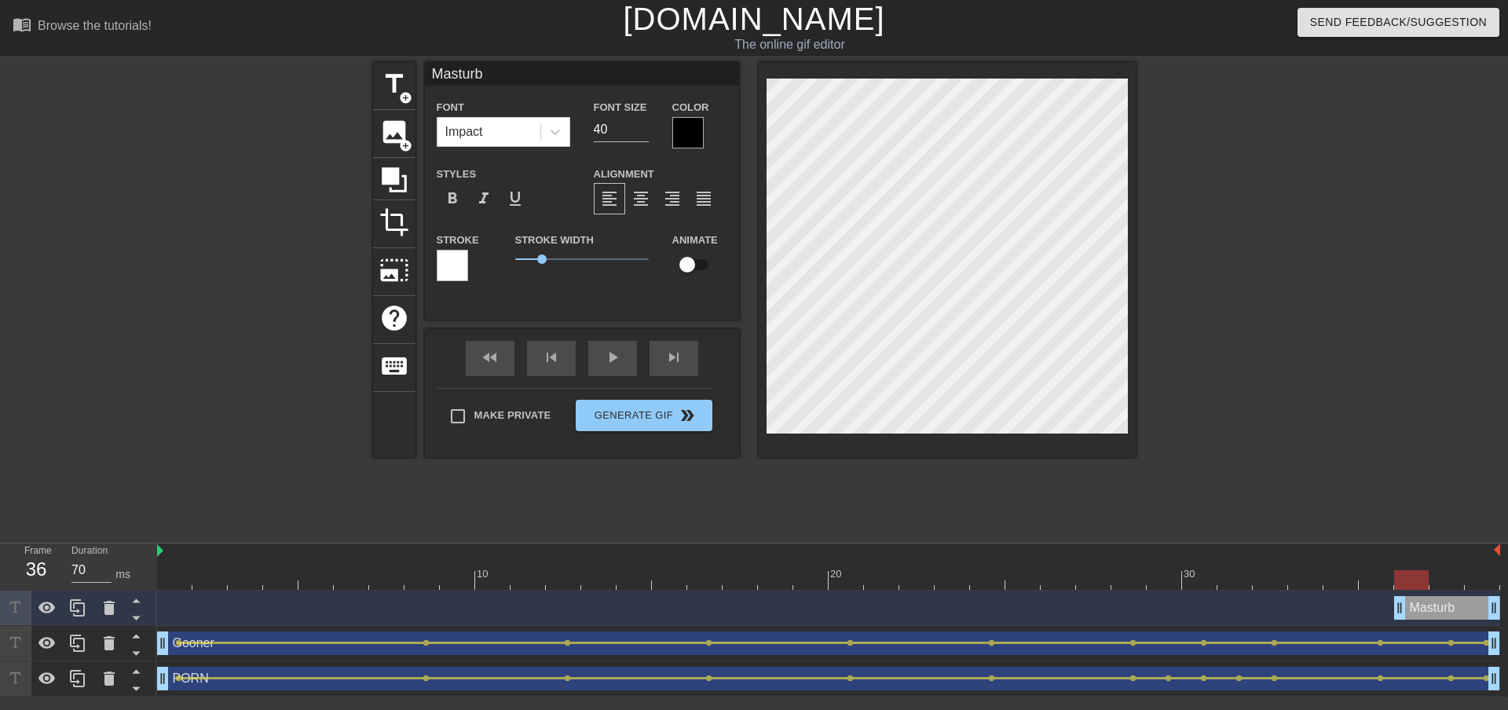
type input "Masturba"
type textarea "Masturba"
type input "Masturbat"
type textarea "Masturbat"
type input "Masturbati"
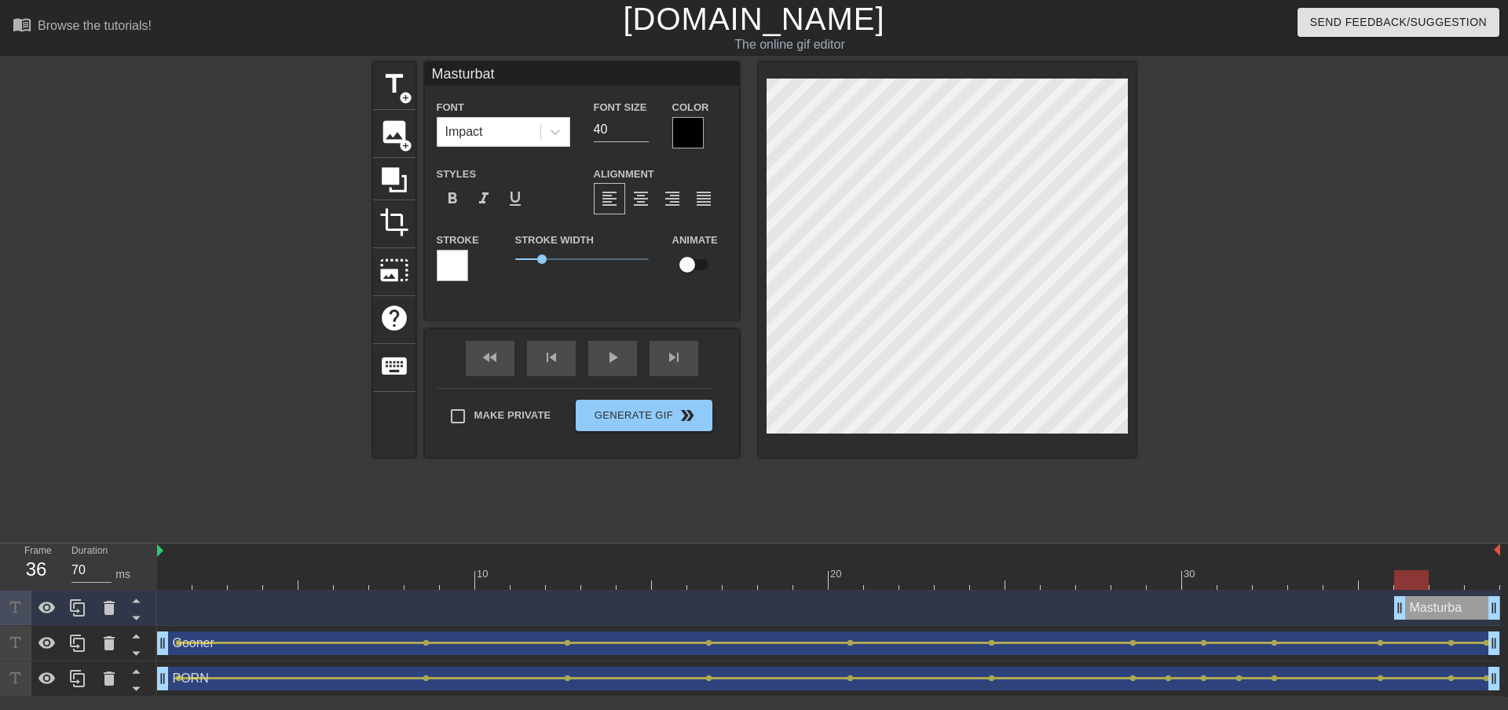
type textarea "Masturbati"
type input "Masturbatio"
type textarea "Masturbatio"
type input "Masturbation"
type textarea "Masturbation"
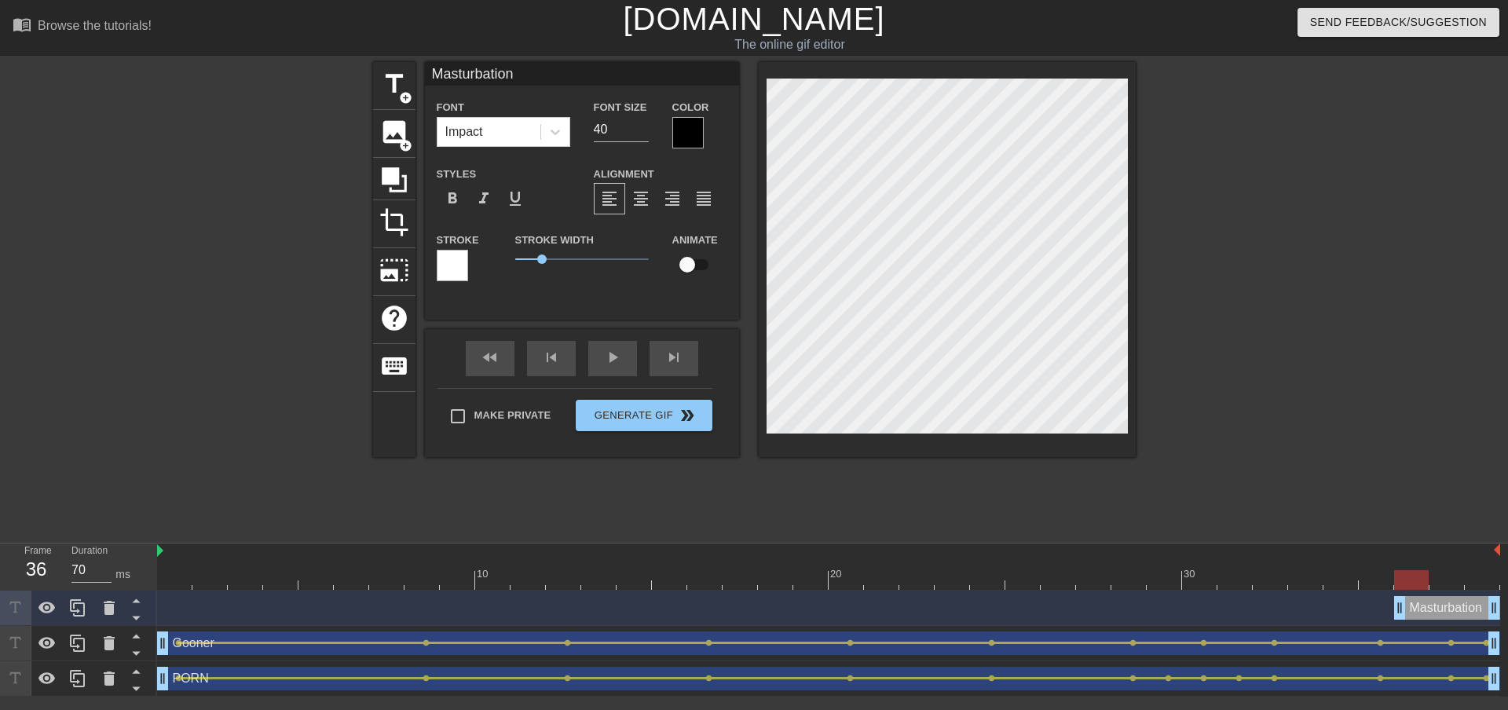
type input "Masturbation"
type textarea "Masturbation"
type input "Masturbation i"
type textarea "Masturbation i"
type input "Masturbation is"
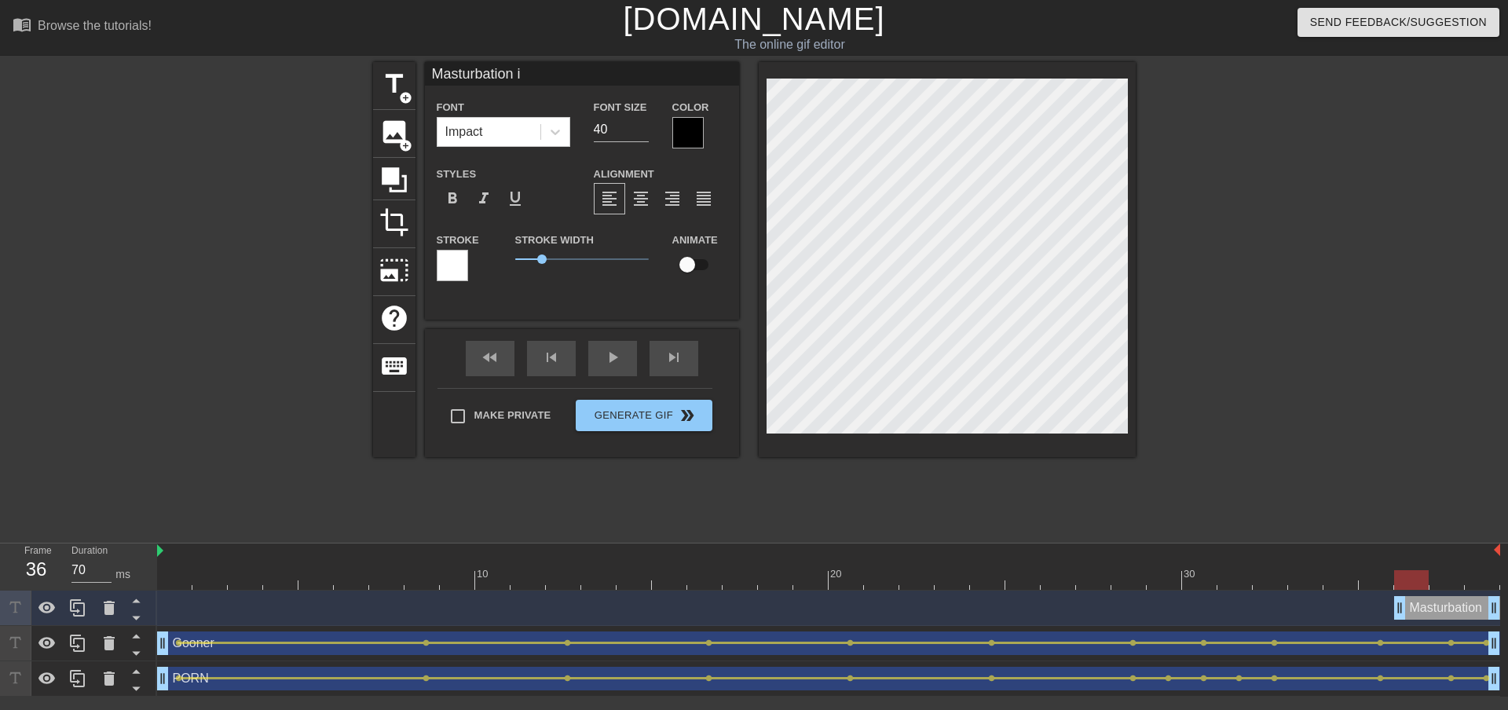
type textarea "Masturbation is"
type input "Masturbation is"
type textarea "Masturbation is"
type input "Masturbation is v"
type textarea "Masturbation is v"
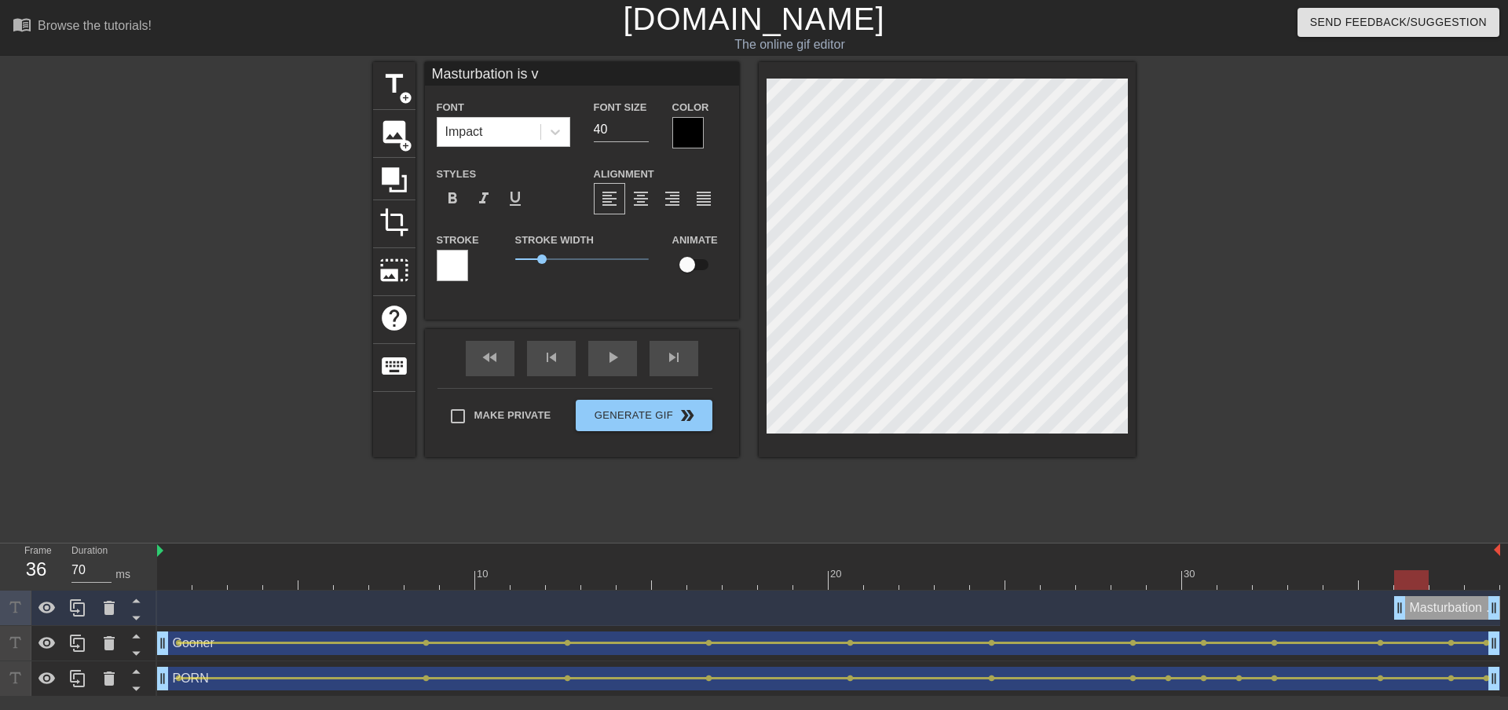
type input "Masturbation is va"
type textarea "Masturbation is va"
type input "Masturbation is val"
type textarea "Masturbation is val"
type input "Masturbation is vali"
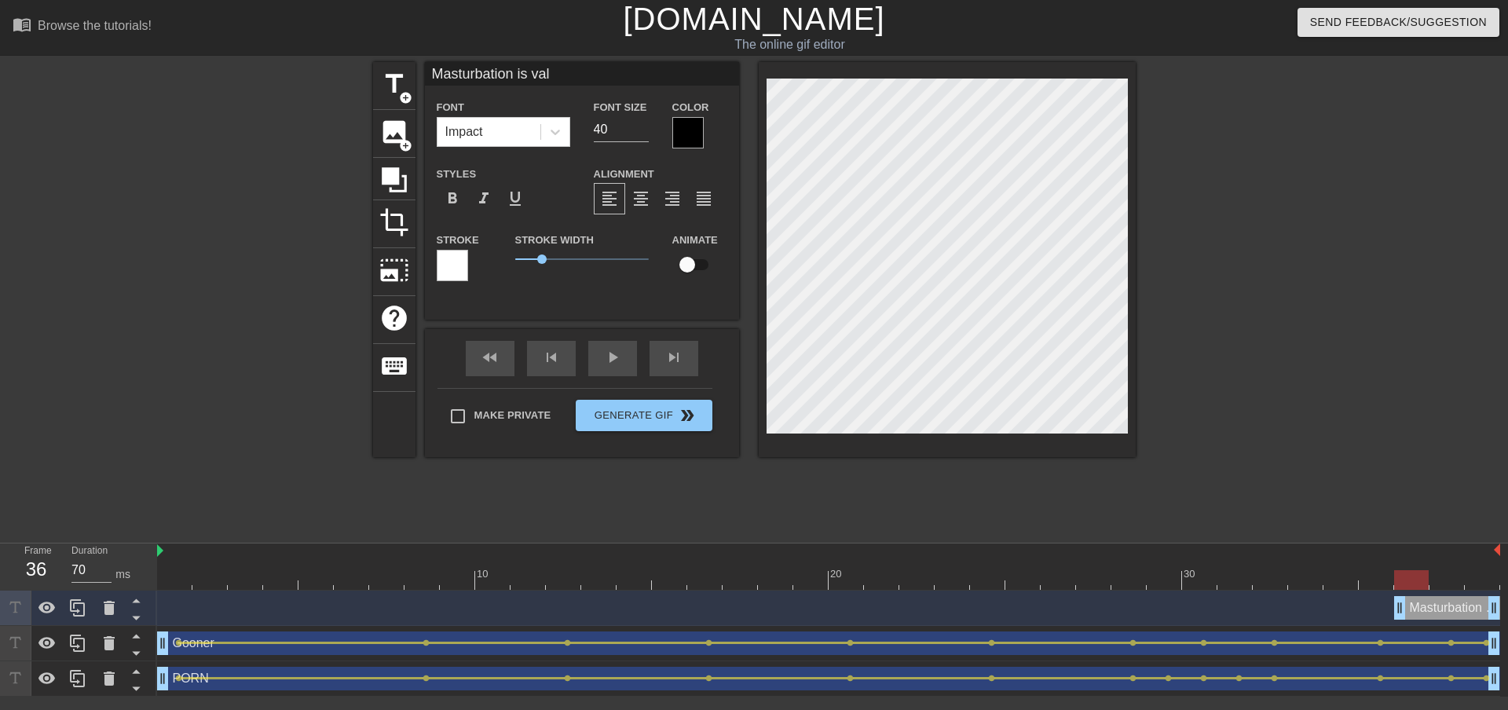
type textarea "Masturbation is vali"
type input "Masturbation is valid"
type textarea "Masturbation is valid"
type input "Masturbation is valid"
type textarea "Masturbation is valid"
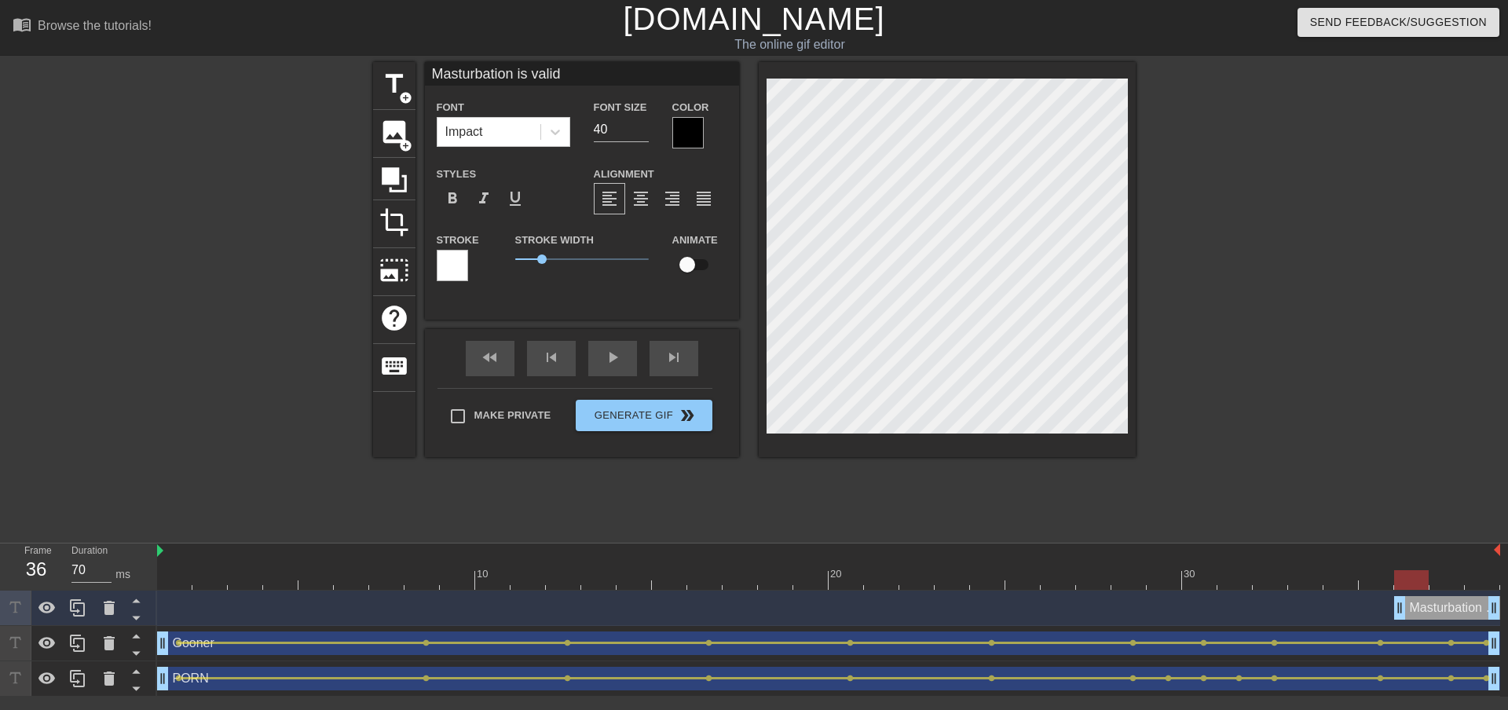
type input "Masturbation is valid s"
type textarea "Masturbation is valid s"
type input "Masturbation is valid se"
type textarea "Masturbation is valid se"
type input "Masturbation is valid sex"
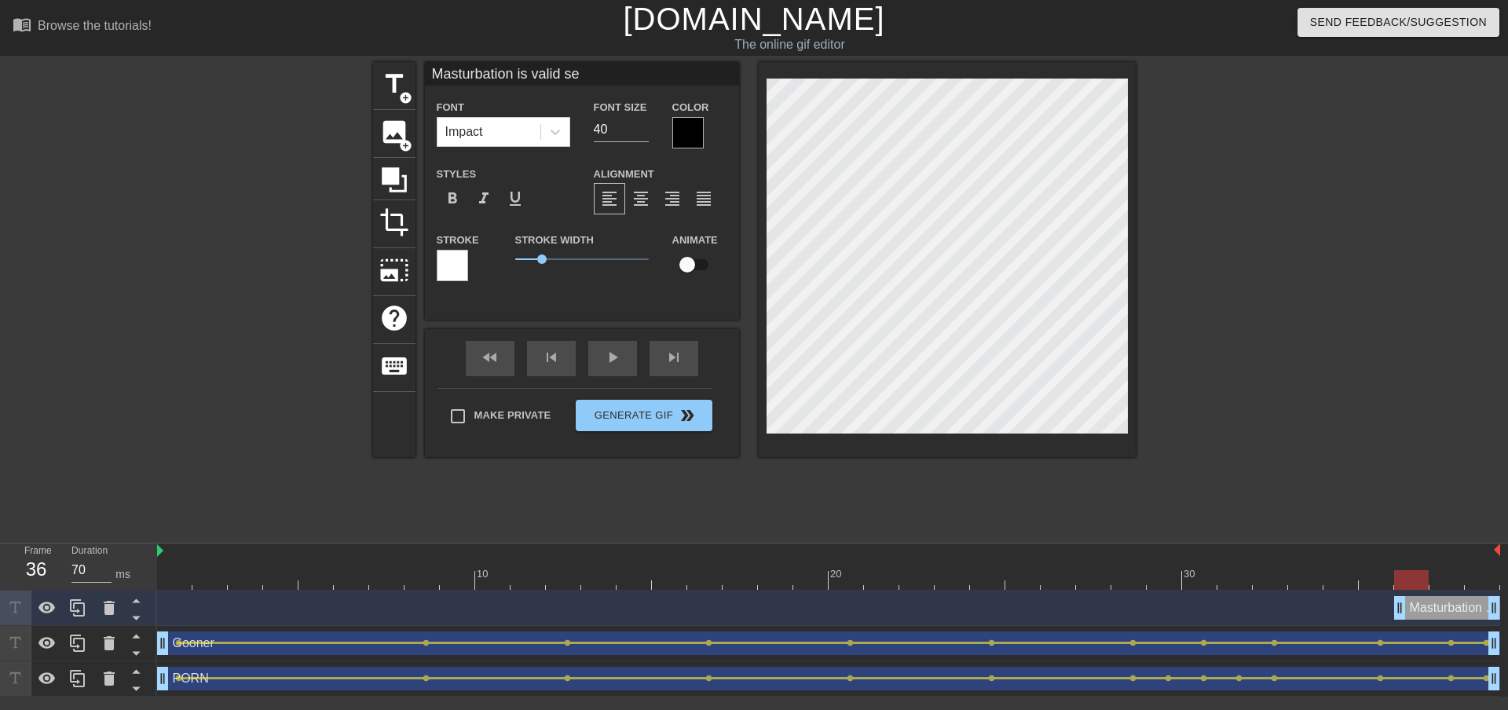
type textarea "Masturbation is valid sex"
type input "Masturbation is valid sex."
type textarea "Masturbation is valid sex."
type input "18"
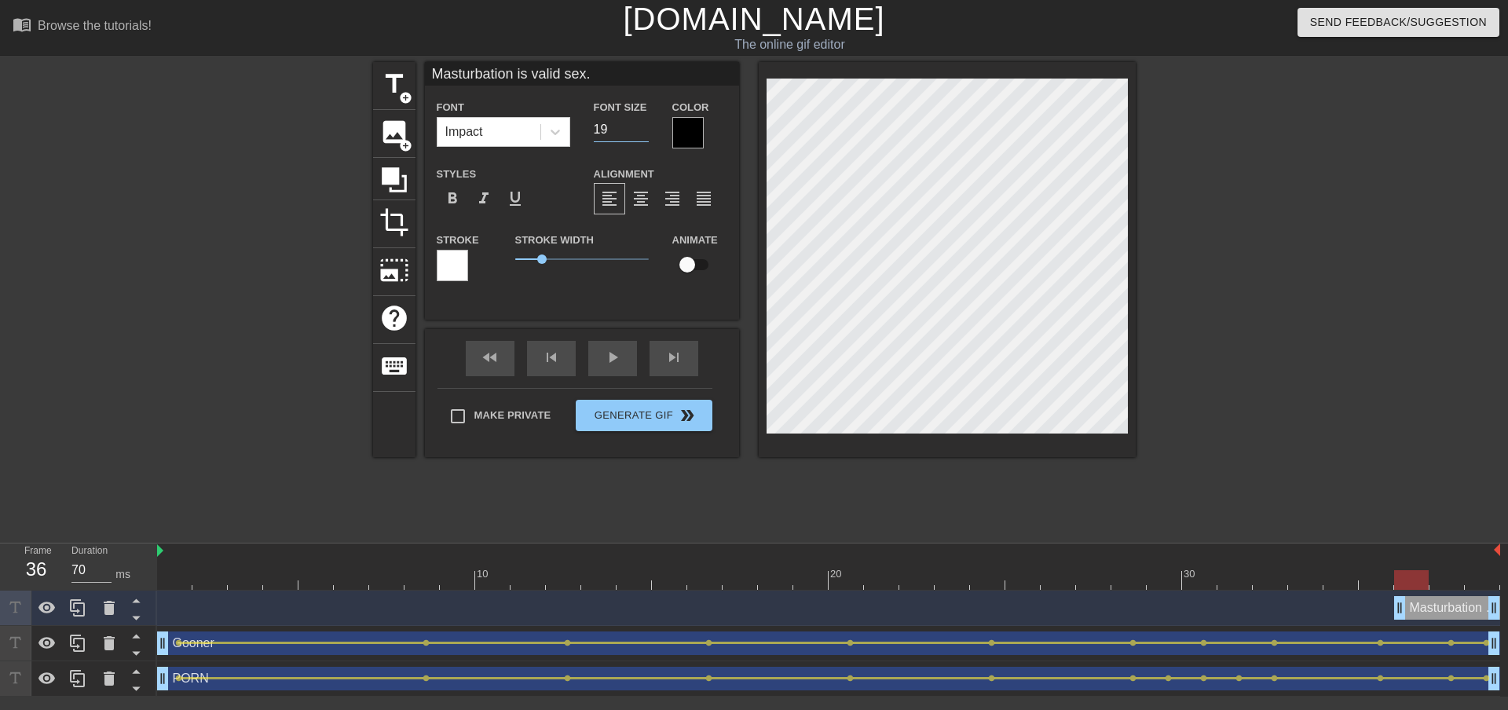
click at [641, 134] on input "18" at bounding box center [621, 129] width 55 height 25
drag, startPoint x: 543, startPoint y: 262, endPoint x: 488, endPoint y: 252, distance: 55.9
click at [489, 253] on div "Stroke Stroke Width 0 Animate" at bounding box center [582, 262] width 314 height 65
click at [694, 139] on div at bounding box center [688, 132] width 31 height 31
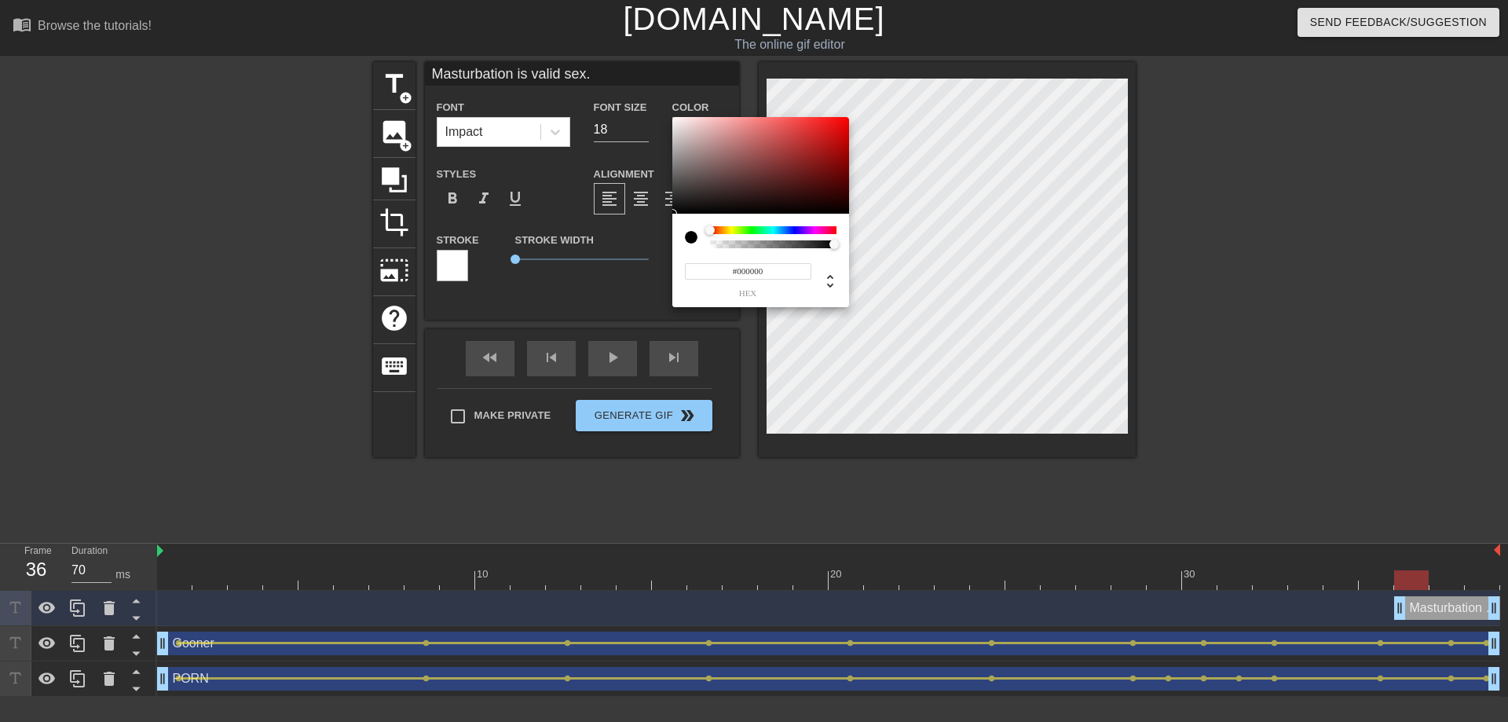
type input "0"
click at [745, 244] on div at bounding box center [774, 244] width 122 height 8
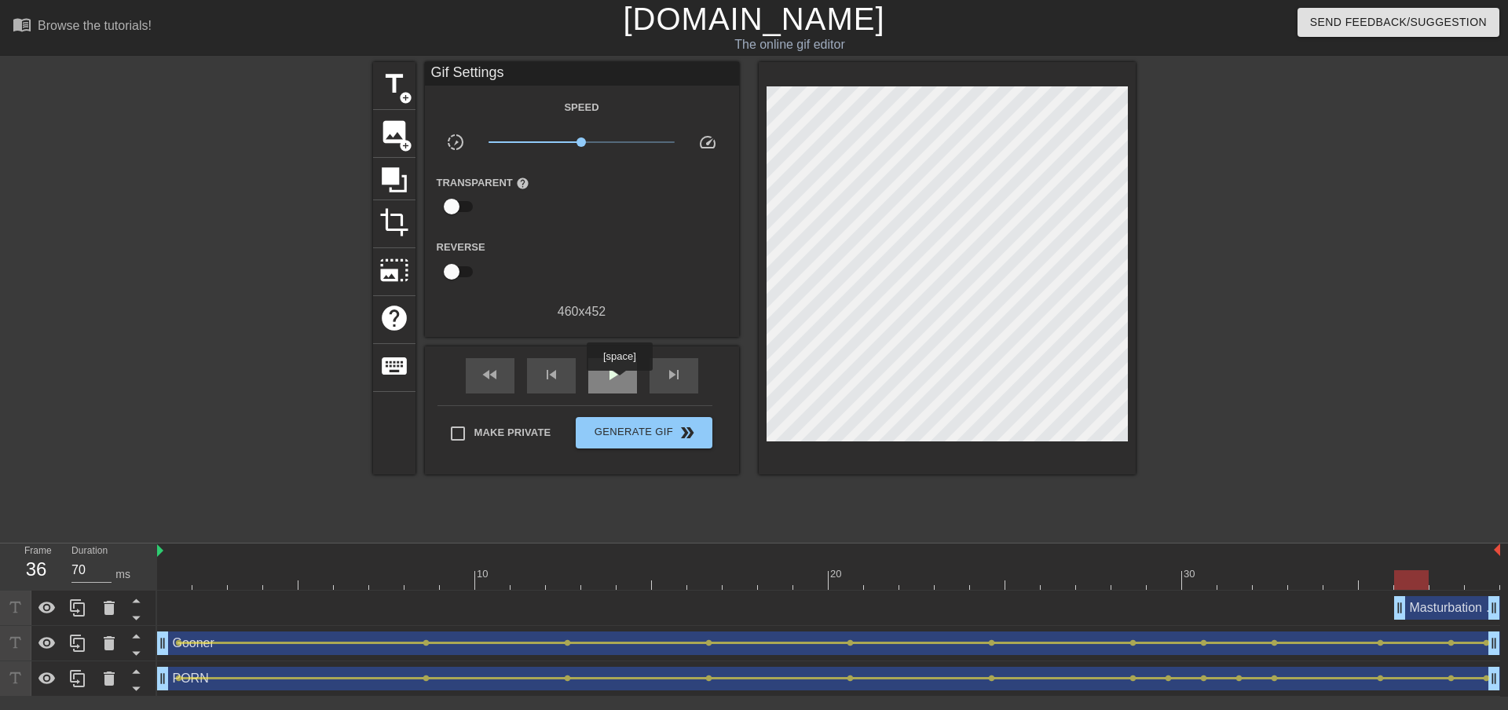
click at [618, 379] on span "play_arrow" at bounding box center [612, 374] width 19 height 19
click at [617, 374] on span "pause" at bounding box center [612, 374] width 19 height 19
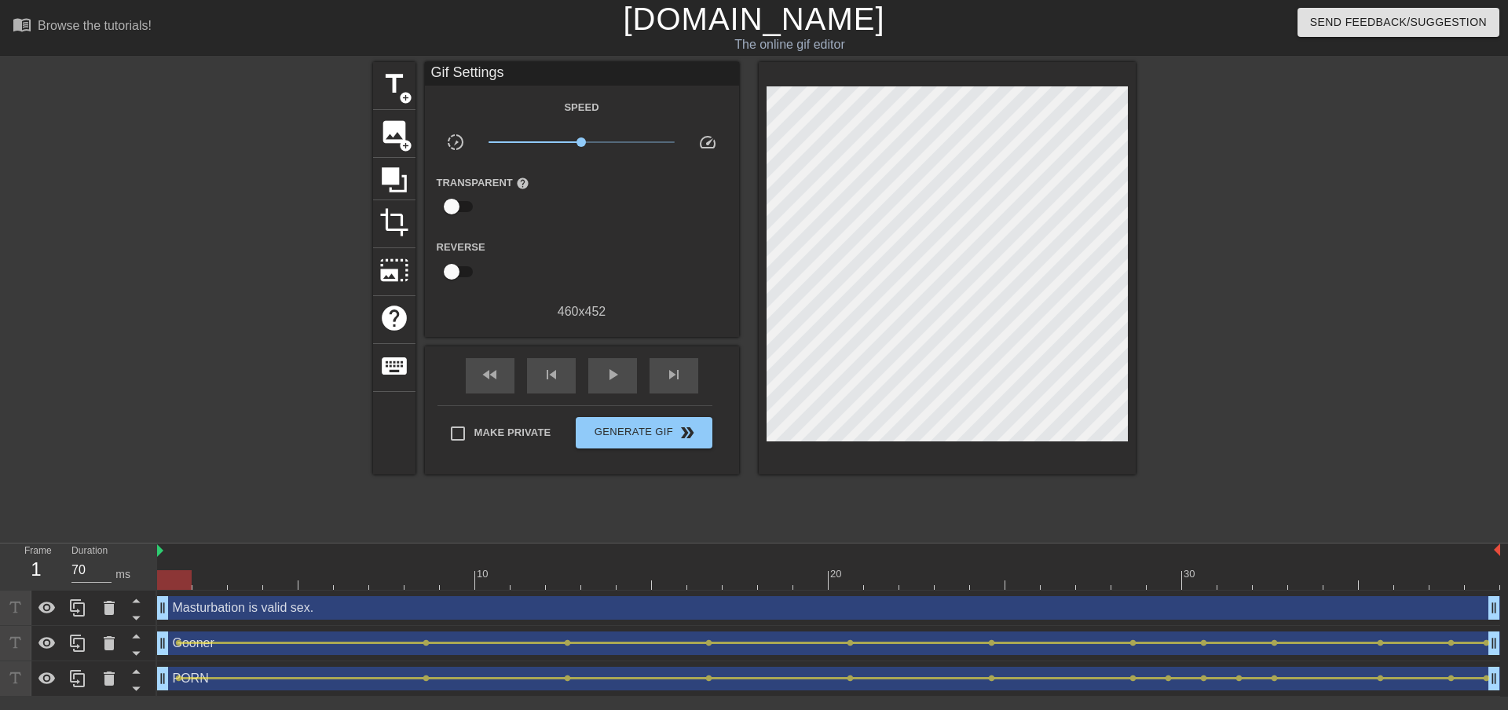
drag, startPoint x: 1398, startPoint y: 610, endPoint x: 175, endPoint y: 541, distance: 1224.5
click at [148, 555] on div "Frame 1 Duration 70 ms 10 20 30 Masturbation is valid sex. drag_handle drag_han…" at bounding box center [754, 620] width 1508 height 153
click at [618, 373] on span "play_arrow" at bounding box center [612, 374] width 19 height 19
click at [613, 365] on span "pause" at bounding box center [612, 374] width 19 height 19
click at [629, 374] on div "play_arrow" at bounding box center [612, 375] width 49 height 35
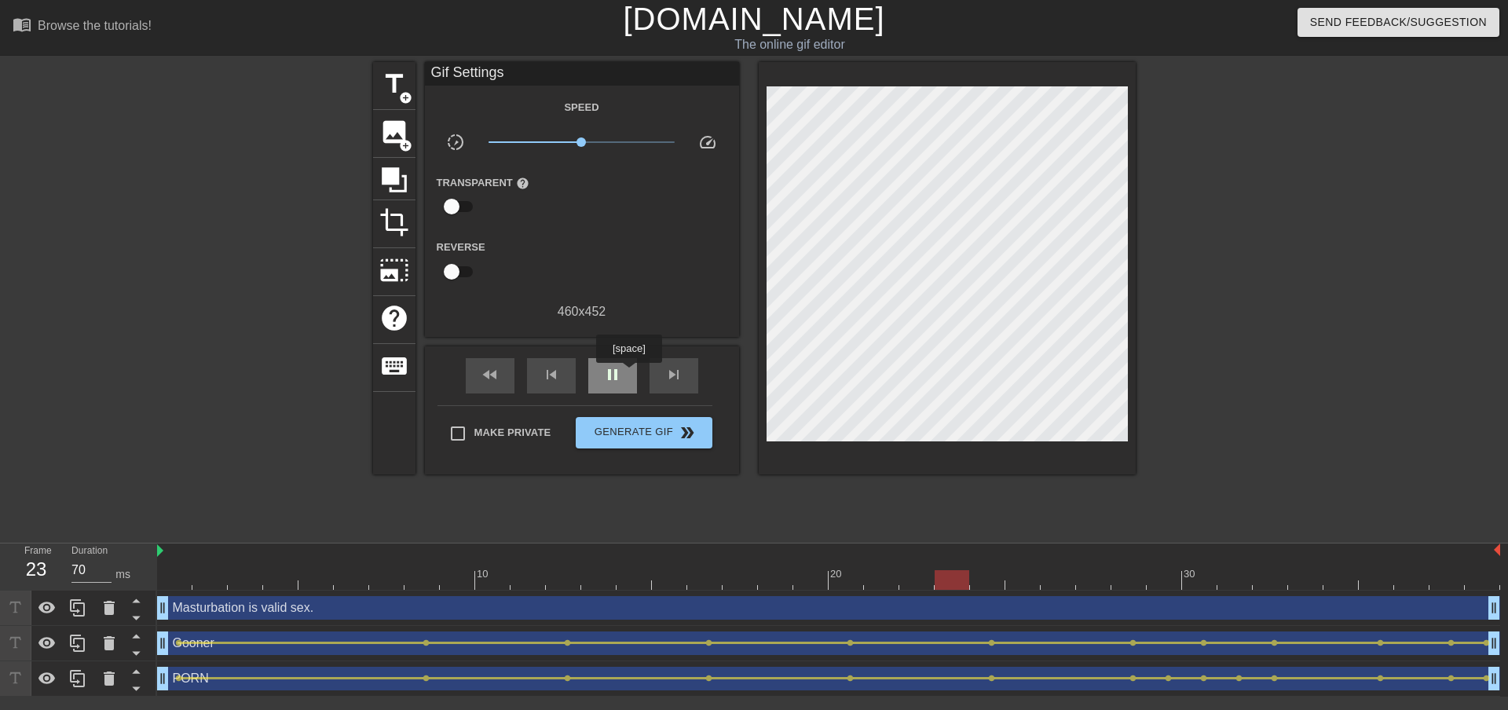
click at [629, 374] on div "pause" at bounding box center [612, 375] width 49 height 35
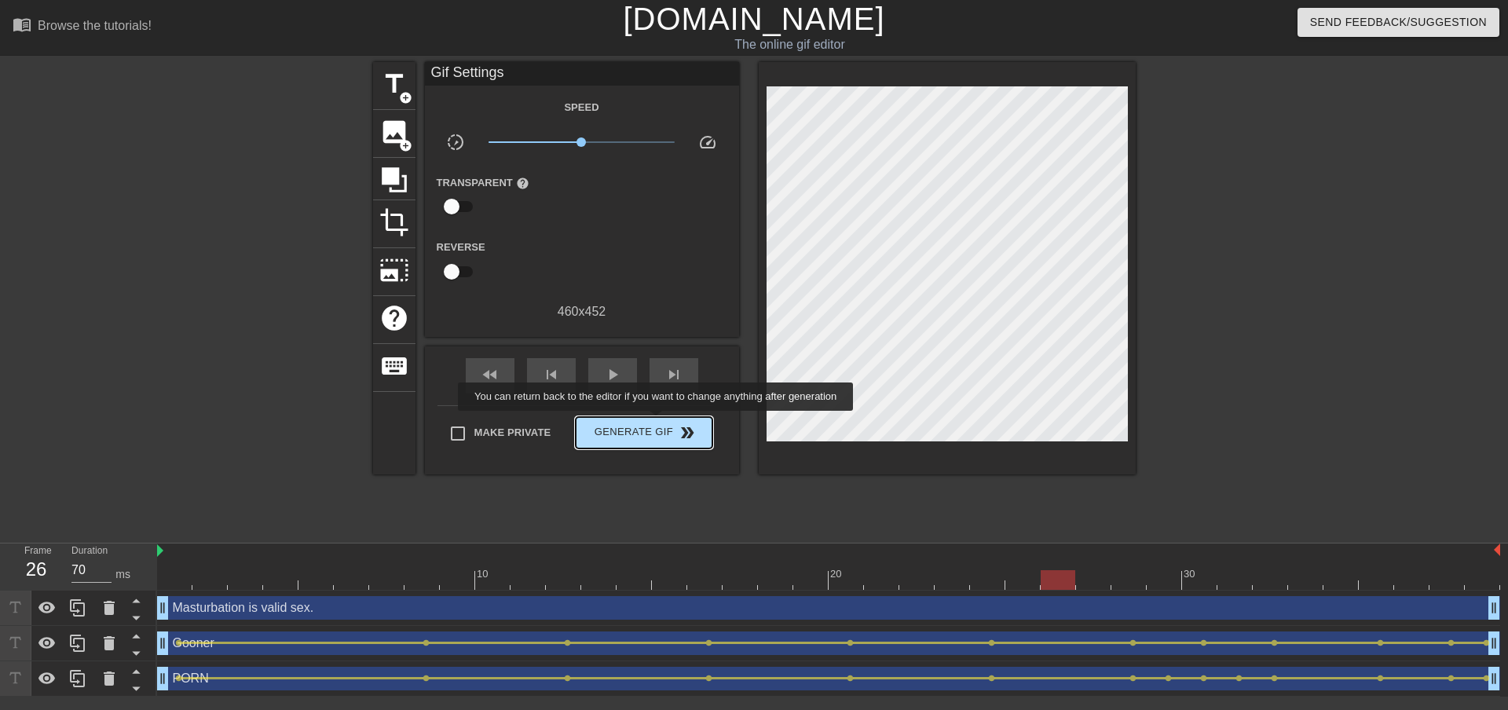
click at [658, 423] on span "Generate Gif double_arrow" at bounding box center [643, 432] width 123 height 19
